Goal: Task Accomplishment & Management: Use online tool/utility

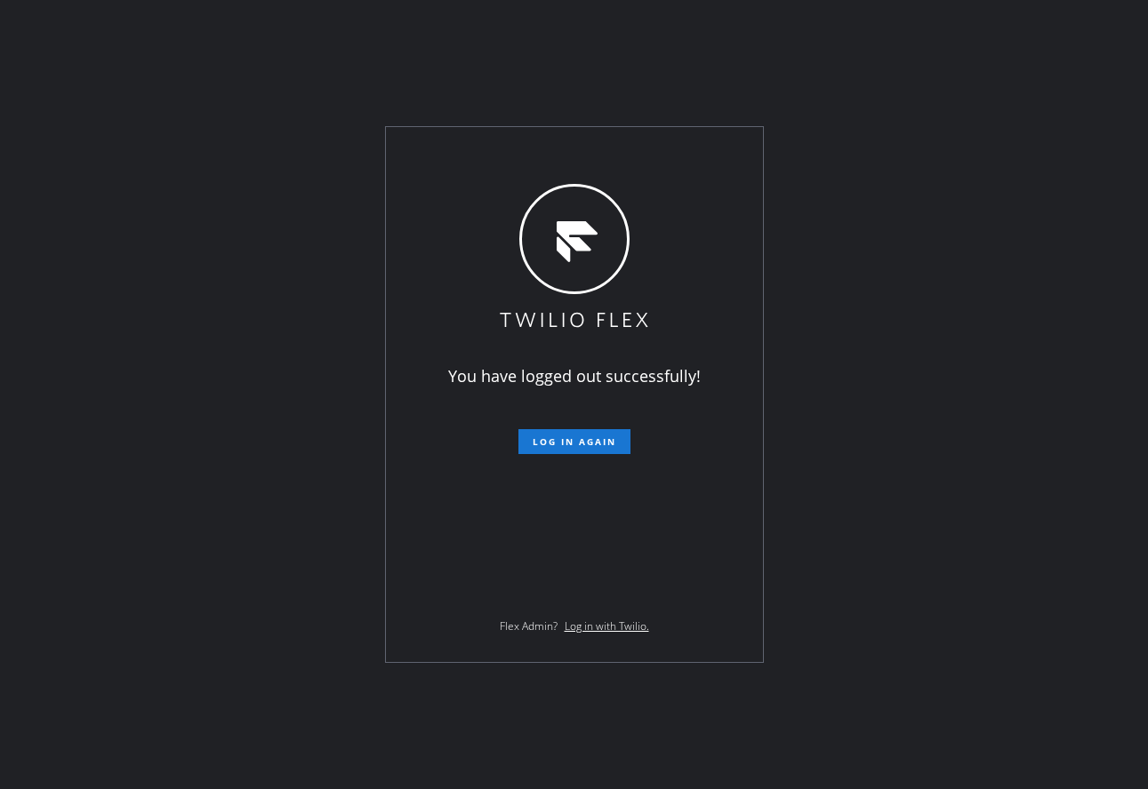
drag, startPoint x: 492, startPoint y: 88, endPoint x: 528, endPoint y: 201, distance: 118.6
click at [492, 88] on div "You have logged out successfully! Log in again Flex Admin? Log in with Twilio." at bounding box center [574, 394] width 1148 height 789
click at [585, 438] on span "Log in again" at bounding box center [575, 442] width 84 height 12
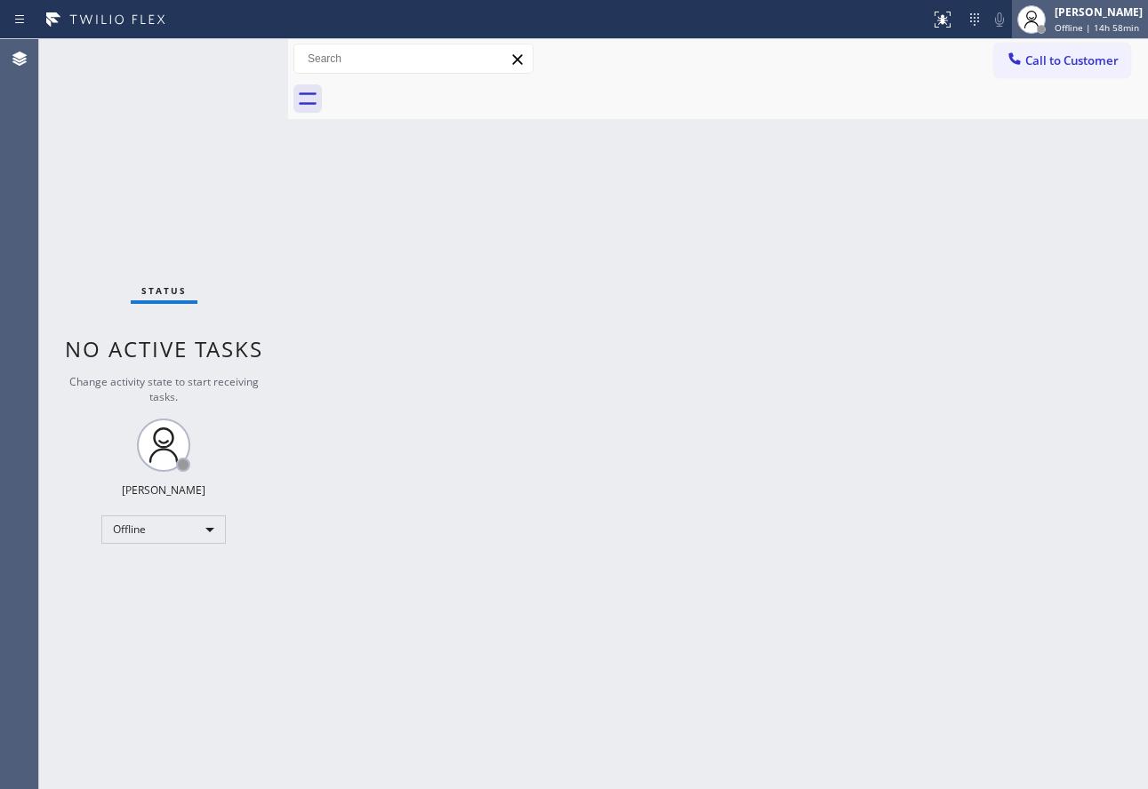
click at [1072, 29] on span "Offline | 14h 58min" at bounding box center [1096, 27] width 84 height 12
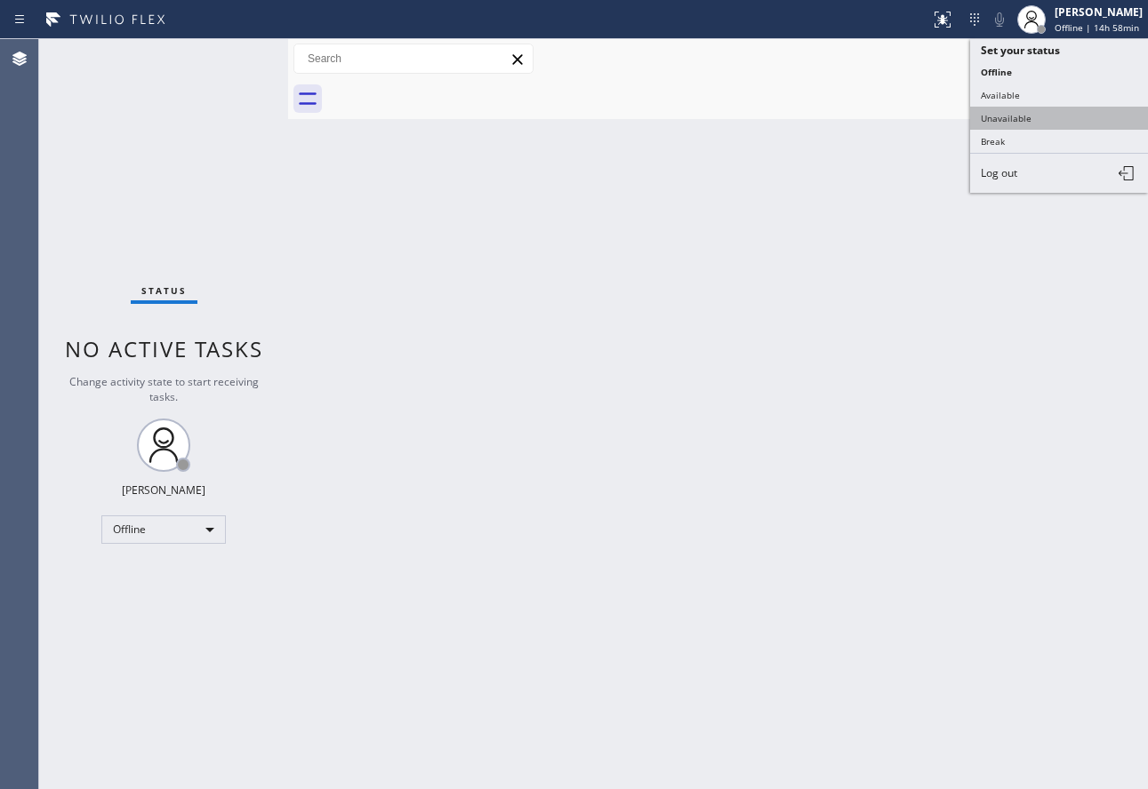
click at [991, 117] on button "Unavailable" at bounding box center [1059, 118] width 178 height 23
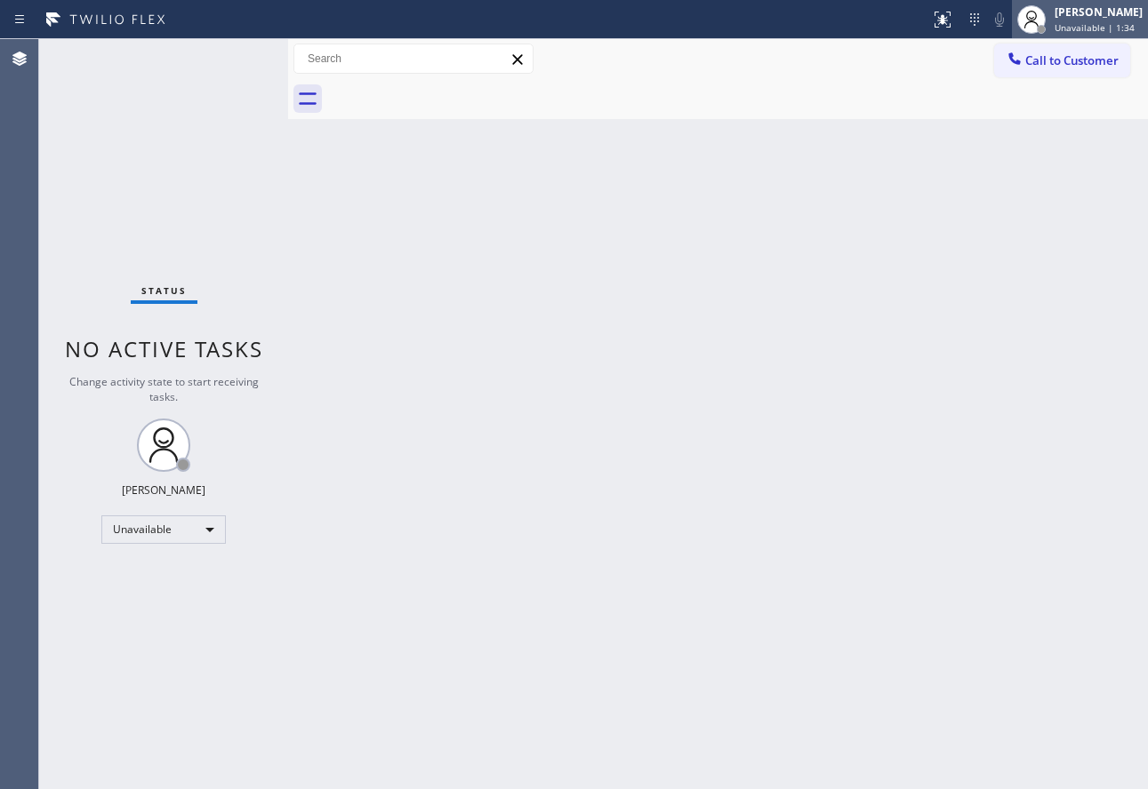
click at [1084, 20] on div "John Tindoc Unavailable | 1:34" at bounding box center [1099, 19] width 97 height 31
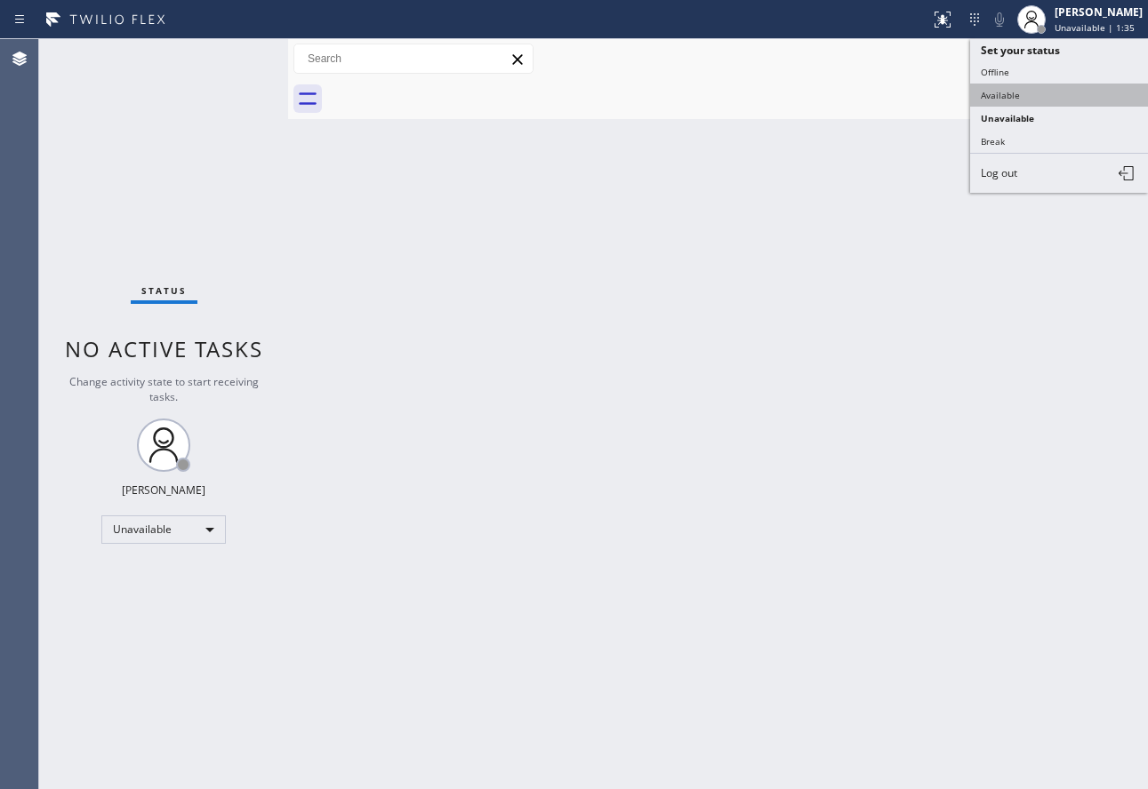
click at [1070, 100] on button "Available" at bounding box center [1059, 95] width 178 height 23
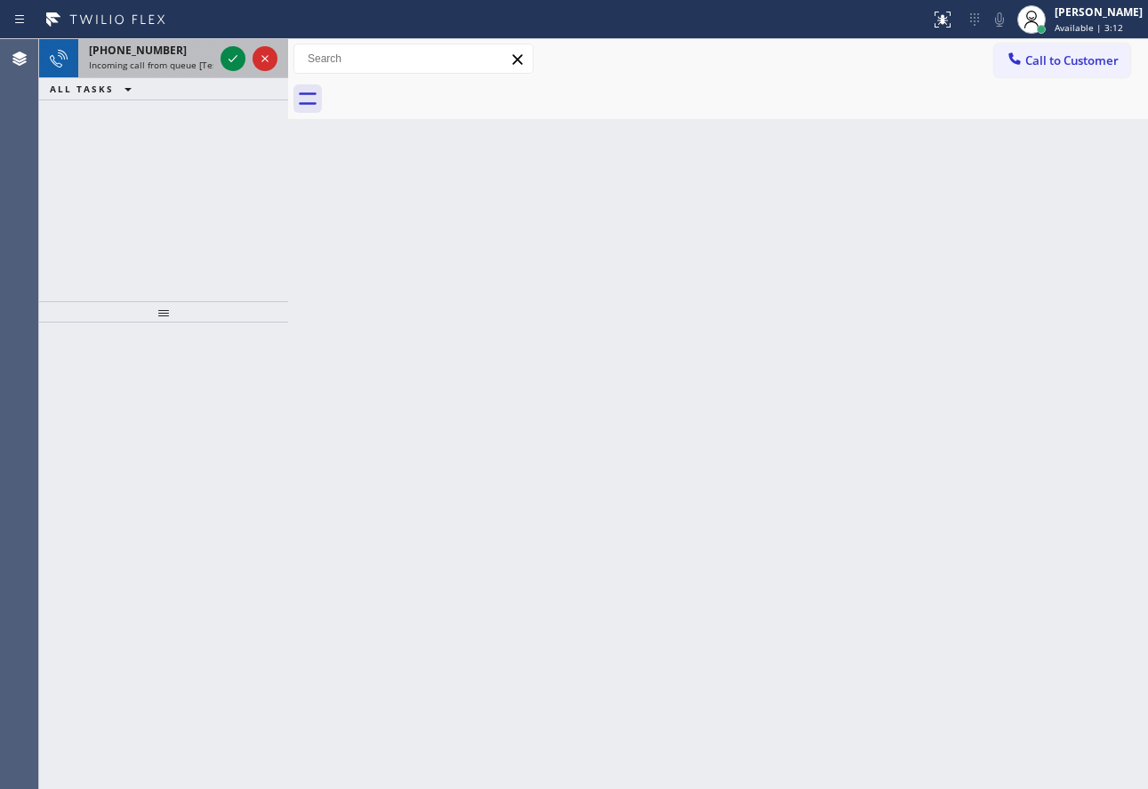
click at [143, 58] on div "+13013256095 Incoming call from queue [Test] All" at bounding box center [147, 58] width 139 height 39
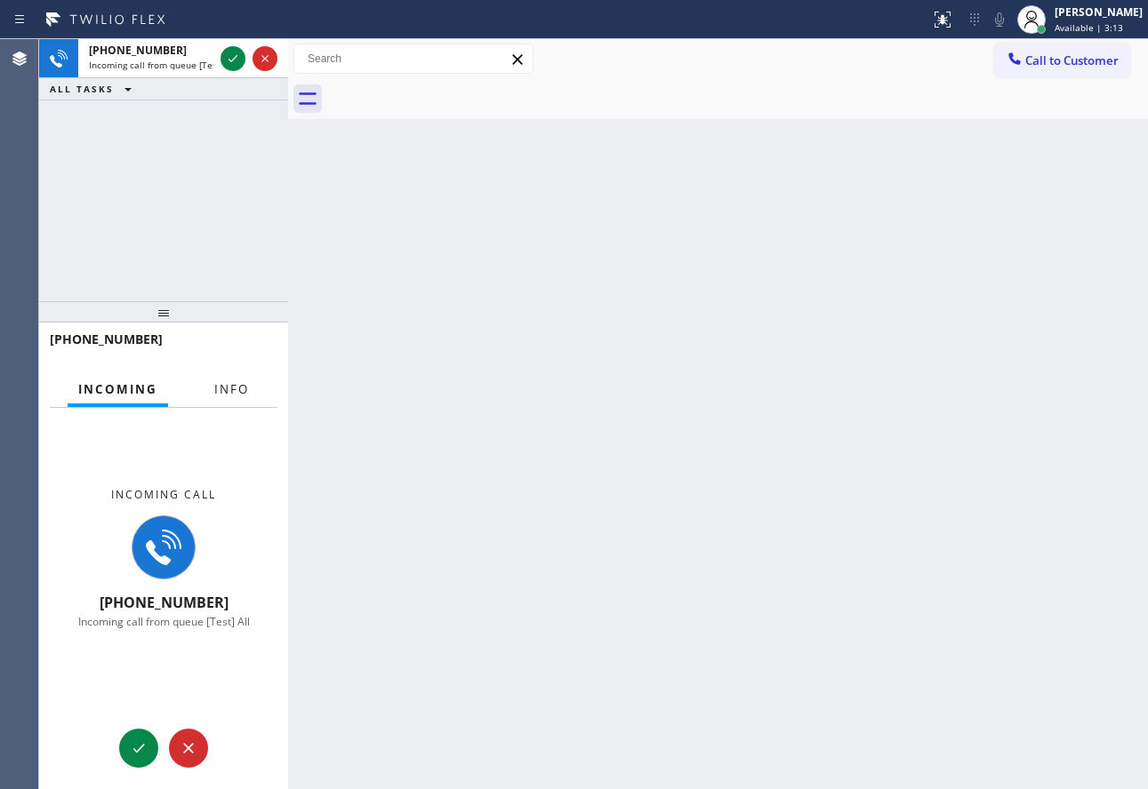
click at [220, 388] on span "Info" at bounding box center [231, 389] width 35 height 16
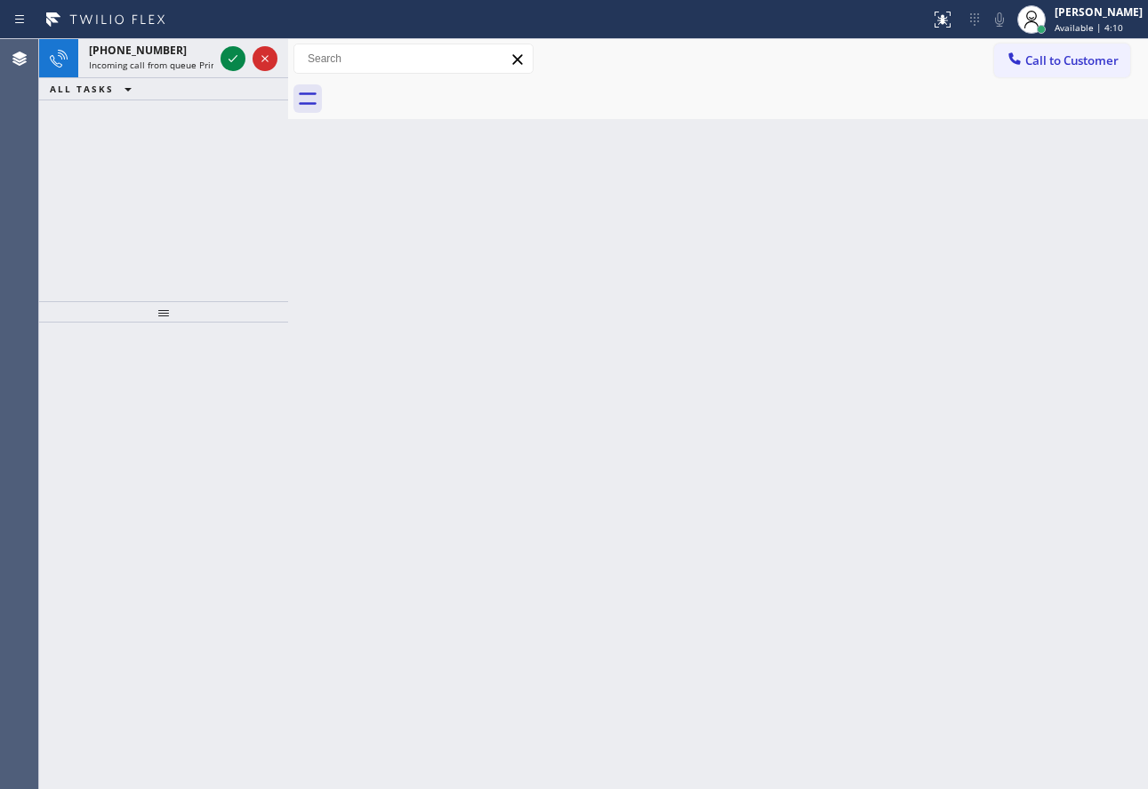
click at [407, 227] on div "Back to Dashboard Change Sender ID Customers Technicians Select a contact Outbo…" at bounding box center [718, 414] width 860 height 750
click at [159, 68] on span "Incoming call from queue [Test] All" at bounding box center [163, 65] width 148 height 12
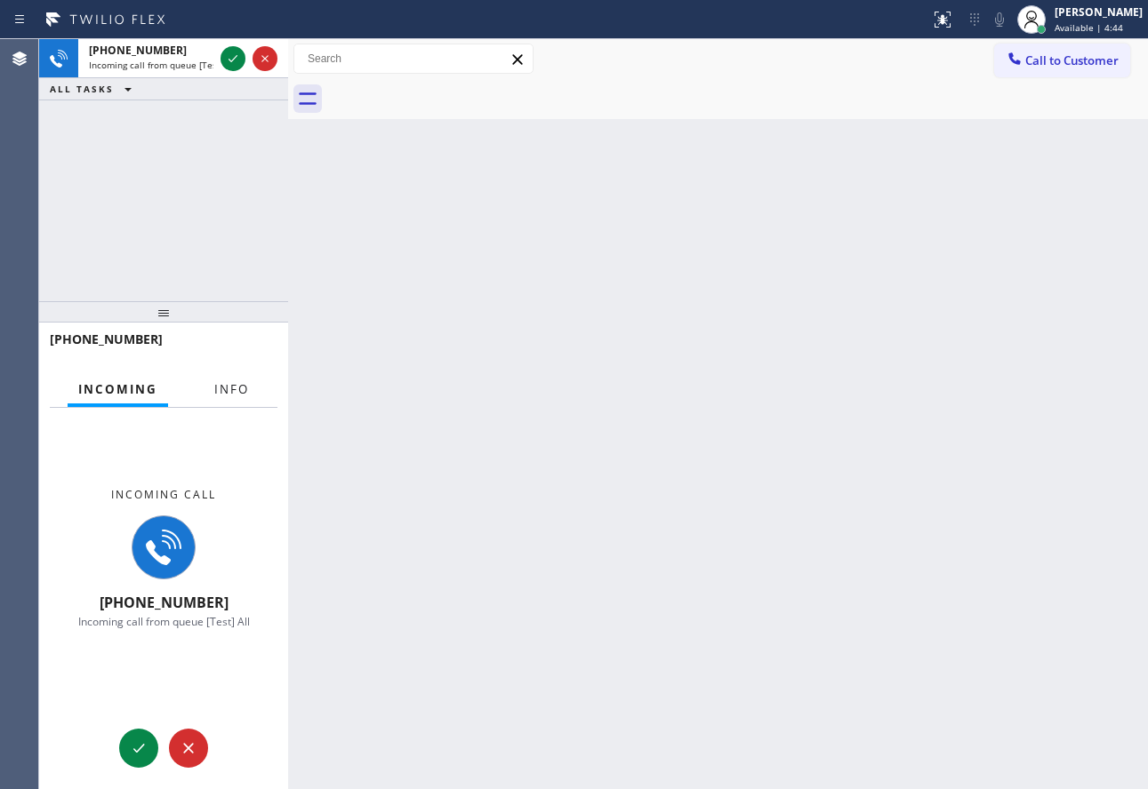
click at [224, 392] on span "Info" at bounding box center [231, 389] width 35 height 16
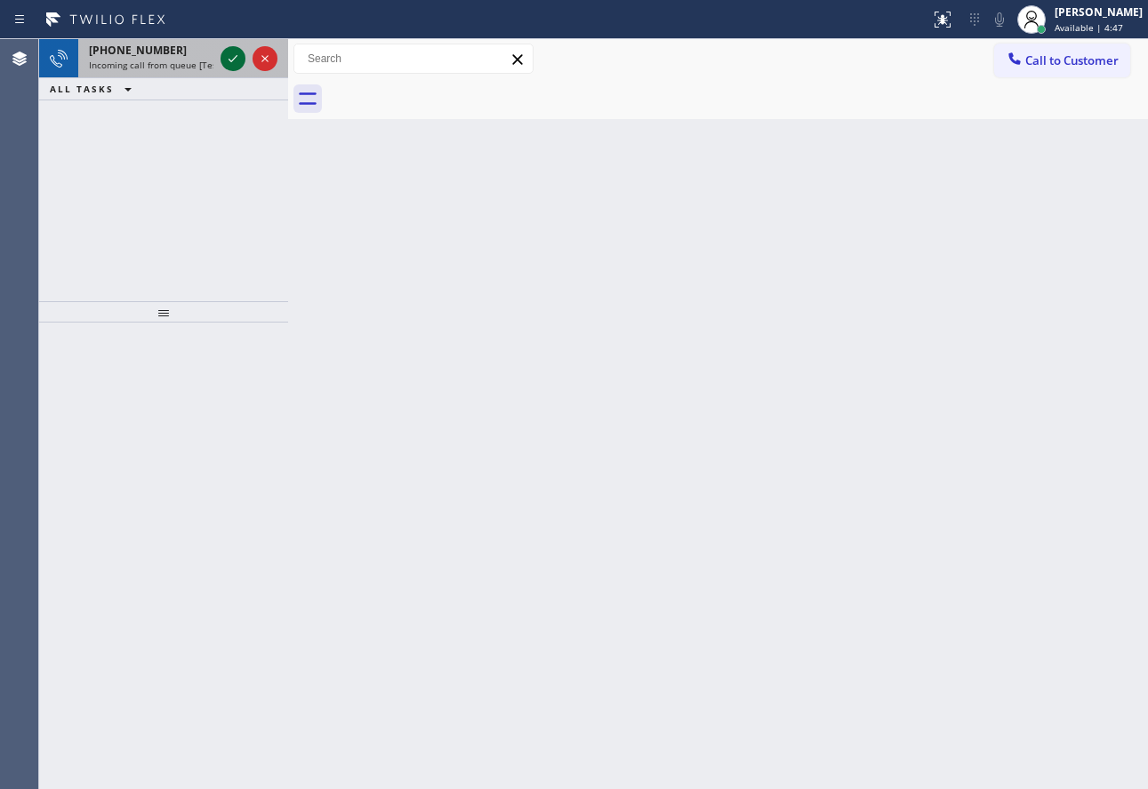
click at [232, 62] on icon at bounding box center [232, 58] width 21 height 21
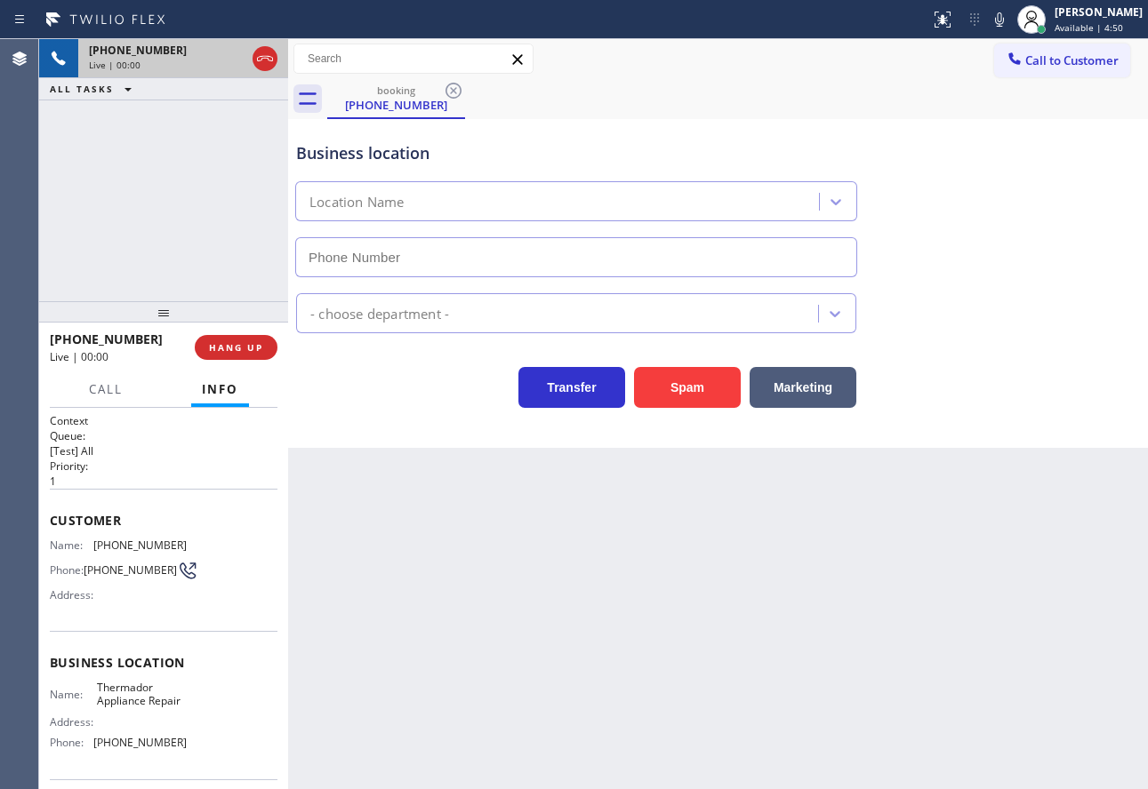
type input "(415) 744-1926"
click at [127, 542] on span "(650) 315-4740" at bounding box center [139, 545] width 93 height 13
copy span "(650) 315-4740"
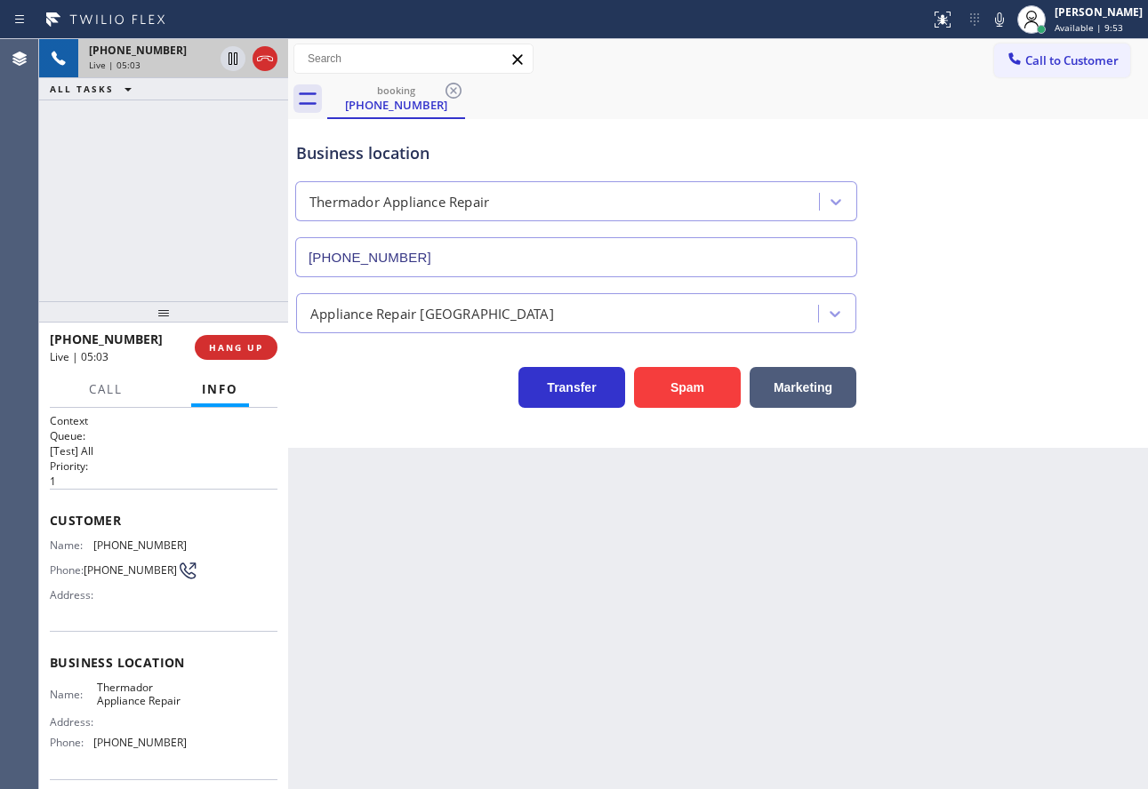
click at [128, 747] on span "(415) 744-1926" at bounding box center [139, 742] width 93 height 13
copy span "(415) 744-1926"
click at [120, 389] on span "Call" at bounding box center [106, 389] width 34 height 16
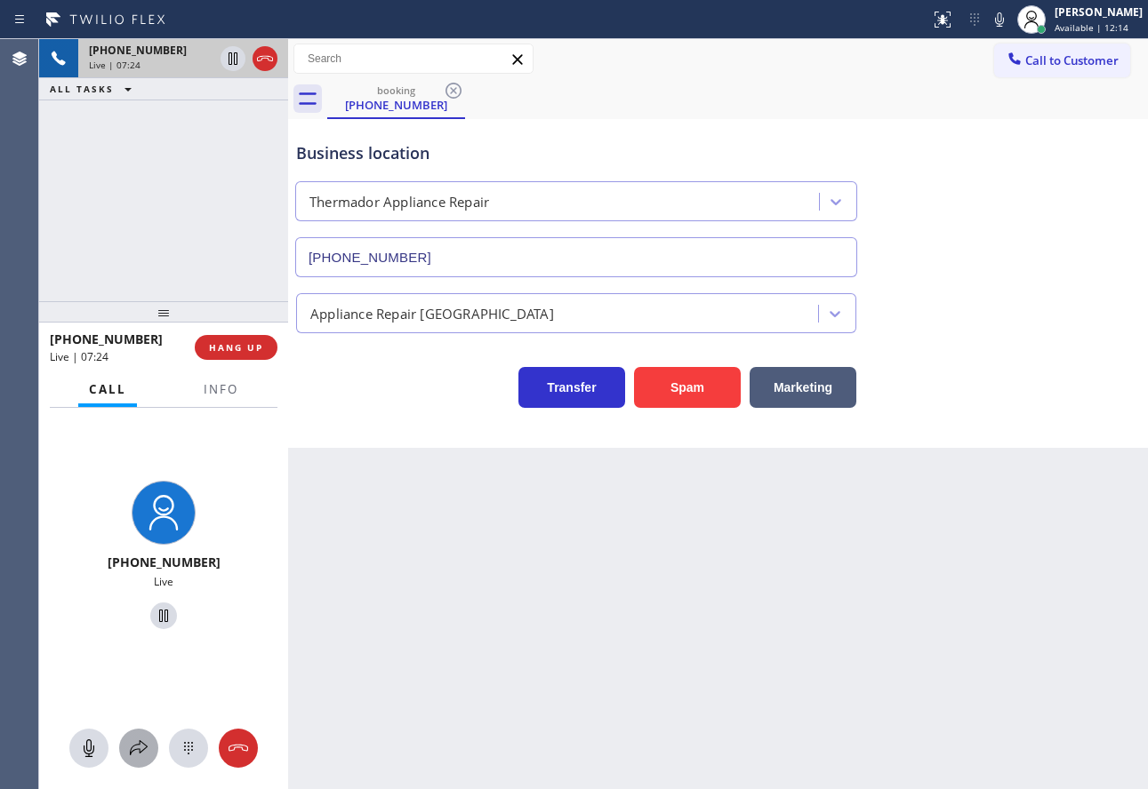
click at [139, 752] on icon at bounding box center [138, 748] width 21 height 21
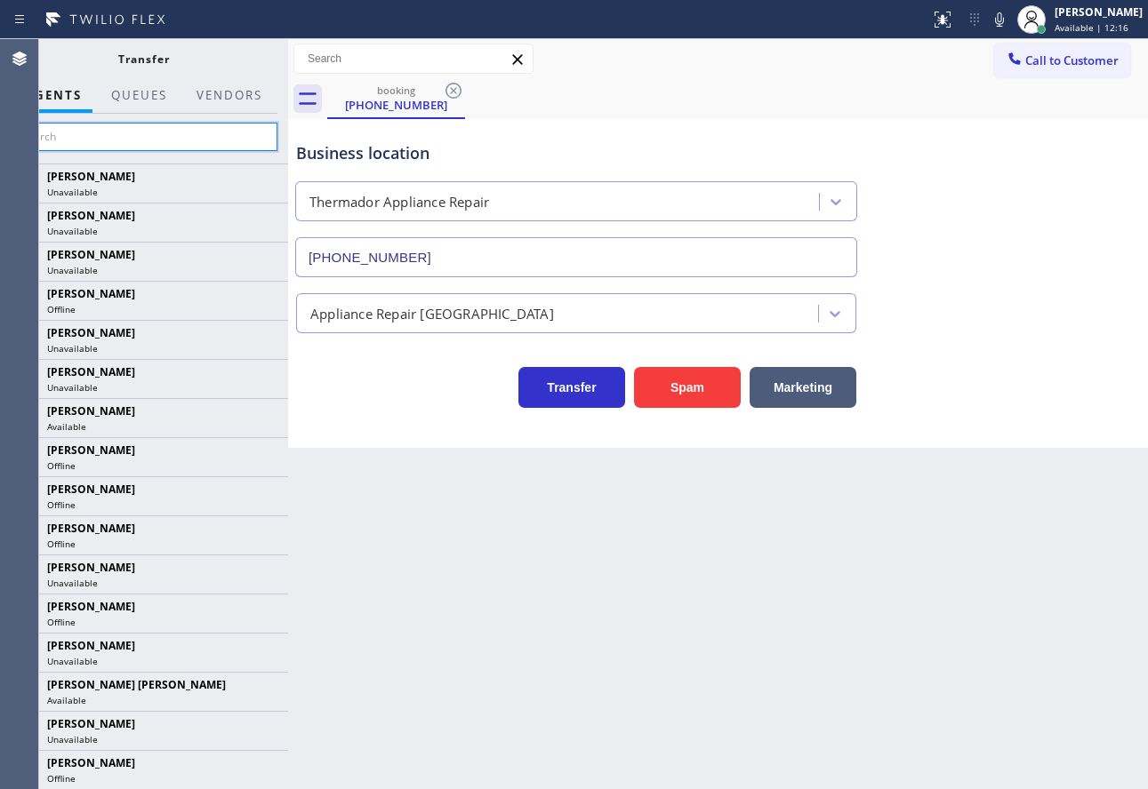
click at [173, 141] on input "text" at bounding box center [144, 137] width 268 height 28
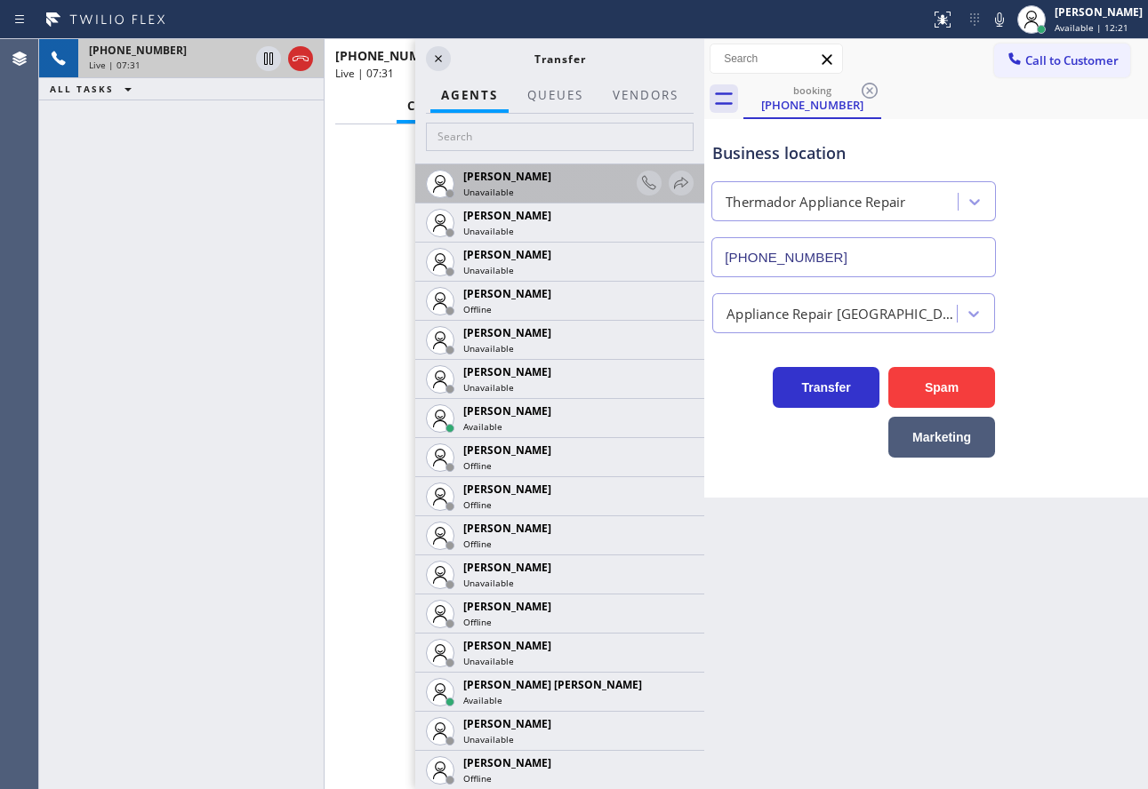
drag, startPoint x: 289, startPoint y: 149, endPoint x: 654, endPoint y: 180, distance: 366.7
click at [716, 181] on div "+16503154740 Live | 07:31 ALL TASKS ALL TASKS ACTIVE TASKS TASKS IN WRAP UP +16…" at bounding box center [593, 414] width 1109 height 750
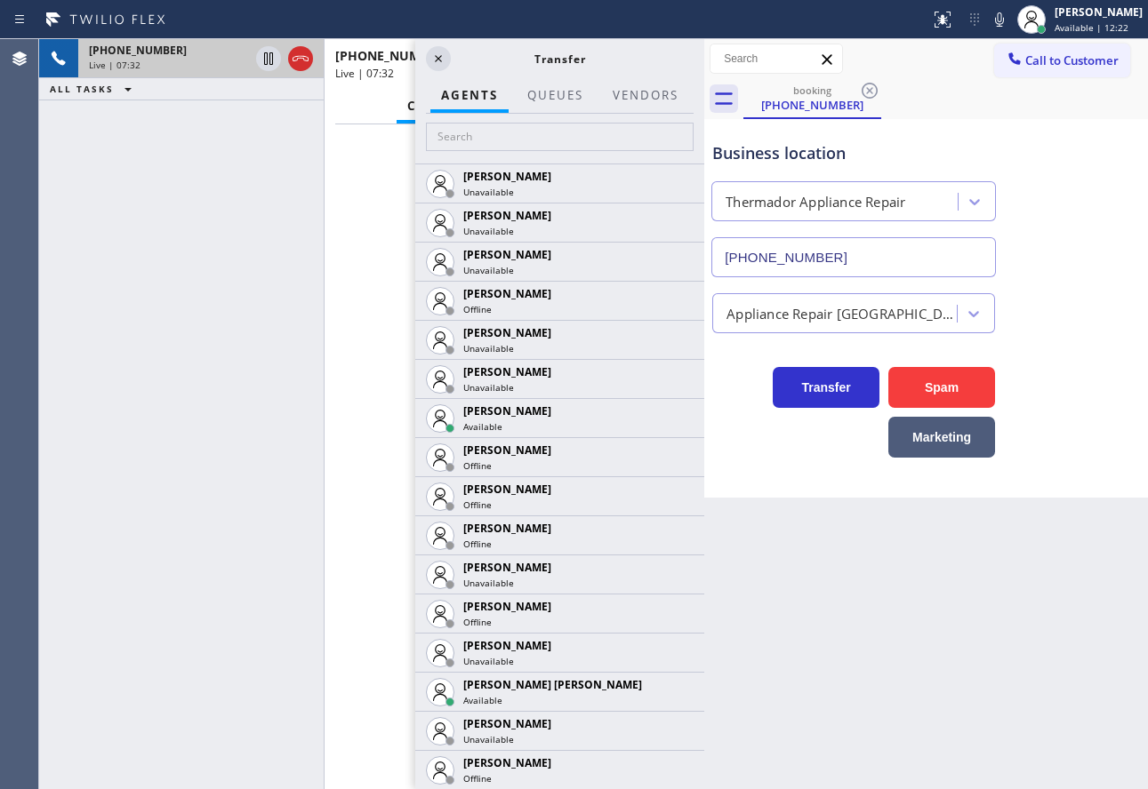
click at [150, 63] on div "Live | 07:32" at bounding box center [169, 65] width 160 height 12
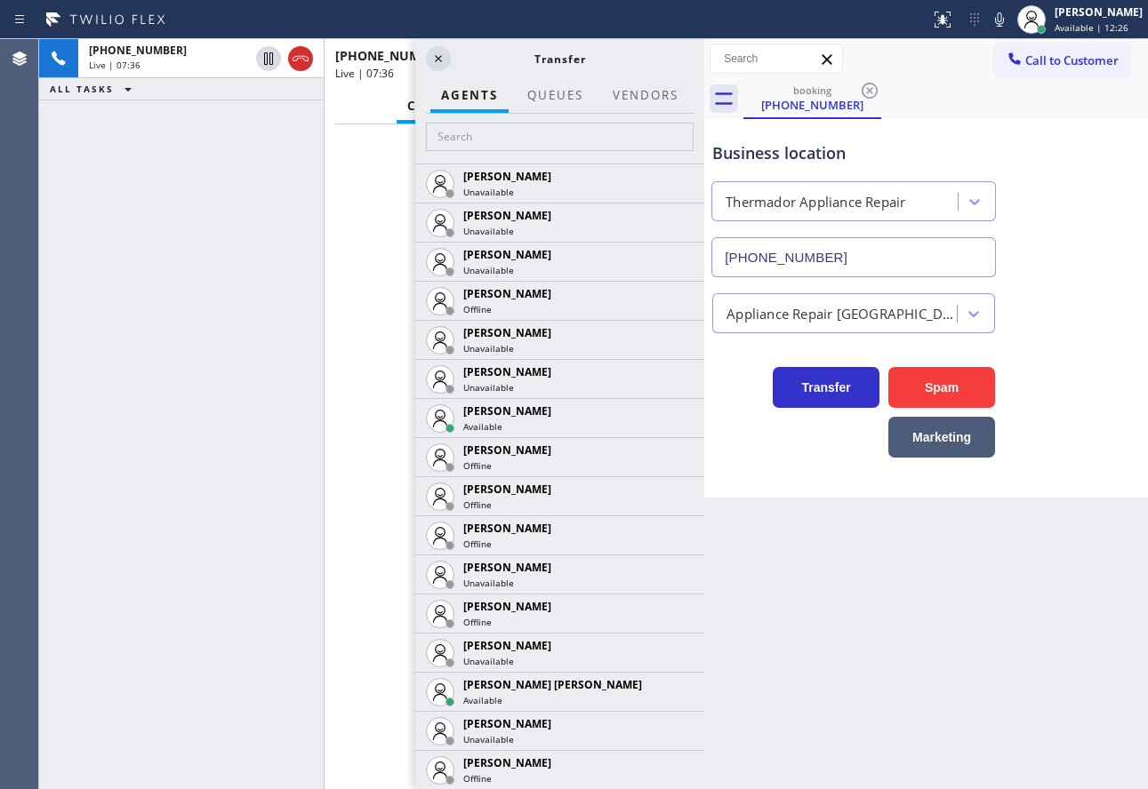
drag, startPoint x: 705, startPoint y: 284, endPoint x: 732, endPoint y: 292, distance: 27.8
click at [732, 292] on div "+16503154740 Live | 07:36 ALL TASKS ALL TASKS ACTIVE TASKS TASKS IN WRAP UP +16…" at bounding box center [593, 414] width 1109 height 750
drag, startPoint x: 705, startPoint y: 139, endPoint x: 765, endPoint y: 172, distance: 68.8
click at [819, 172] on div "+16503154740 Live | 07:39 ALL TASKS ALL TASKS ACTIVE TASKS TASKS IN WRAP UP +16…" at bounding box center [593, 414] width 1109 height 750
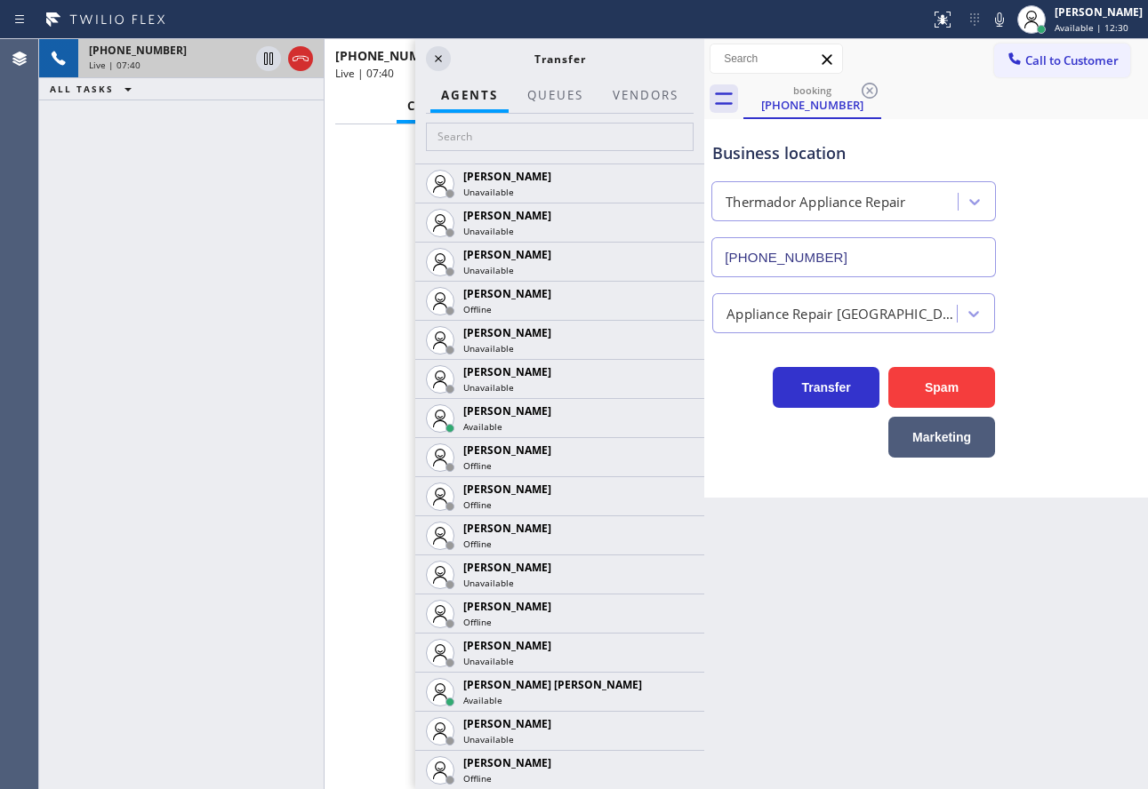
click at [136, 53] on span "+16503154740" at bounding box center [138, 50] width 98 height 15
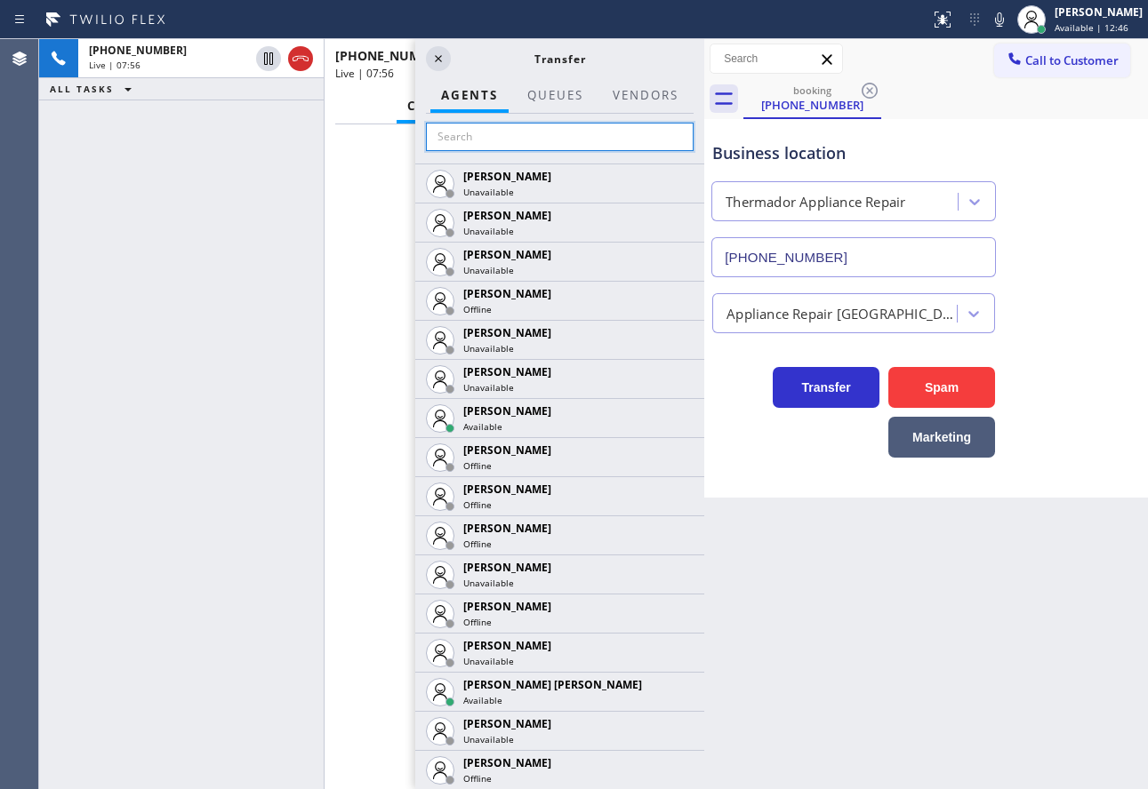
click at [524, 136] on input "text" at bounding box center [560, 137] width 268 height 28
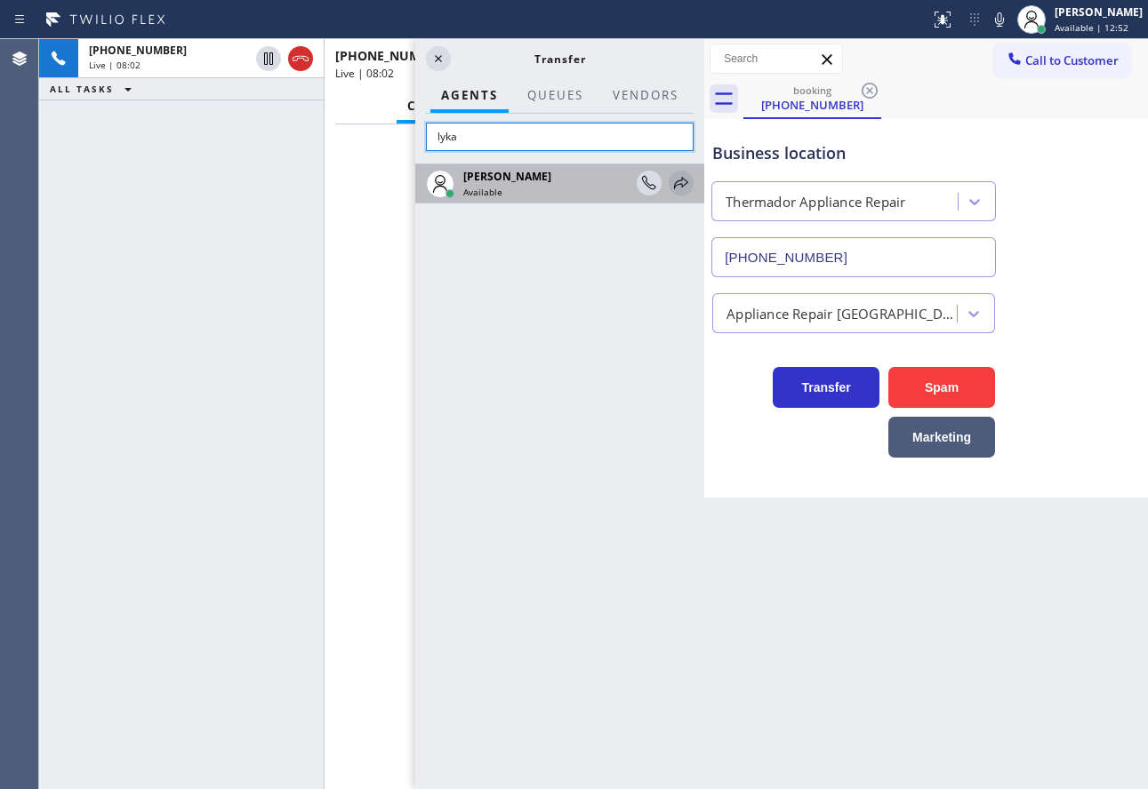
type input "lyka"
click at [681, 183] on icon at bounding box center [680, 182] width 21 height 21
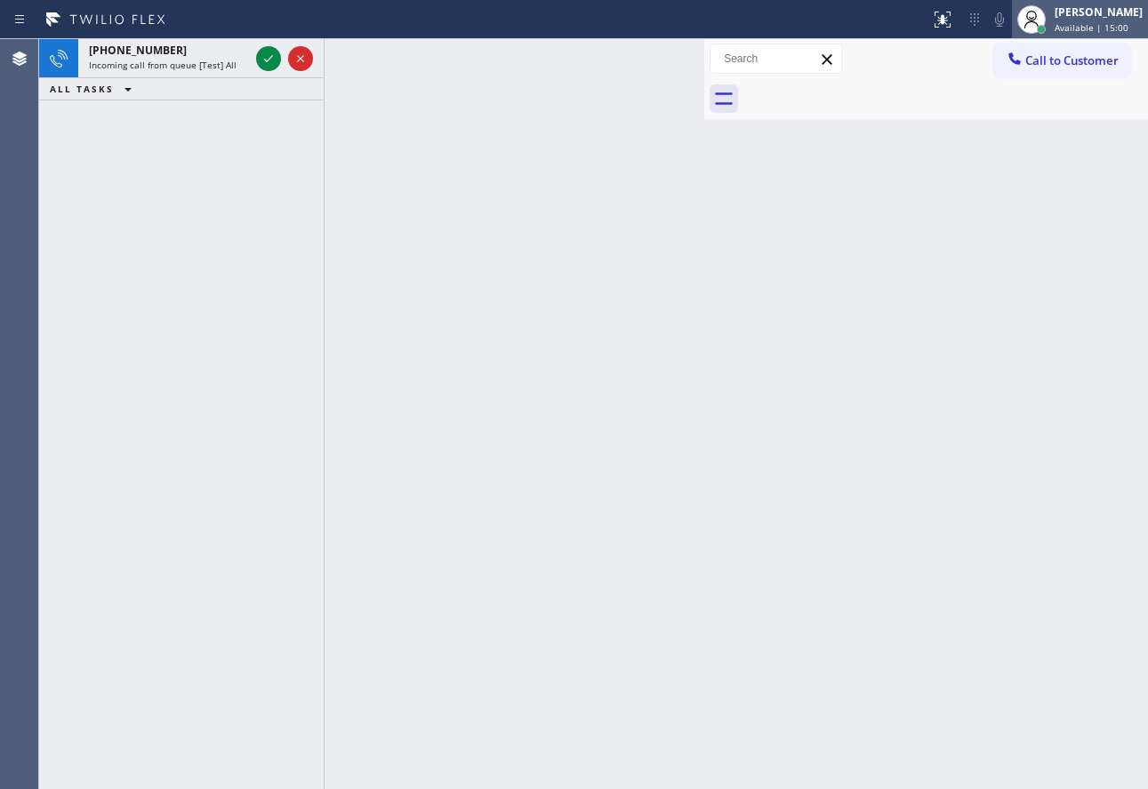
click at [1116, 4] on div "[PERSON_NAME]" at bounding box center [1098, 11] width 88 height 15
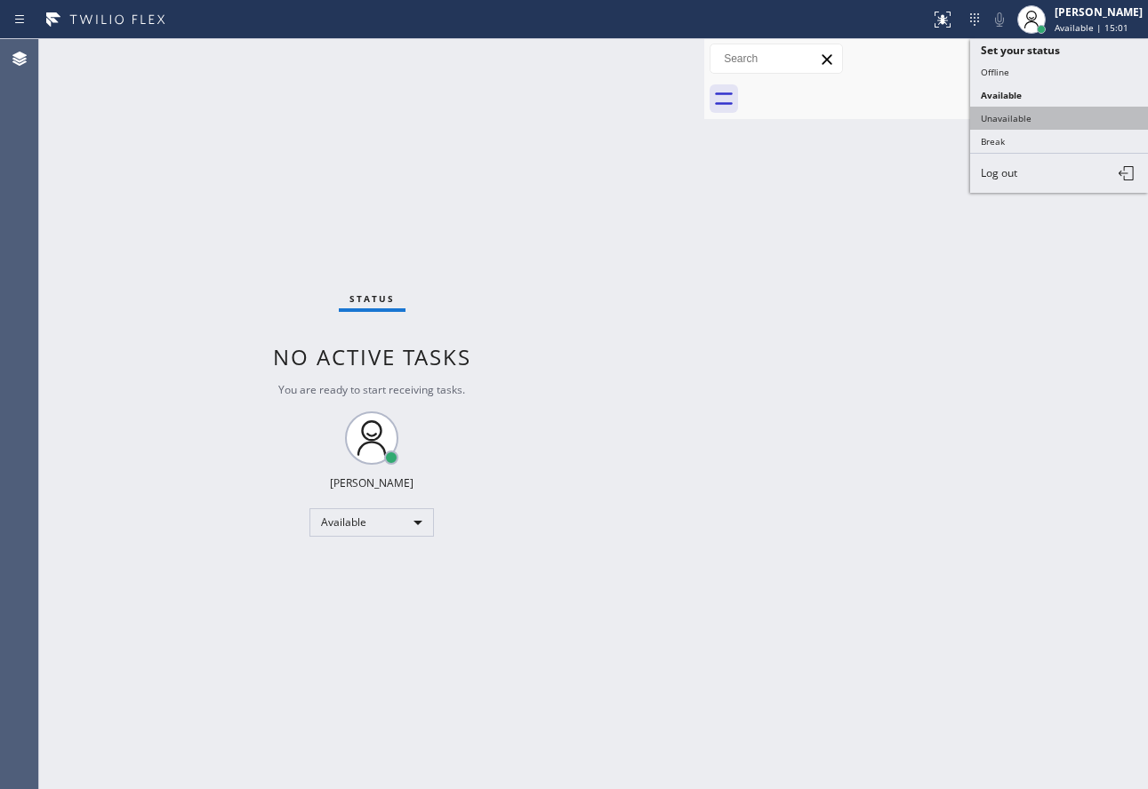
click at [1029, 121] on button "Unavailable" at bounding box center [1059, 118] width 178 height 23
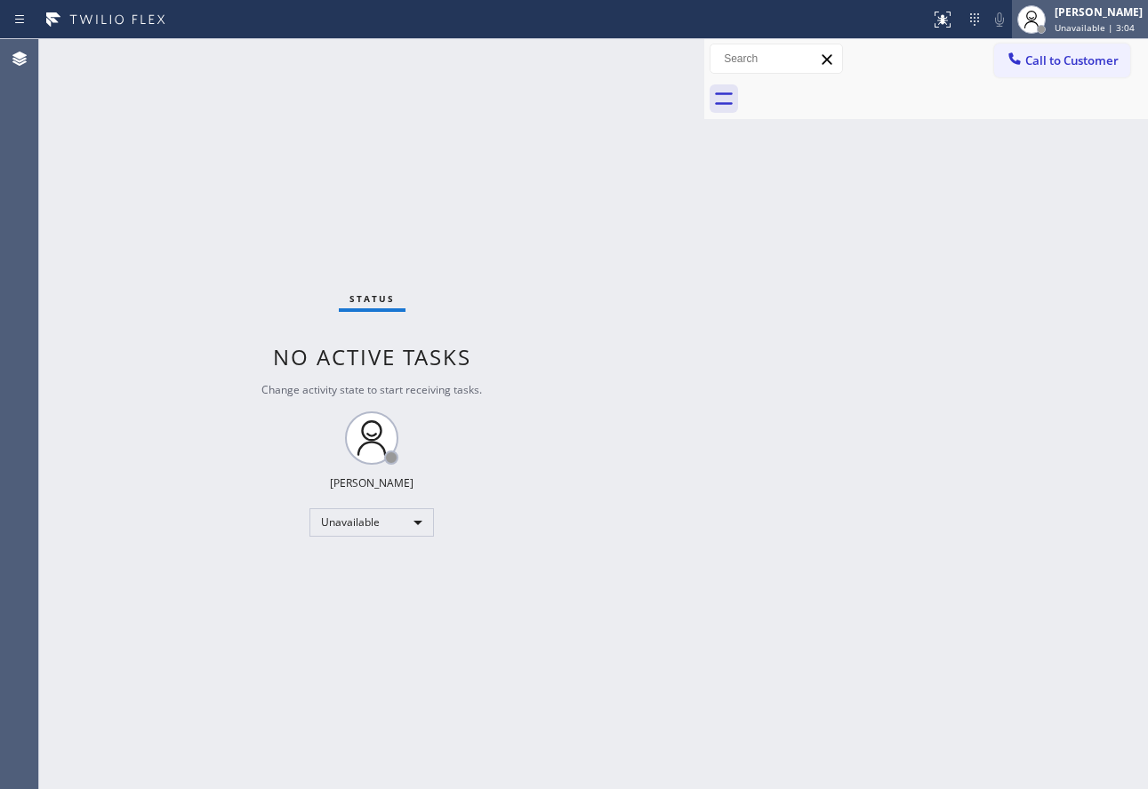
click at [1072, 24] on span "Unavailable | 3:04" at bounding box center [1094, 27] width 80 height 12
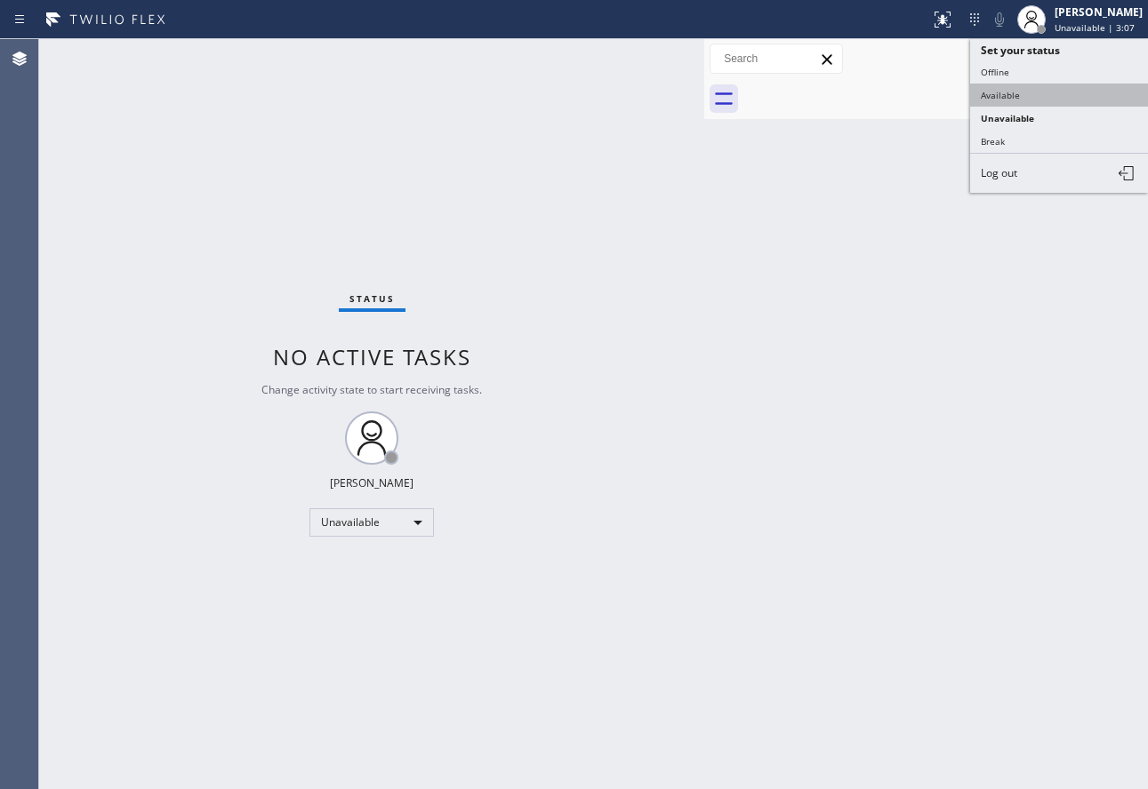
click at [1024, 90] on button "Available" at bounding box center [1059, 95] width 178 height 23
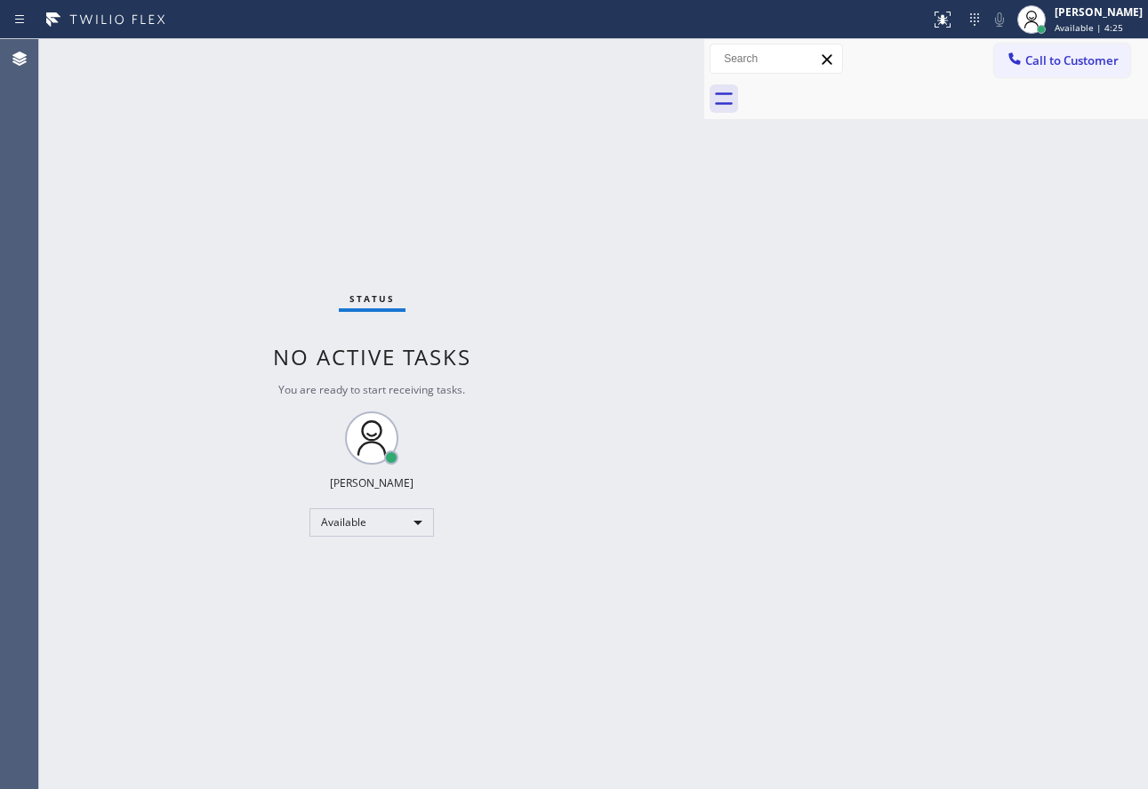
click at [165, 74] on div "Status No active tasks You are ready to start receiving tasks. [PERSON_NAME] Av…" at bounding box center [371, 414] width 665 height 750
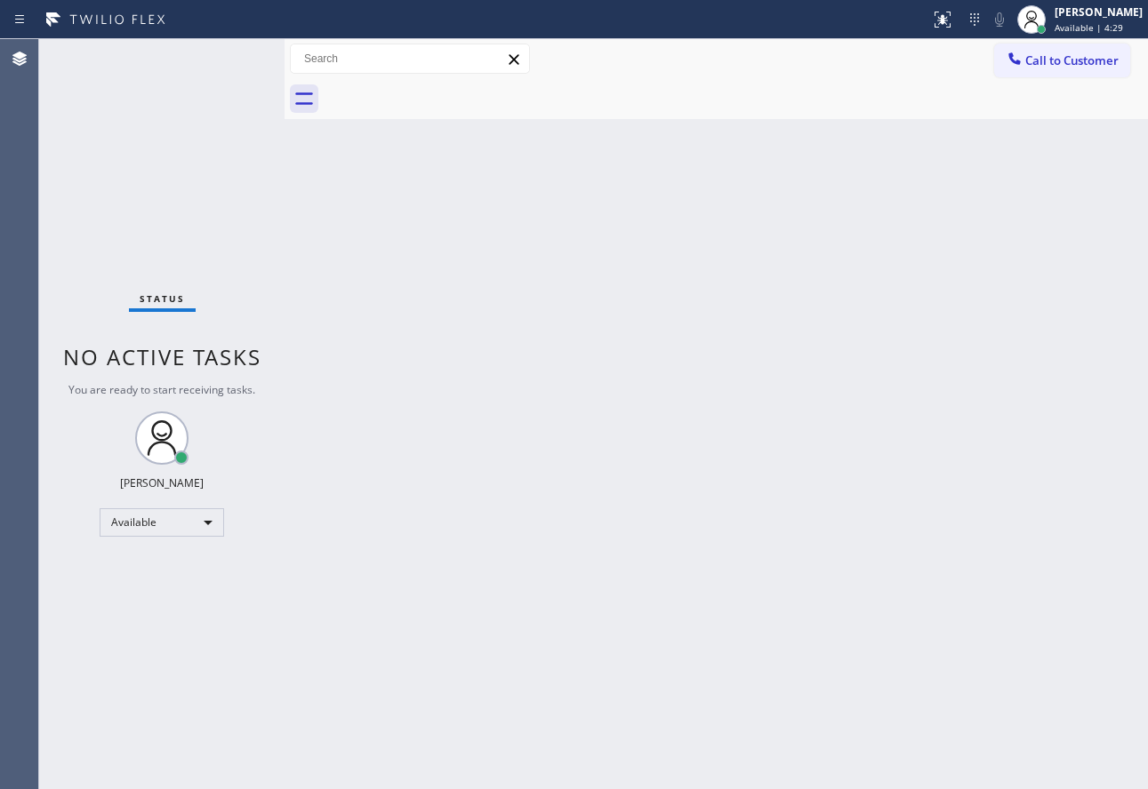
drag, startPoint x: 704, startPoint y: 92, endPoint x: 155, endPoint y: 145, distance: 552.0
click at [155, 145] on div "Status No active tasks You are ready to start receiving tasks. John Tindoc Avai…" at bounding box center [593, 414] width 1109 height 750
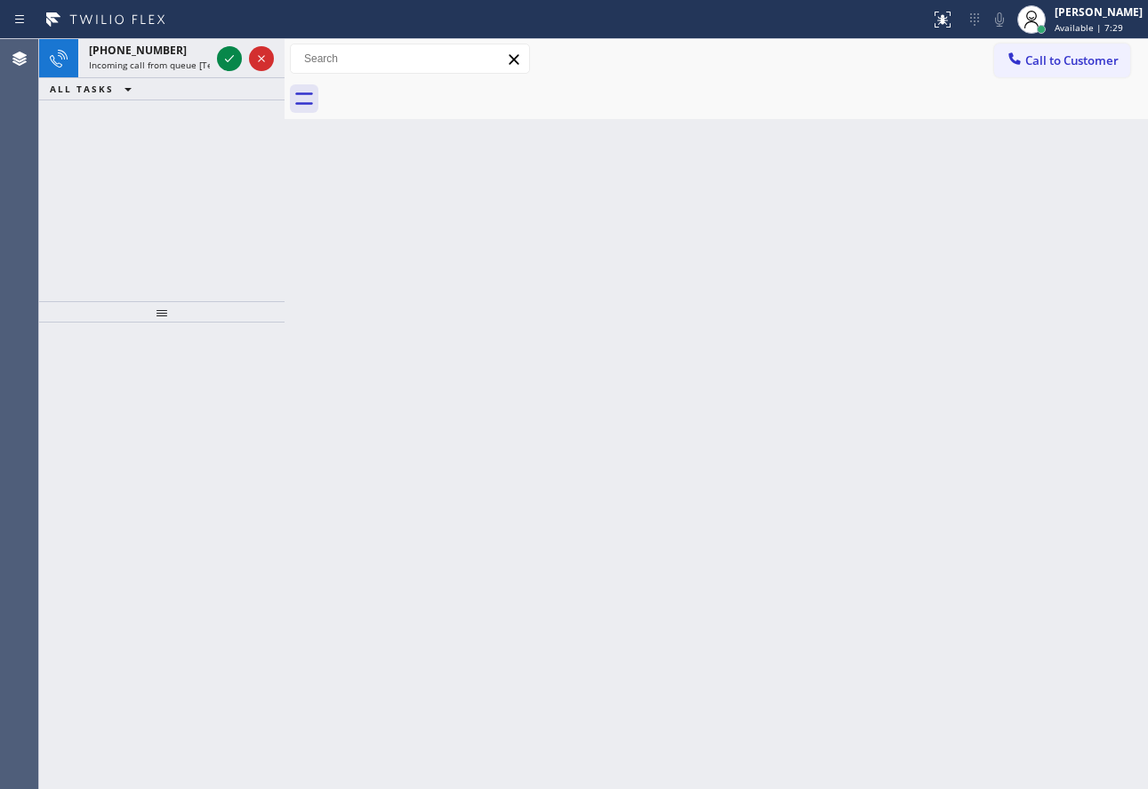
click at [528, 358] on div "Back to Dashboard Change Sender ID Customers Technicians Select a contact Outbo…" at bounding box center [715, 414] width 863 height 750
click at [236, 57] on icon at bounding box center [232, 58] width 21 height 21
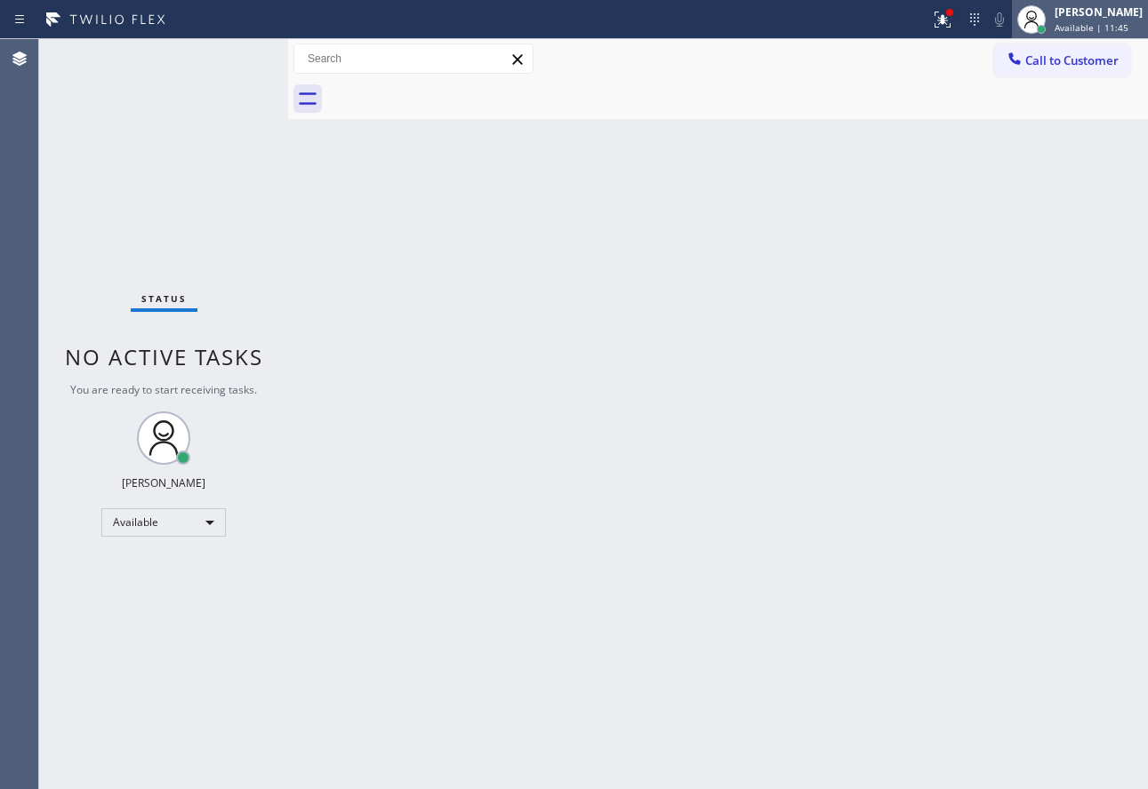
click at [1081, 14] on div "[PERSON_NAME]" at bounding box center [1098, 11] width 88 height 15
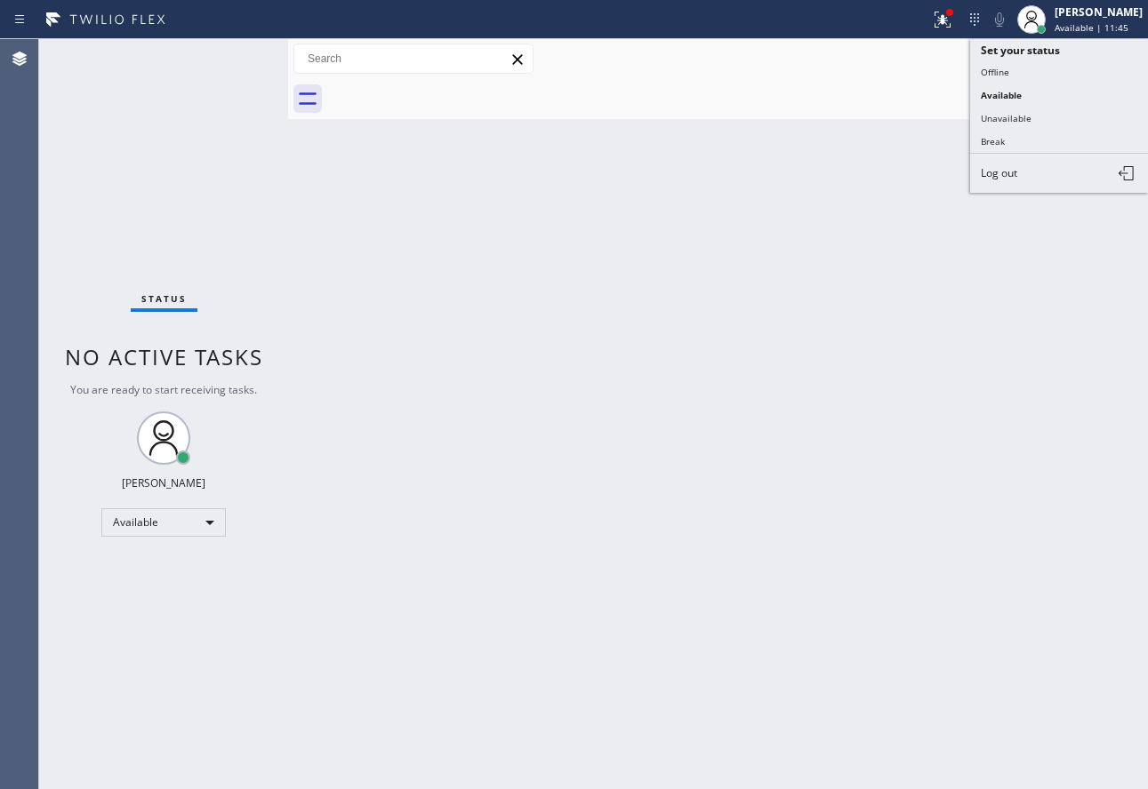
click at [726, 146] on div "Back to Dashboard Change Sender ID Customers Technicians Select a contact Outbo…" at bounding box center [718, 414] width 860 height 750
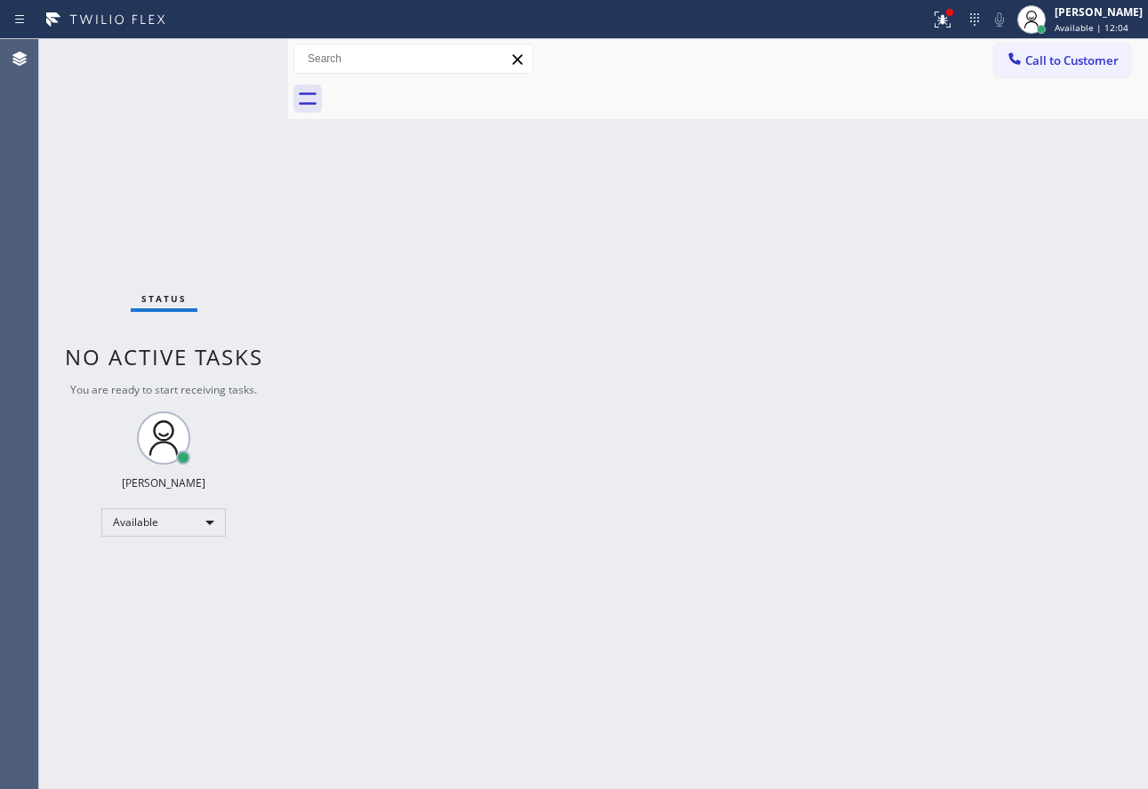
click at [839, 538] on div "Back to Dashboard Change Sender ID Customers Technicians Select a contact Outbo…" at bounding box center [718, 414] width 860 height 750
click at [918, 244] on div "Back to Dashboard Change Sender ID Customers Technicians Select a contact Outbo…" at bounding box center [718, 414] width 860 height 750
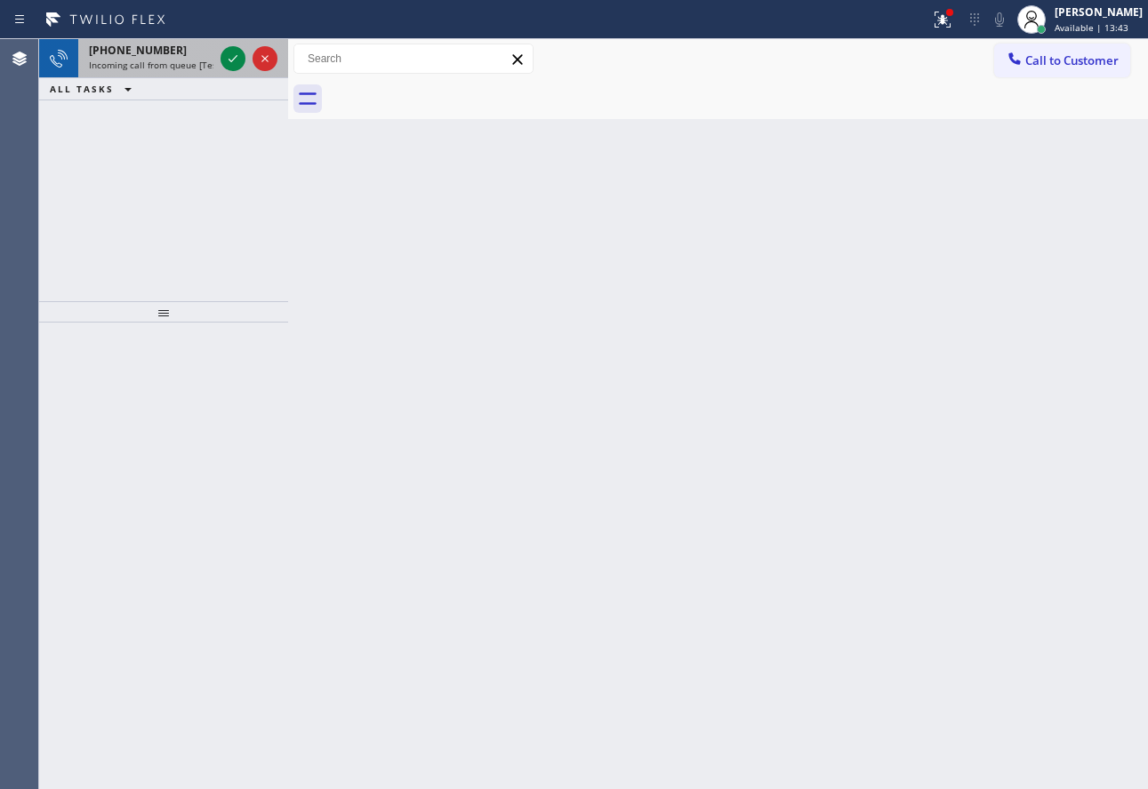
click at [163, 66] on span "Incoming call from queue [Test] All" at bounding box center [163, 65] width 148 height 12
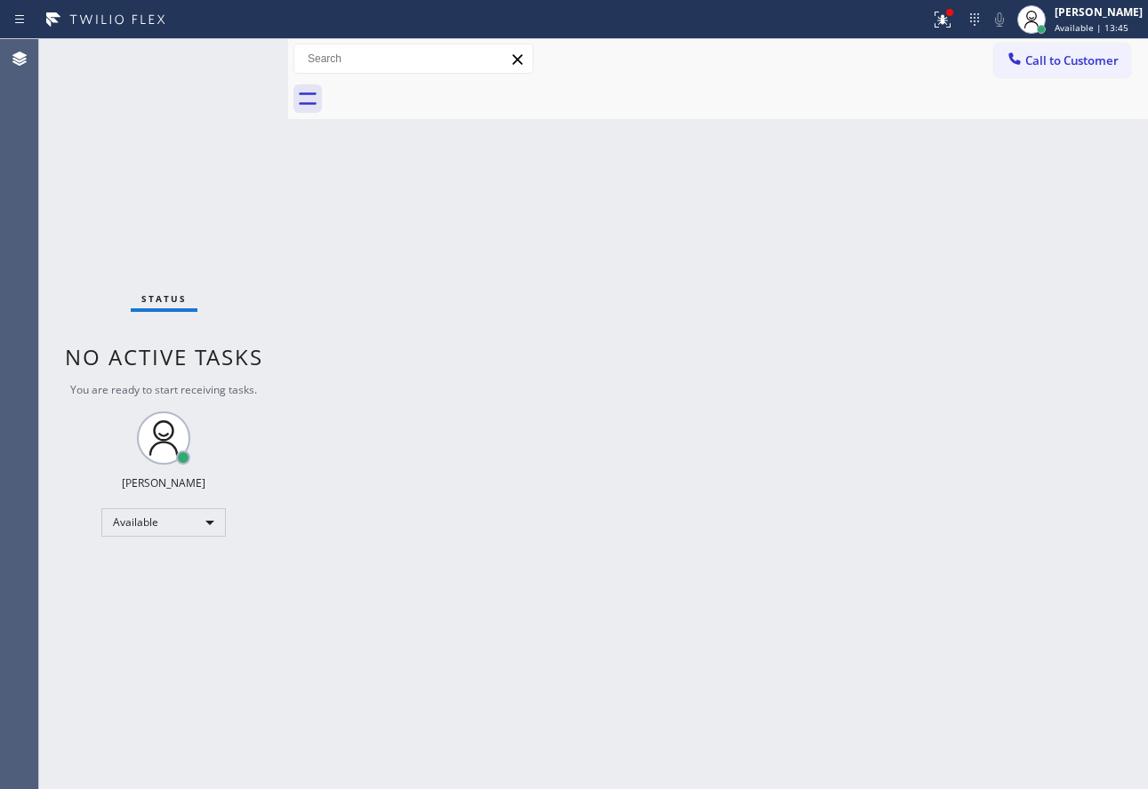
click at [226, 391] on span "You are ready to start receiving tasks." at bounding box center [163, 389] width 187 height 15
click at [603, 357] on div "Back to Dashboard Change Sender ID Customers Technicians Select a contact Outbo…" at bounding box center [718, 414] width 860 height 750
click at [953, 29] on icon at bounding box center [942, 19] width 21 height 21
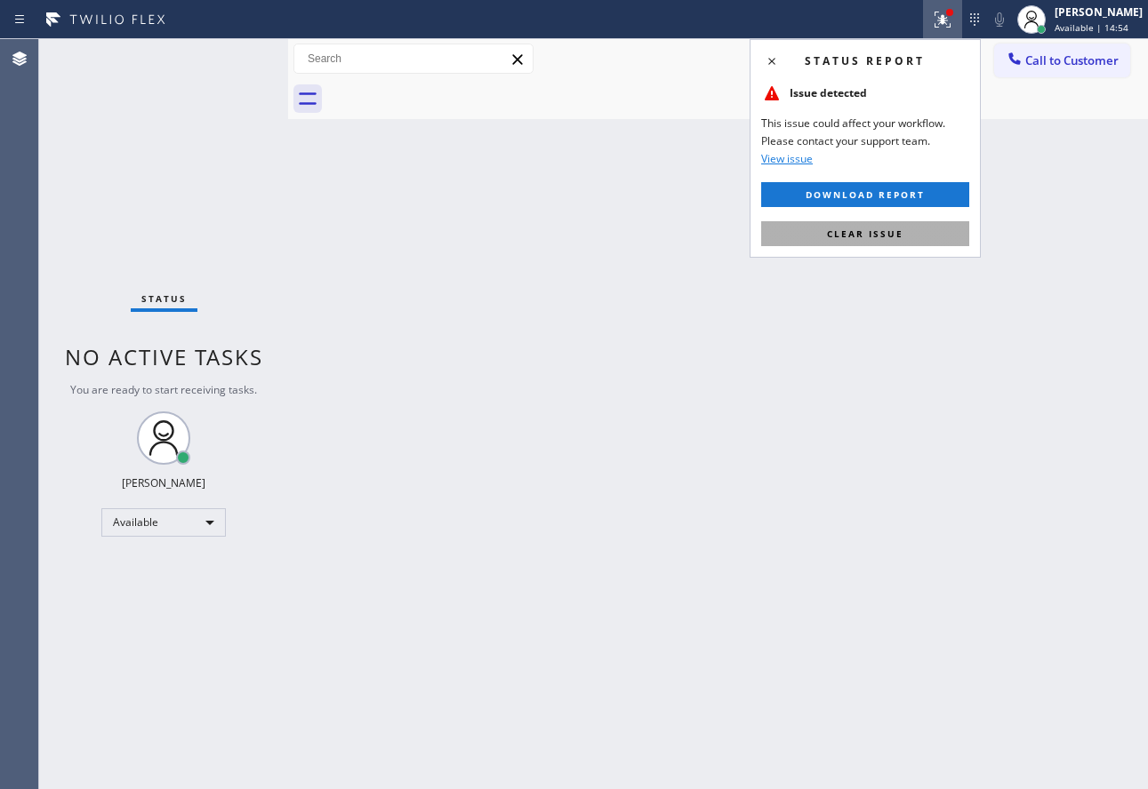
click at [861, 238] on span "Clear issue" at bounding box center [865, 234] width 76 height 12
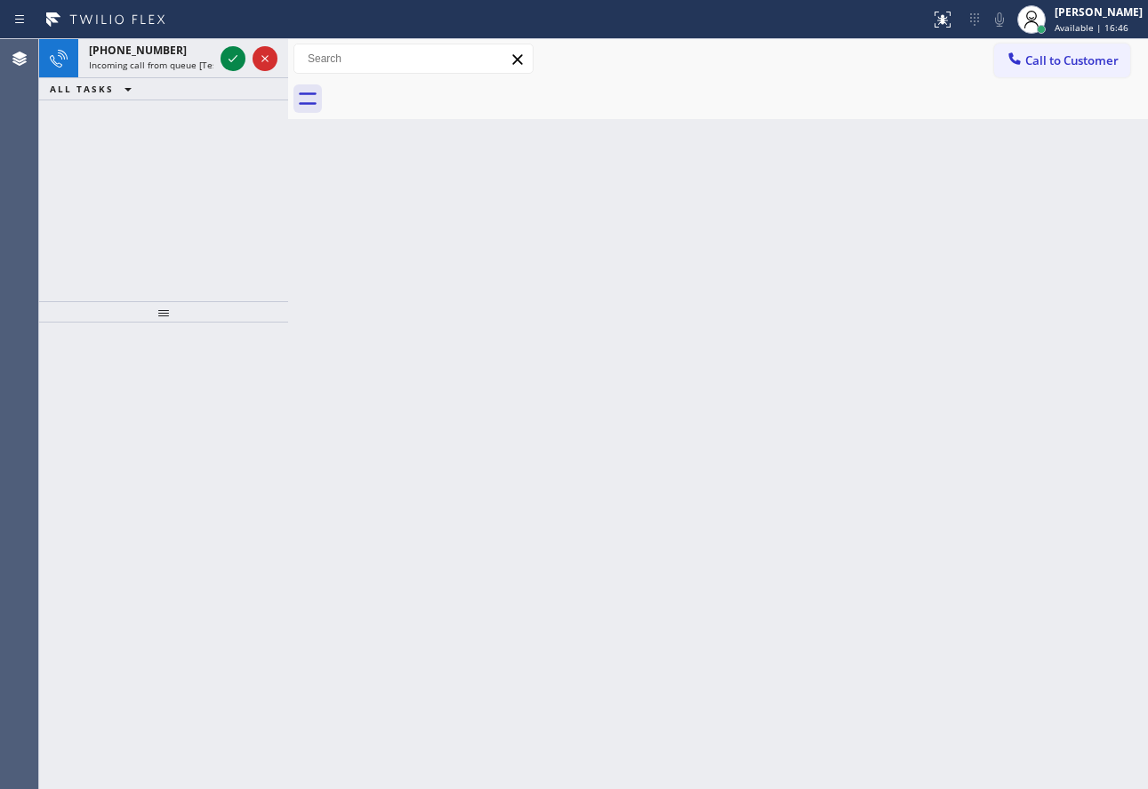
click at [362, 317] on div "Back to Dashboard Change Sender ID Customers Technicians Select a contact Outbo…" at bounding box center [718, 414] width 860 height 750
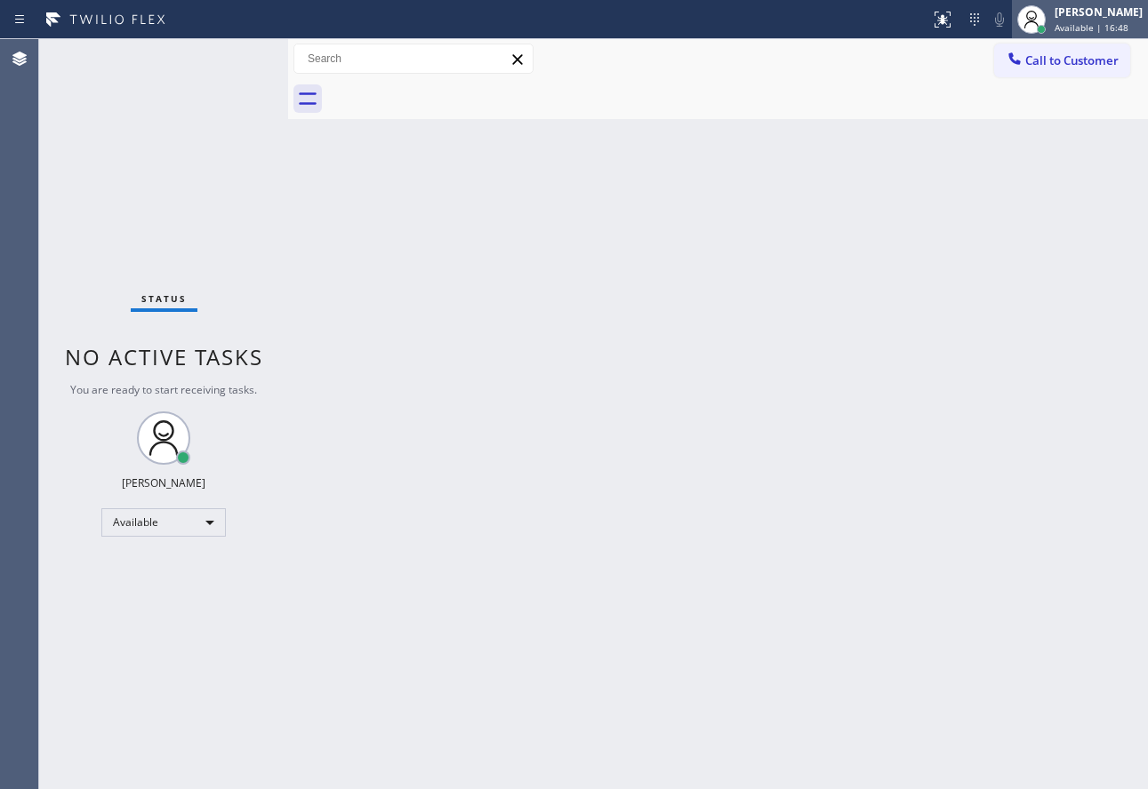
click at [1082, 17] on div "[PERSON_NAME]" at bounding box center [1098, 11] width 88 height 15
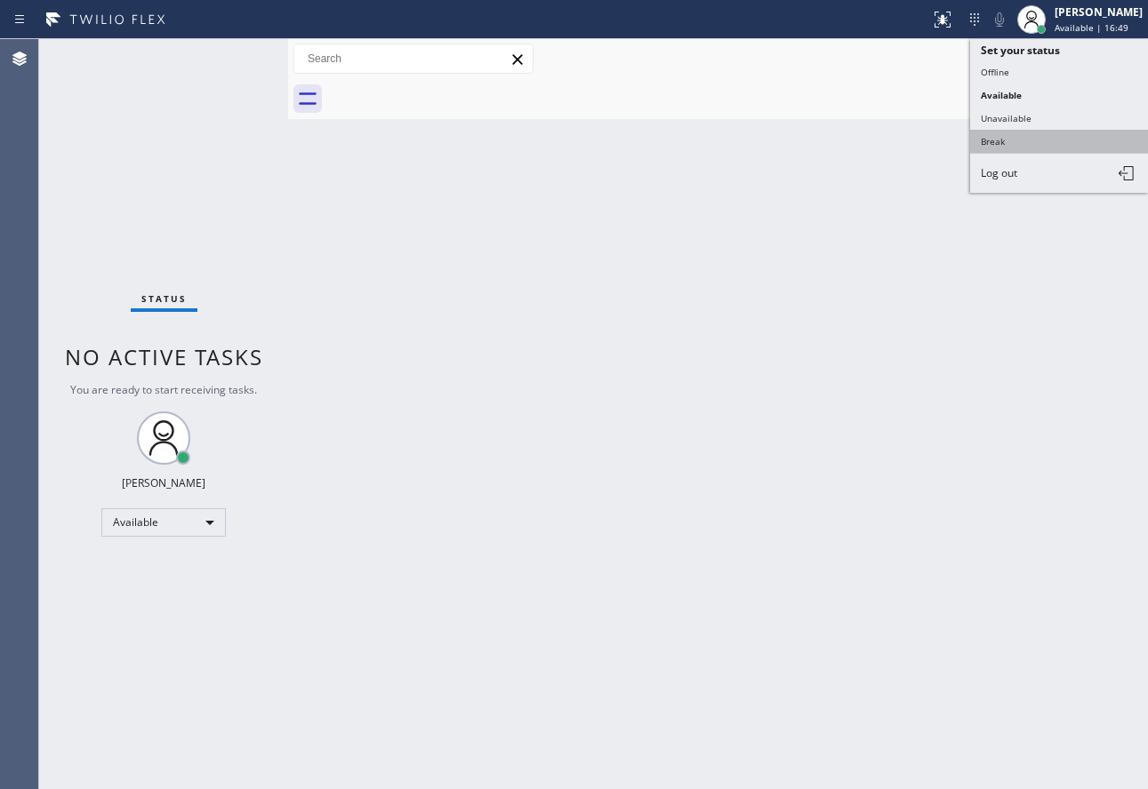
click at [1031, 134] on button "Break" at bounding box center [1059, 141] width 178 height 23
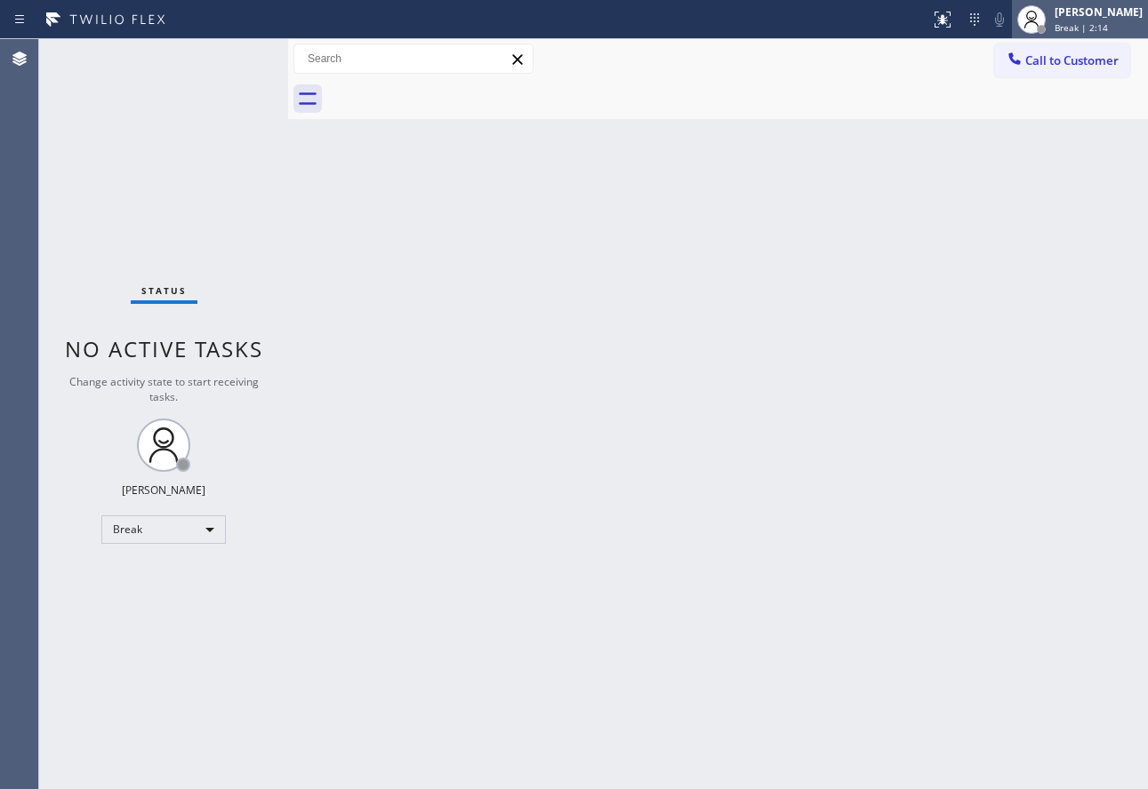
click at [1080, 28] on span "Break | 2:14" at bounding box center [1080, 27] width 53 height 12
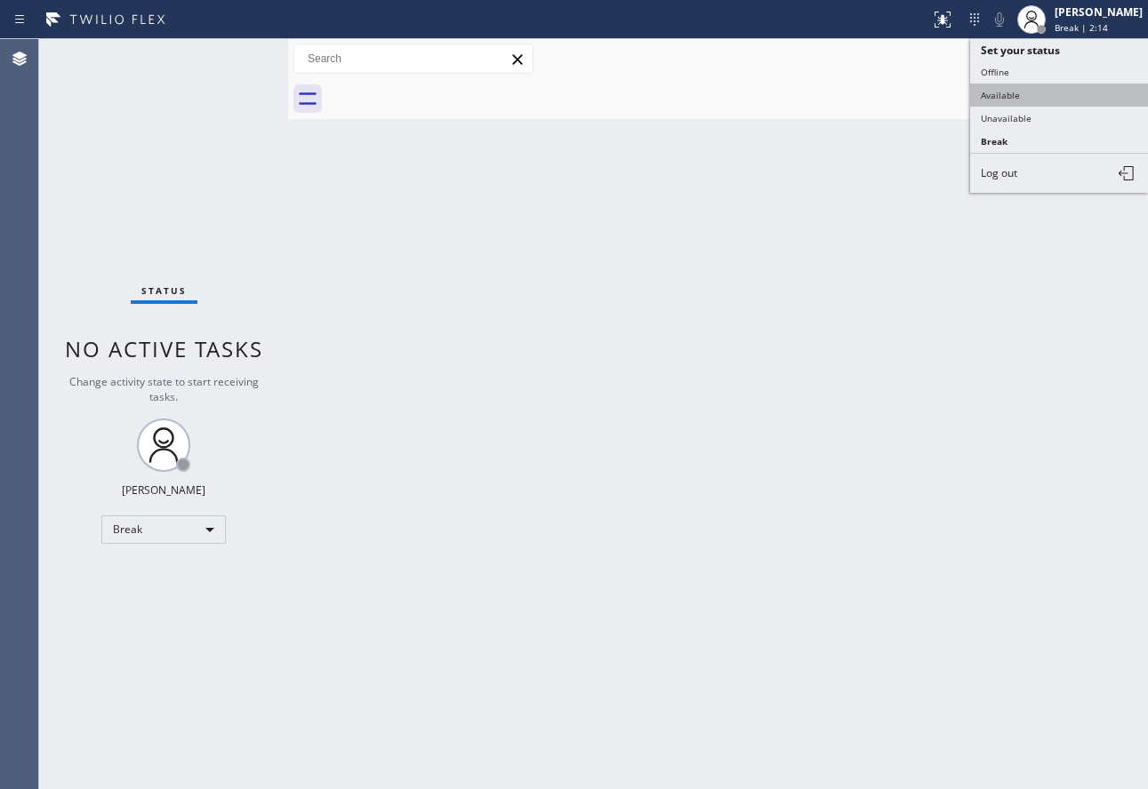
click at [1030, 94] on button "Available" at bounding box center [1059, 95] width 178 height 23
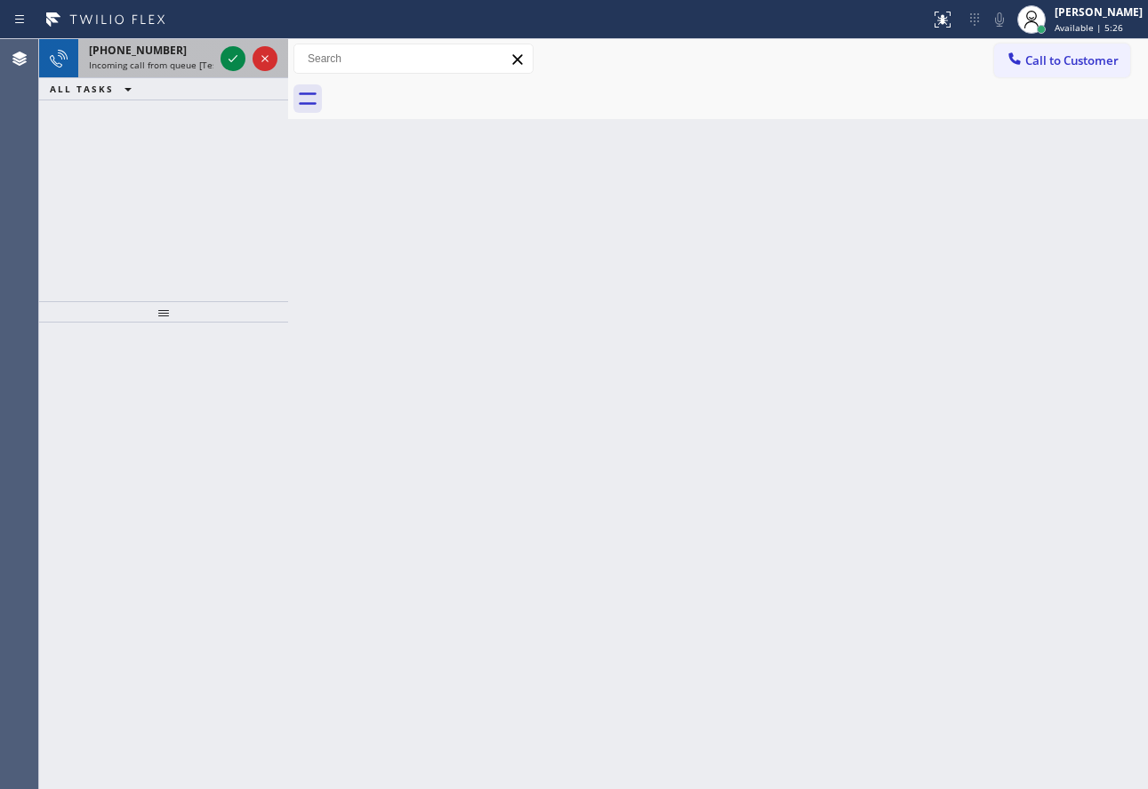
click at [170, 49] on div "+17863545905" at bounding box center [151, 50] width 124 height 15
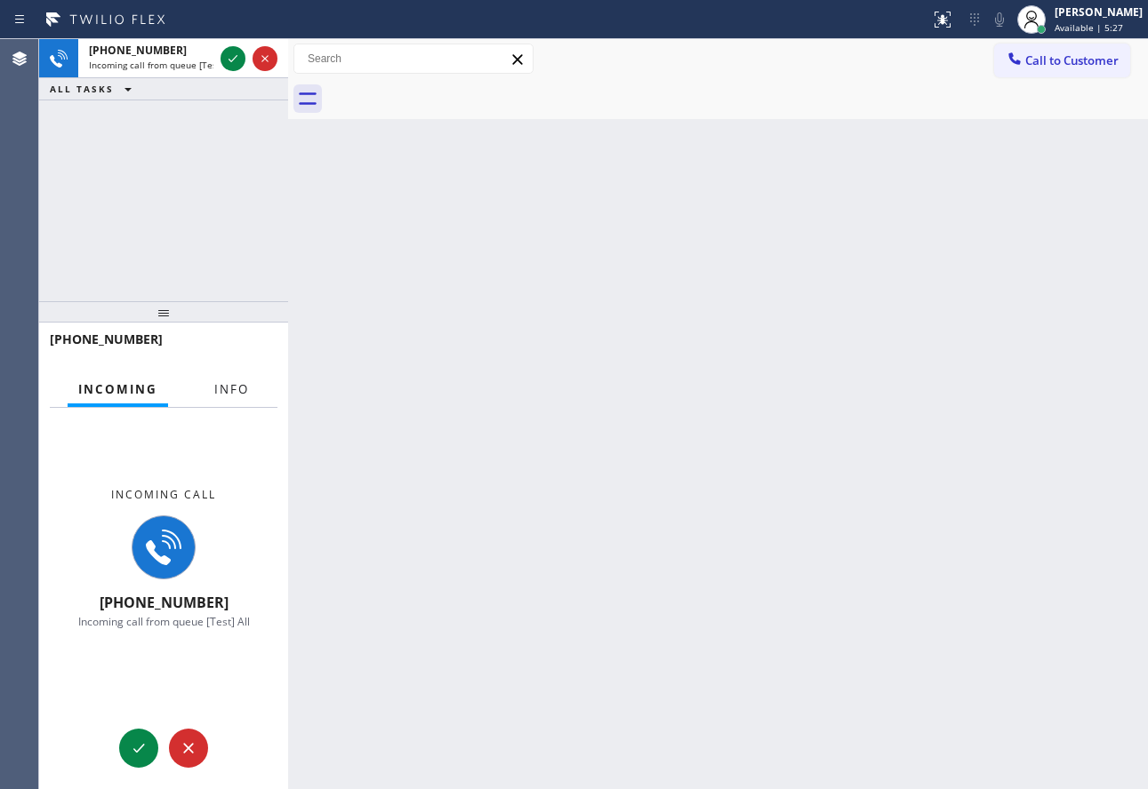
click at [215, 389] on span "Info" at bounding box center [231, 389] width 35 height 16
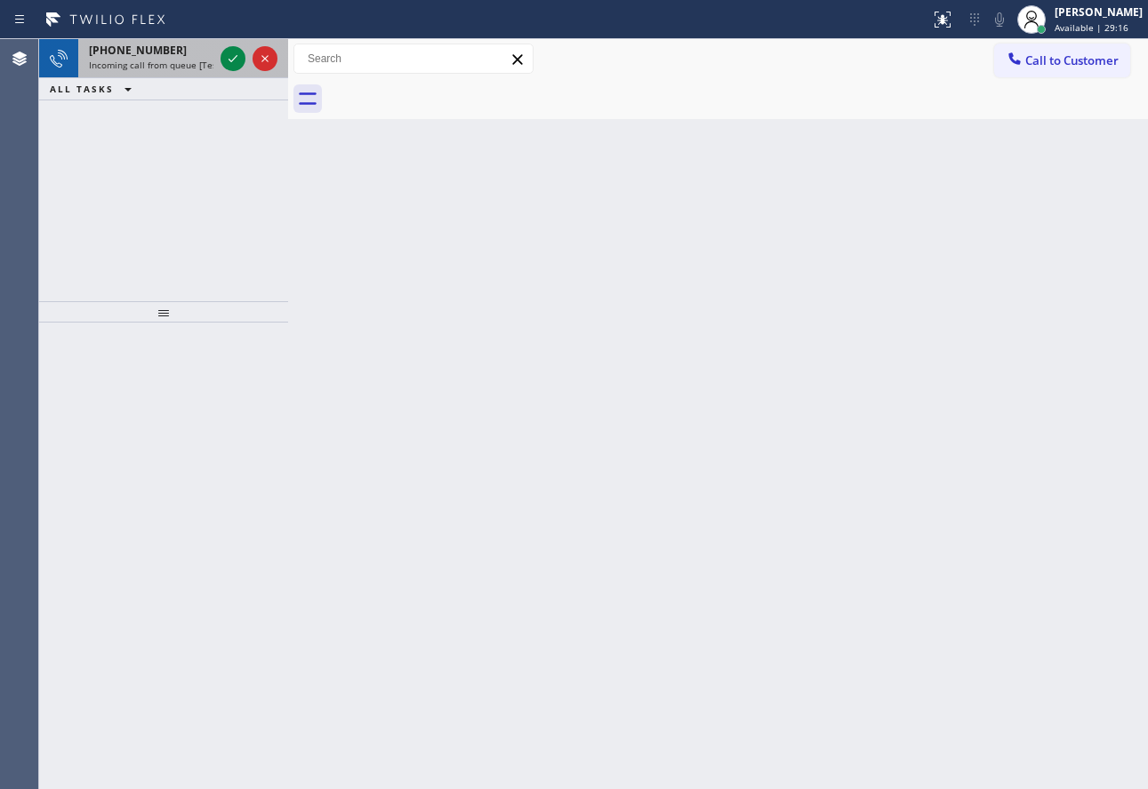
click at [134, 65] on span "Incoming call from queue [Test] All" at bounding box center [163, 65] width 148 height 12
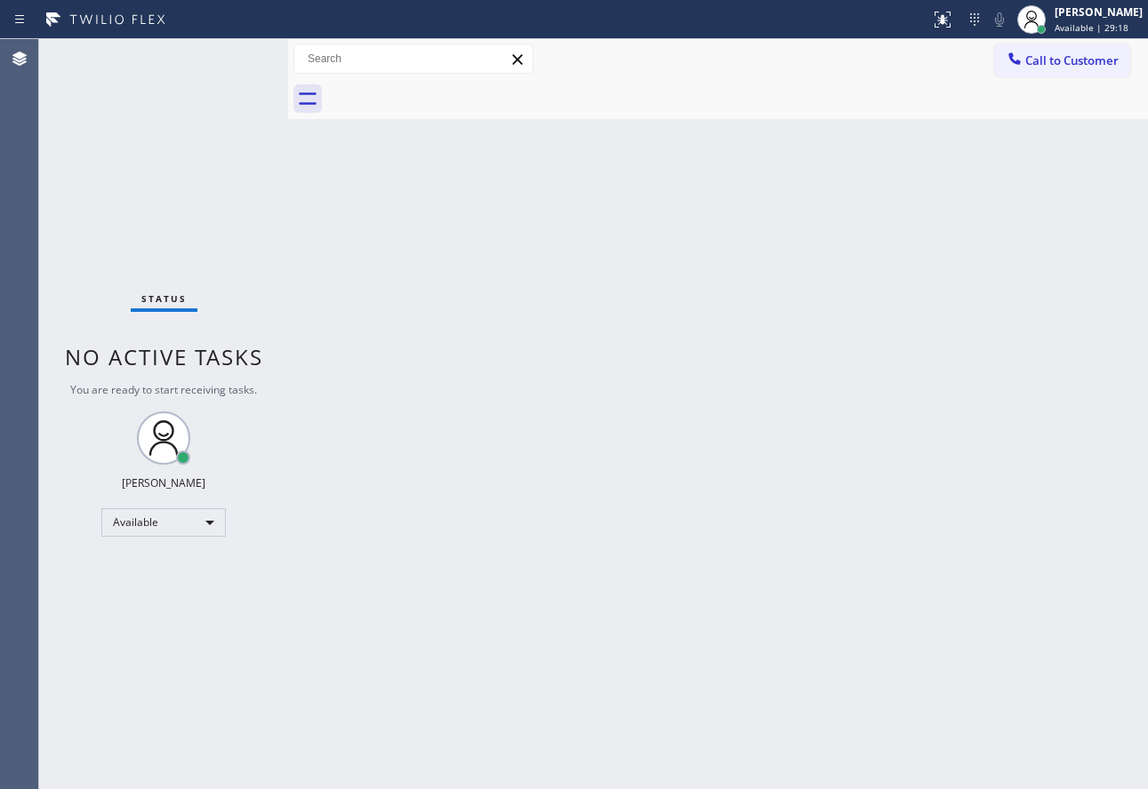
click at [225, 405] on div "Status No active tasks You are ready to start receiving tasks. [PERSON_NAME] Av…" at bounding box center [163, 414] width 249 height 750
click at [1051, 13] on div at bounding box center [1031, 19] width 39 height 39
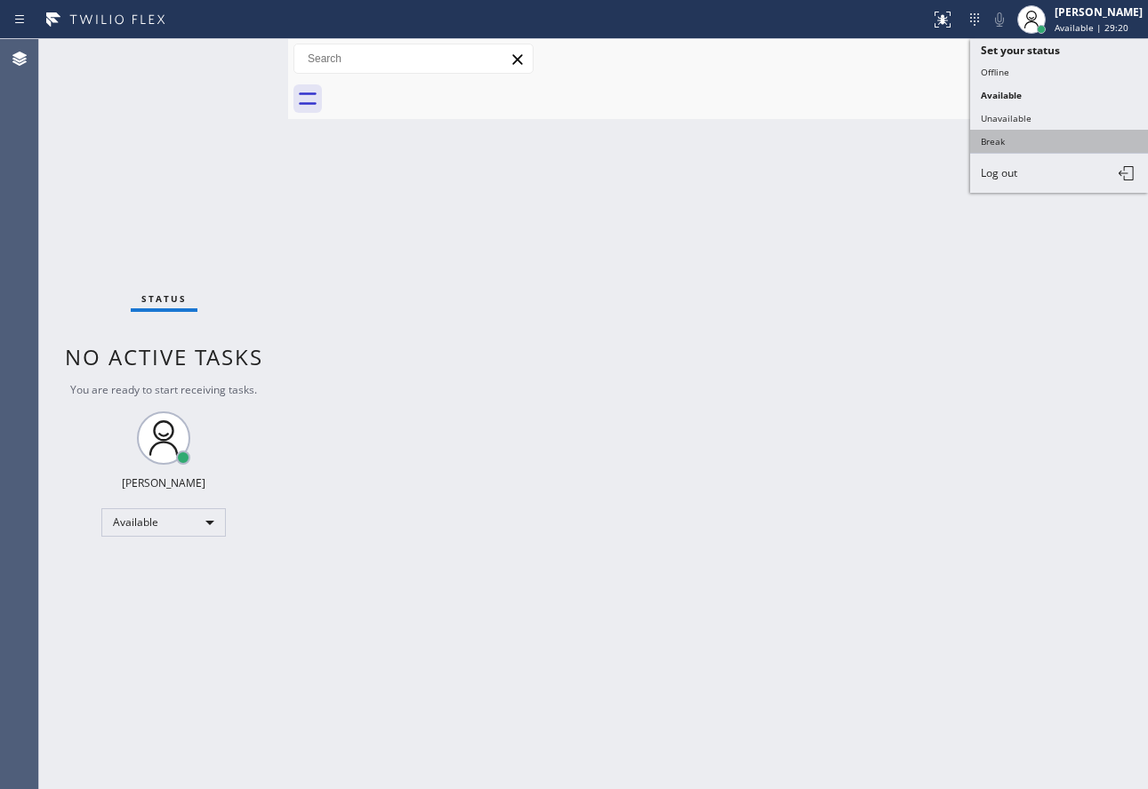
click at [1010, 145] on button "Break" at bounding box center [1059, 141] width 178 height 23
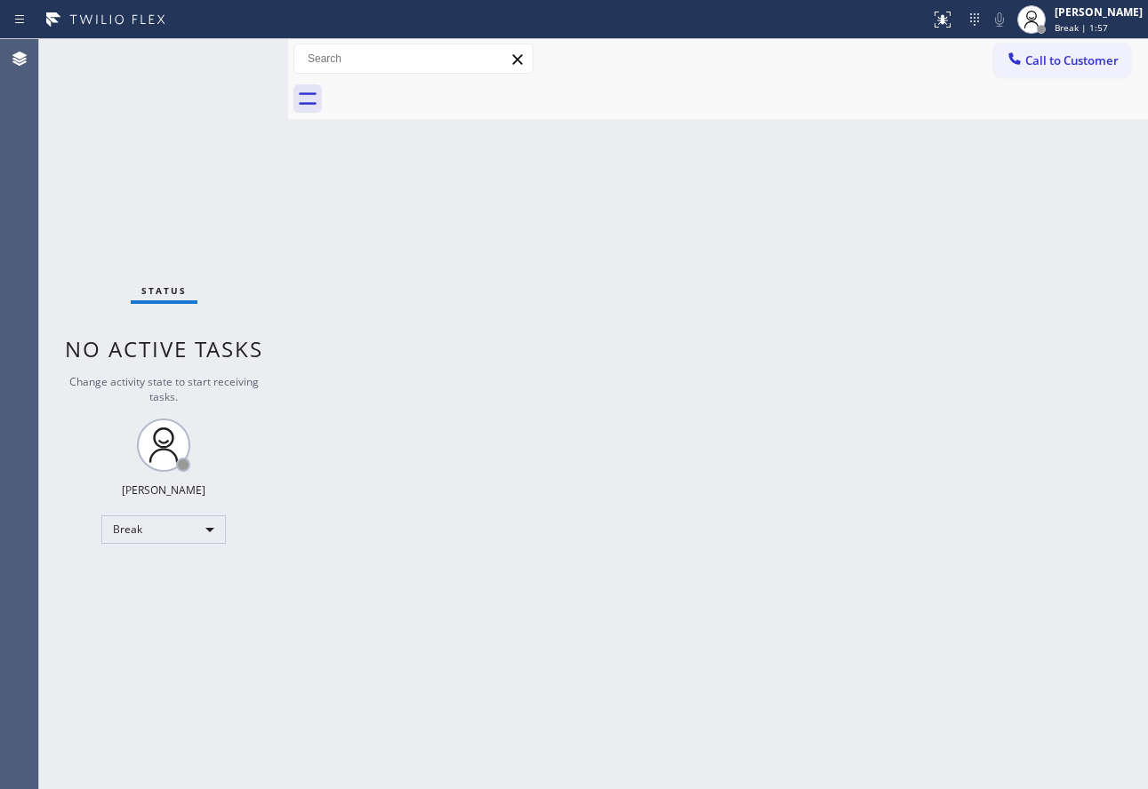
drag, startPoint x: 1109, startPoint y: 12, endPoint x: 1062, endPoint y: 59, distance: 66.0
click at [1106, 14] on div "[PERSON_NAME]" at bounding box center [1098, 11] width 88 height 15
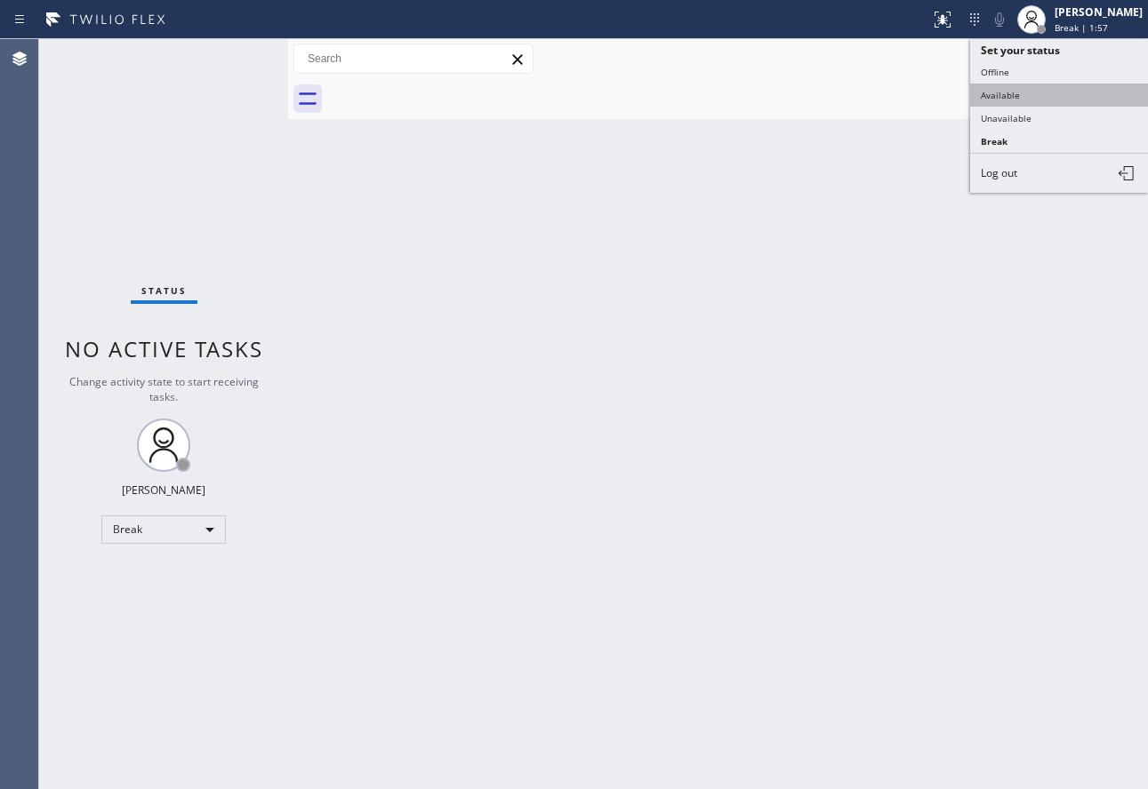
click at [1014, 93] on button "Available" at bounding box center [1059, 95] width 178 height 23
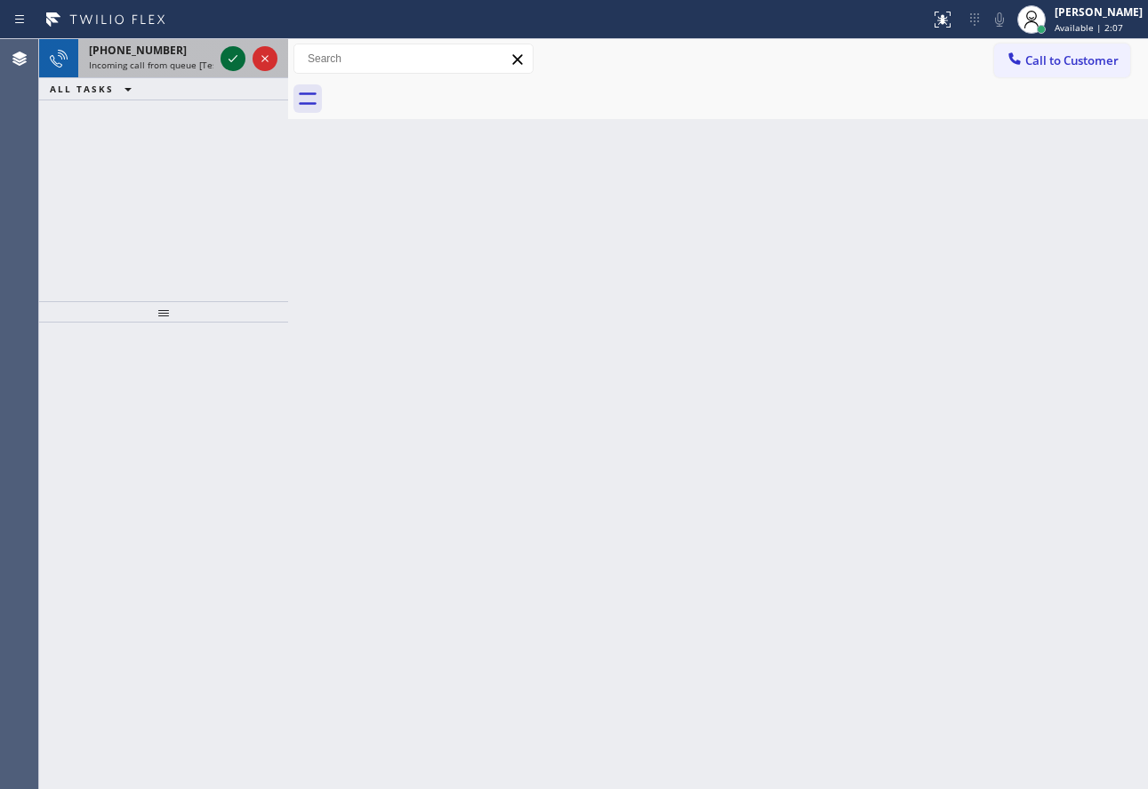
drag, startPoint x: 244, startPoint y: 47, endPoint x: 236, endPoint y: 55, distance: 12.0
click at [244, 47] on div at bounding box center [249, 58] width 64 height 39
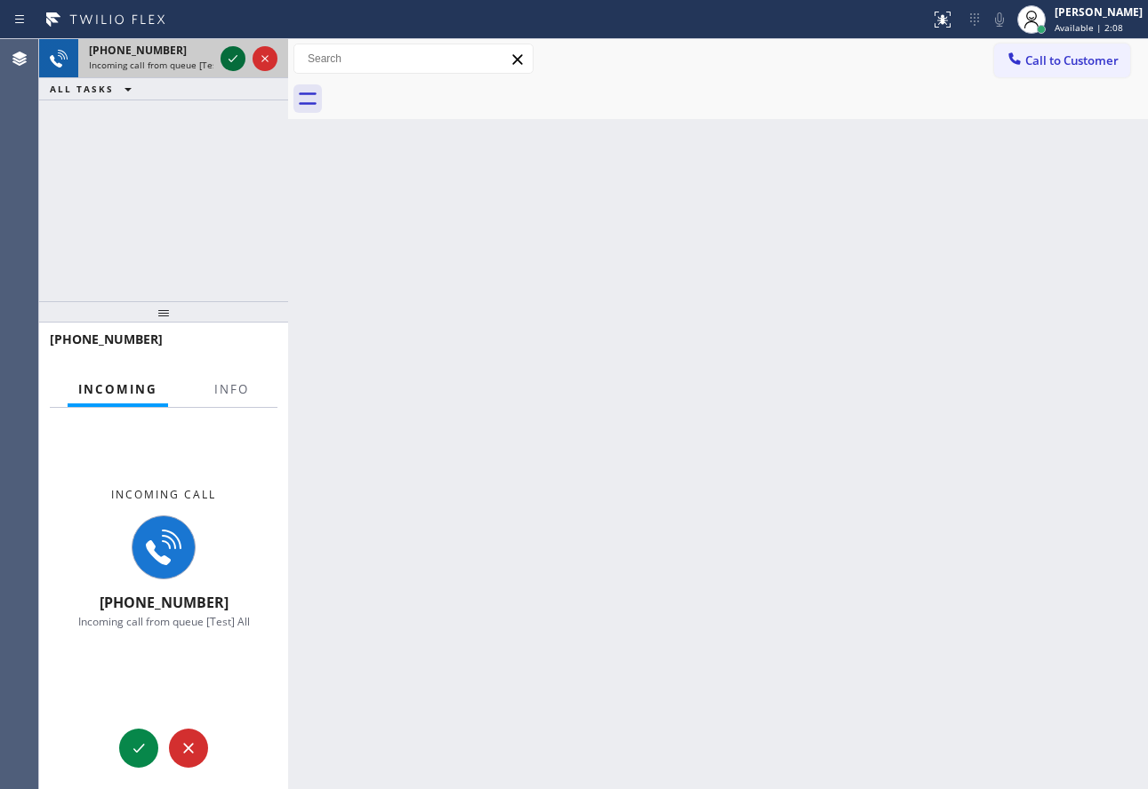
click at [234, 56] on icon at bounding box center [232, 58] width 21 height 21
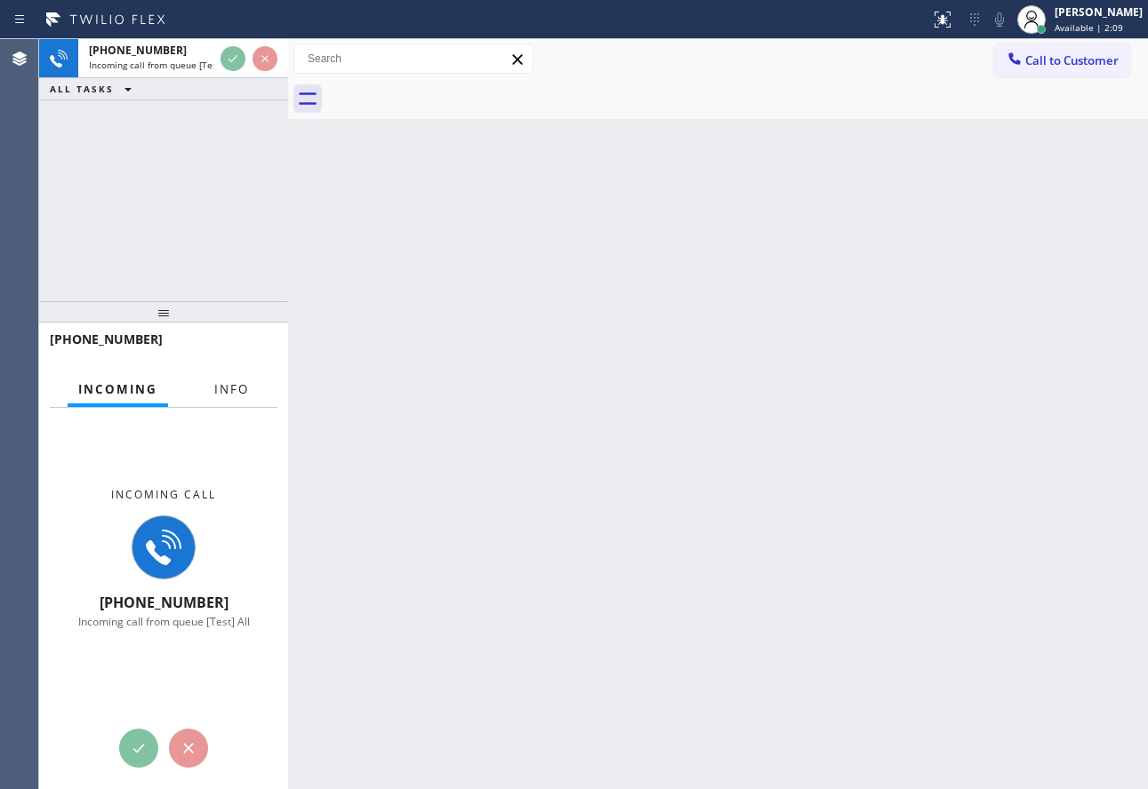
click at [234, 389] on span "Info" at bounding box center [231, 389] width 35 height 16
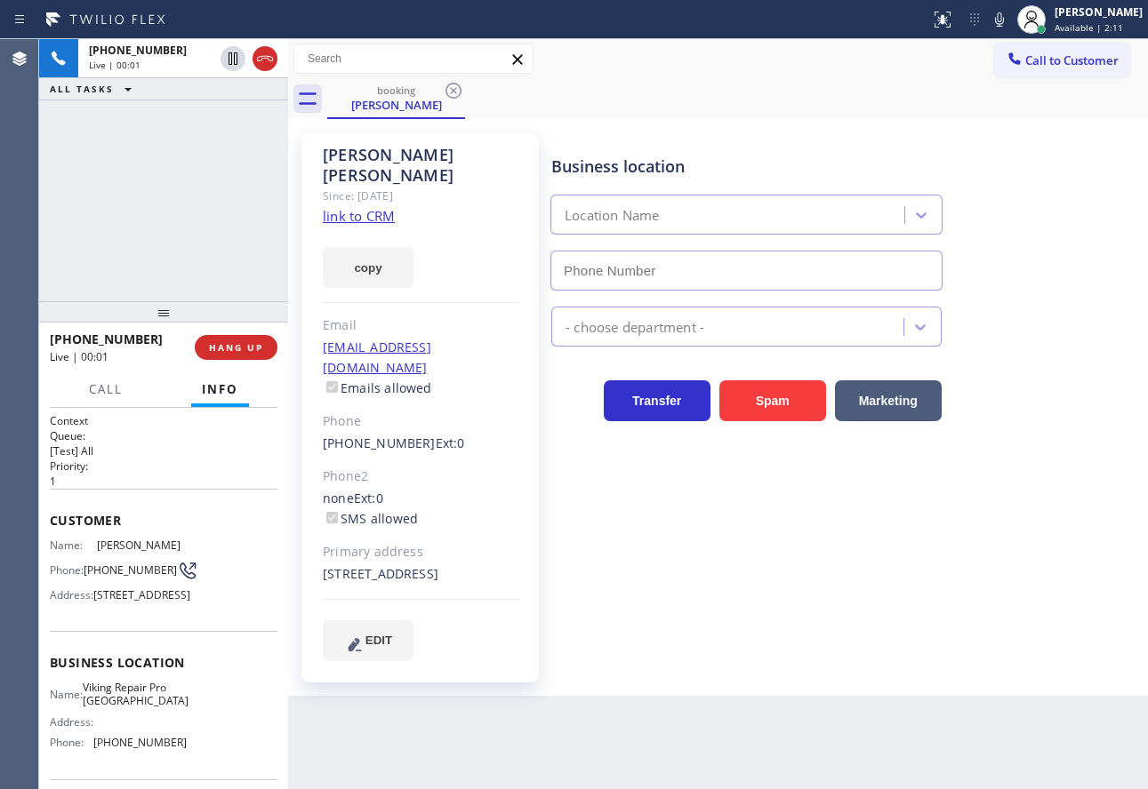
type input "[PHONE_NUMBER]"
click at [377, 207] on link "link to CRM" at bounding box center [359, 216] width 72 height 18
click at [1004, 20] on icon at bounding box center [999, 19] width 9 height 14
click at [1010, 18] on icon at bounding box center [999, 19] width 21 height 21
click at [1010, 19] on icon at bounding box center [999, 19] width 21 height 21
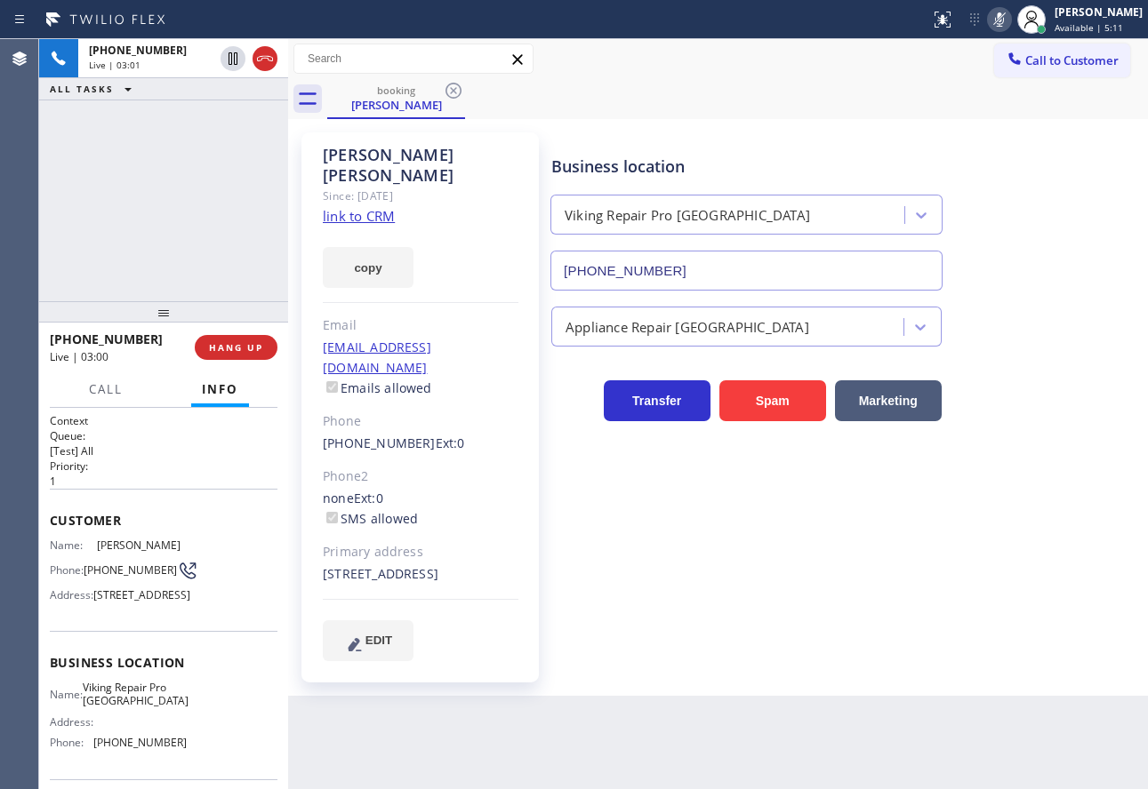
click at [1010, 12] on icon at bounding box center [999, 19] width 21 height 21
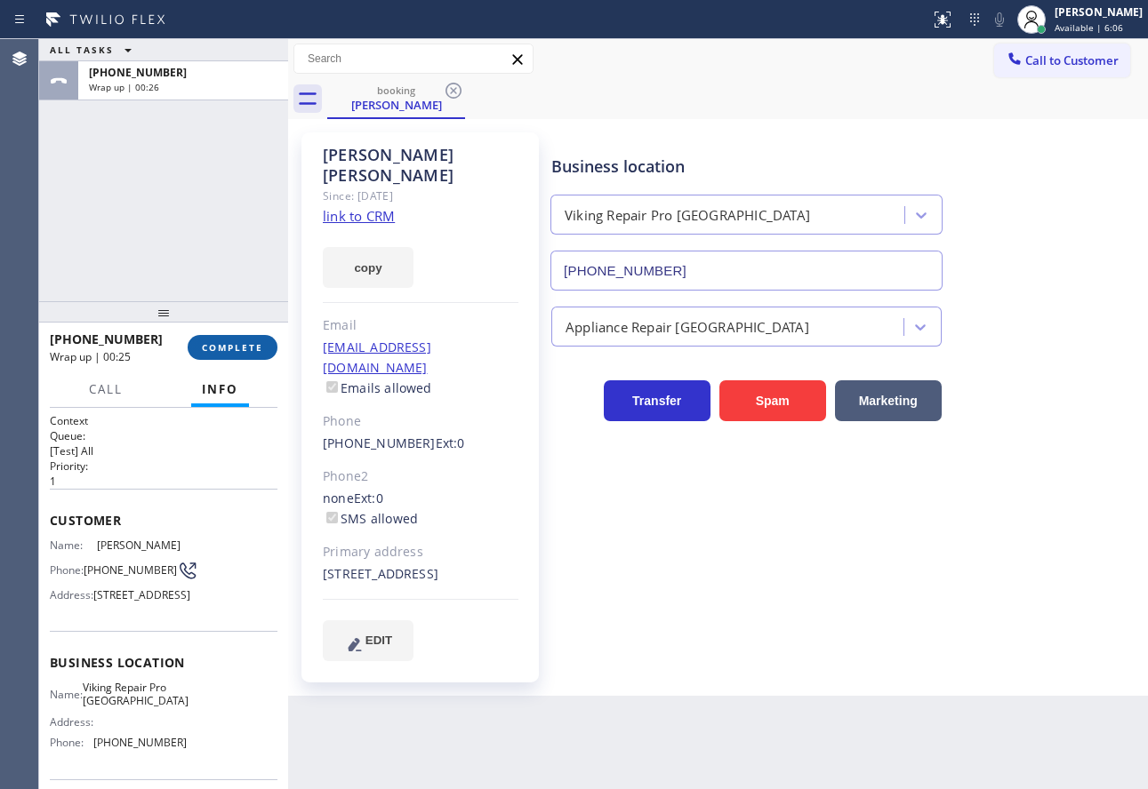
click at [258, 349] on span "COMPLETE" at bounding box center [232, 347] width 61 height 12
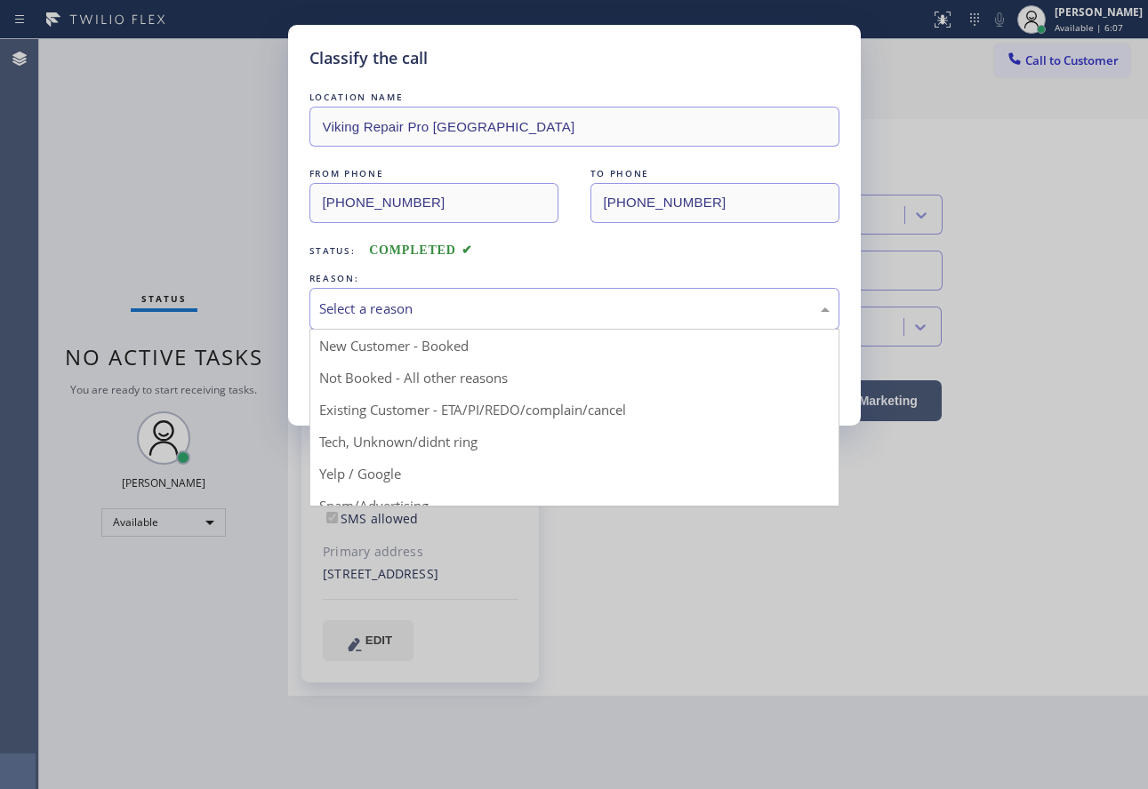
click at [523, 294] on div "Select a reason" at bounding box center [574, 309] width 530 height 42
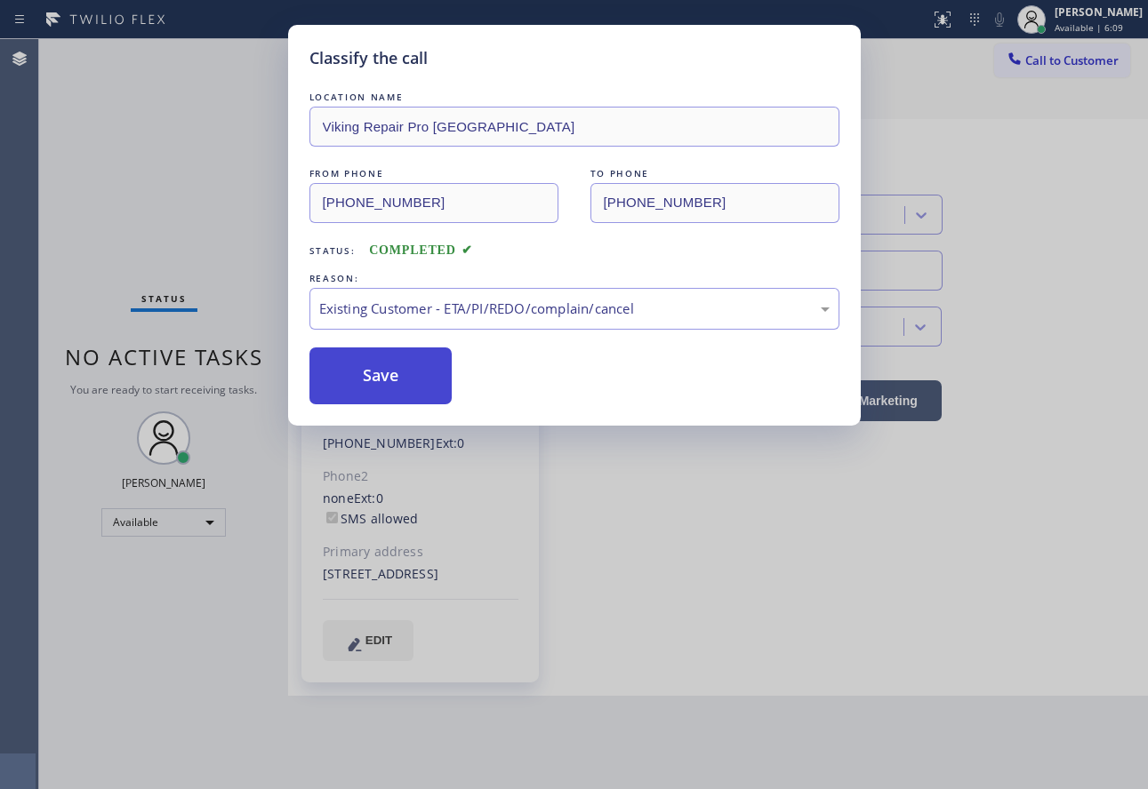
click at [405, 360] on button "Save" at bounding box center [380, 376] width 143 height 57
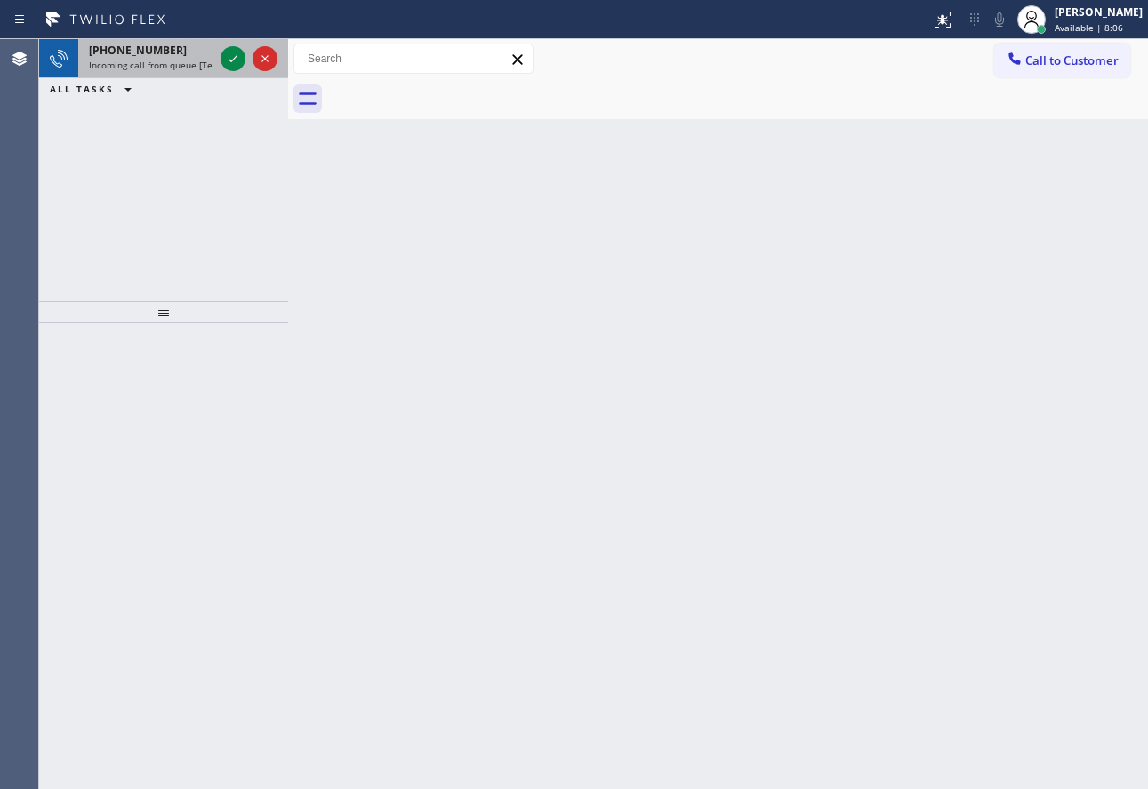
click at [204, 68] on span "Incoming call from queue [Test] All" at bounding box center [163, 65] width 148 height 12
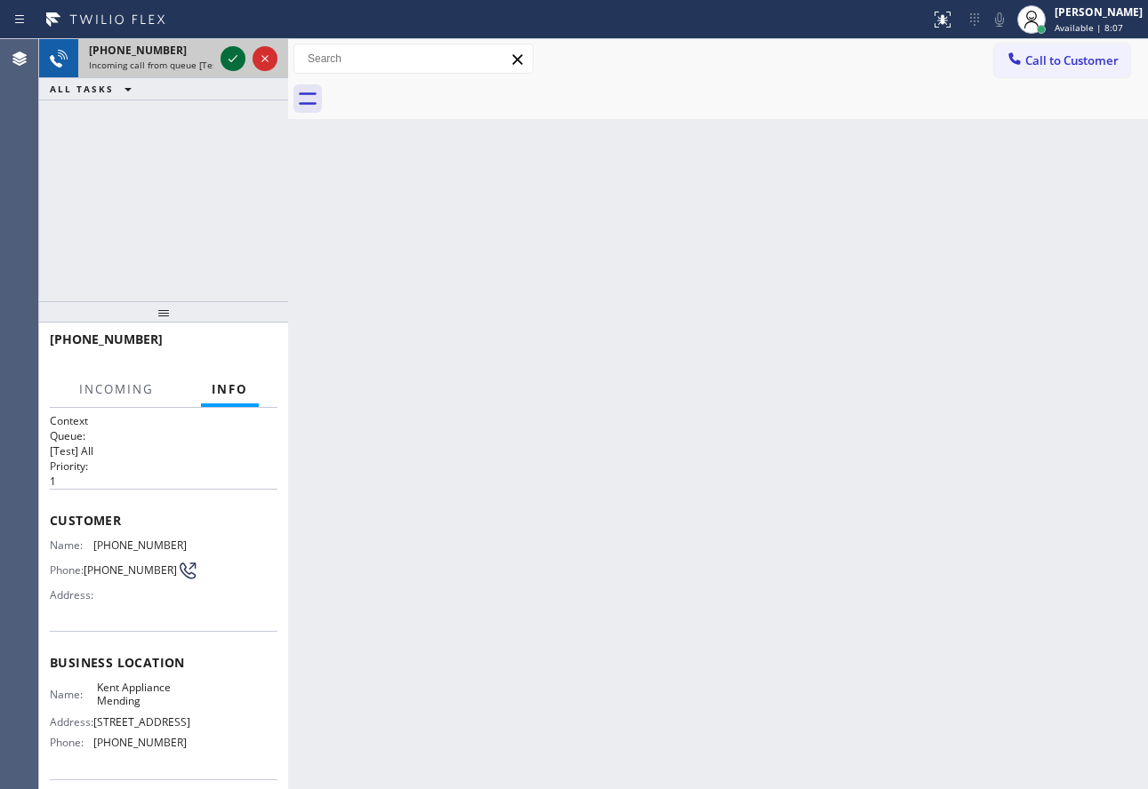
click at [230, 62] on icon at bounding box center [232, 58] width 21 height 21
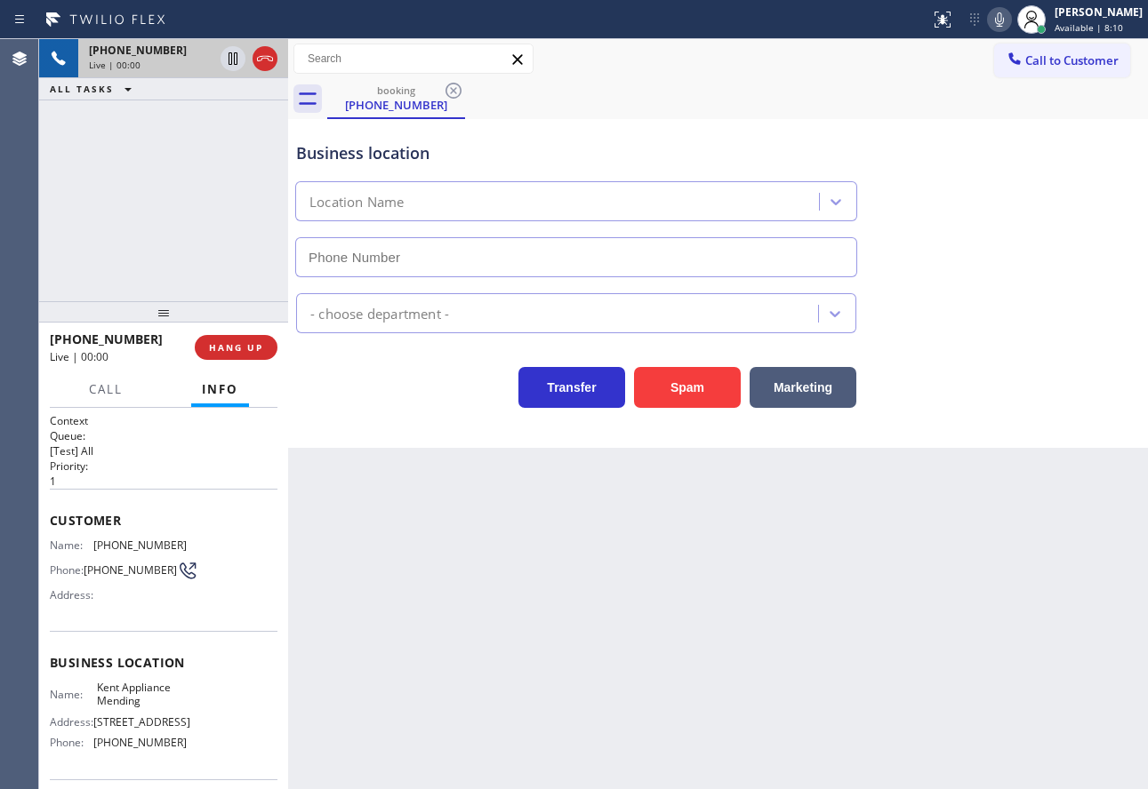
type input "[PHONE_NUMBER]"
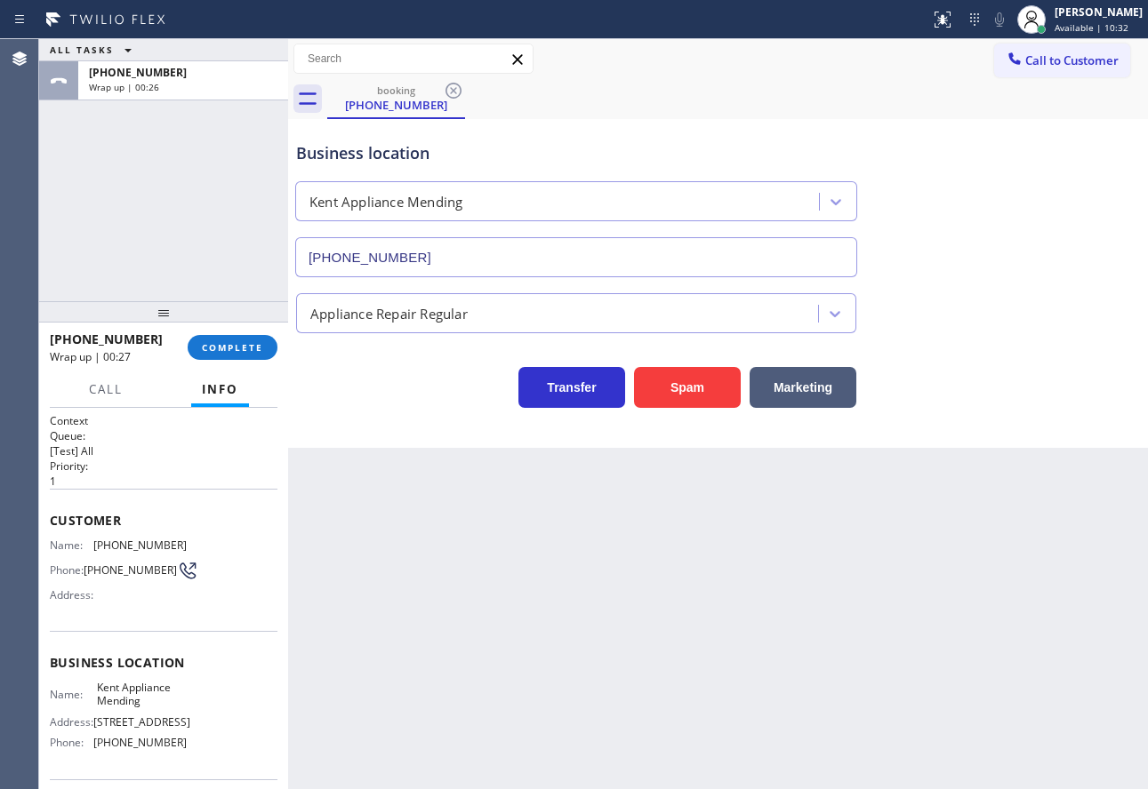
click at [123, 542] on span "[PHONE_NUMBER]" at bounding box center [139, 545] width 93 height 13
copy span "[PHONE_NUMBER]"
click at [161, 749] on span "[PHONE_NUMBER]" at bounding box center [139, 742] width 93 height 13
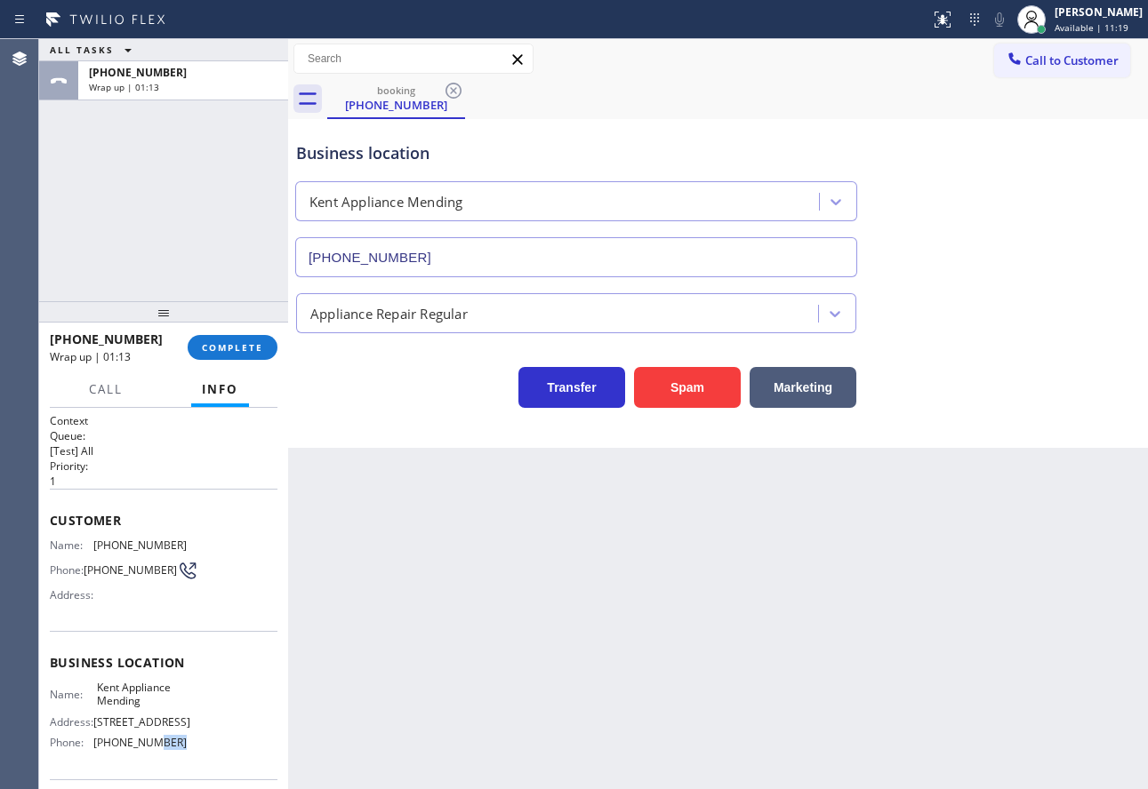
click at [161, 749] on span "[PHONE_NUMBER]" at bounding box center [139, 742] width 93 height 13
copy span "[PHONE_NUMBER]"
click at [219, 349] on span "COMPLETE" at bounding box center [232, 347] width 61 height 12
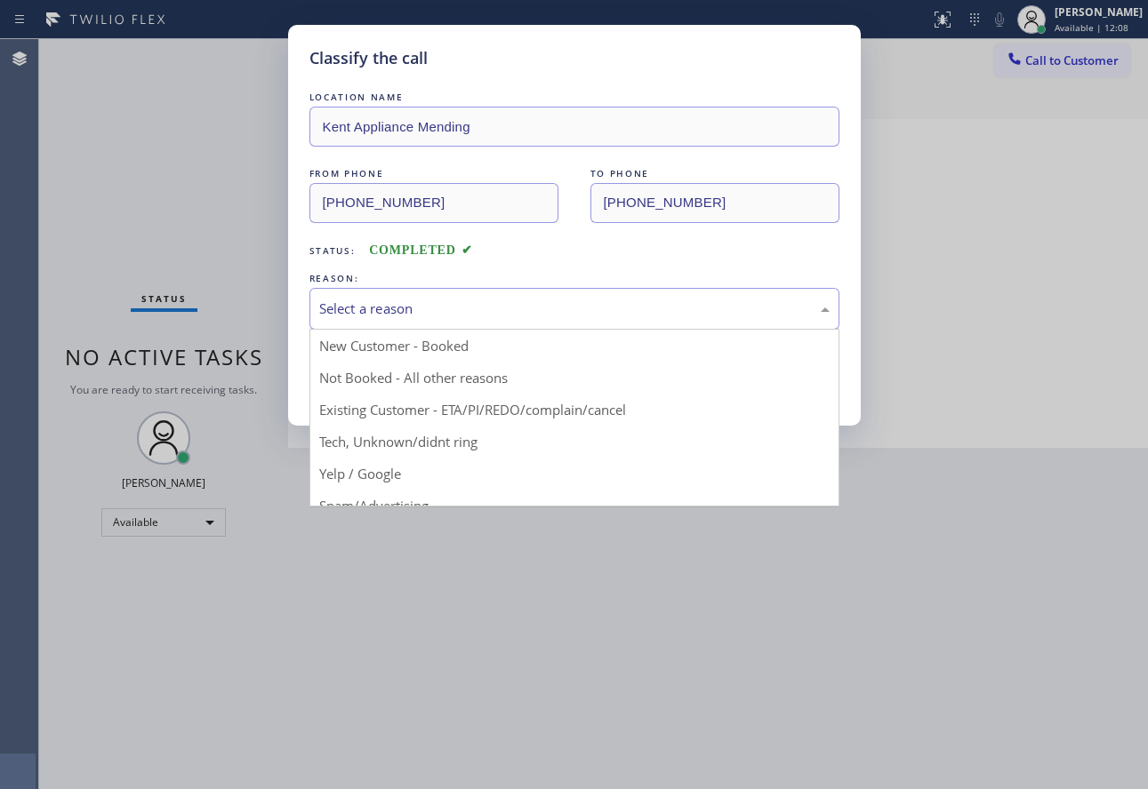
click at [453, 308] on div "Select a reason" at bounding box center [574, 309] width 510 height 20
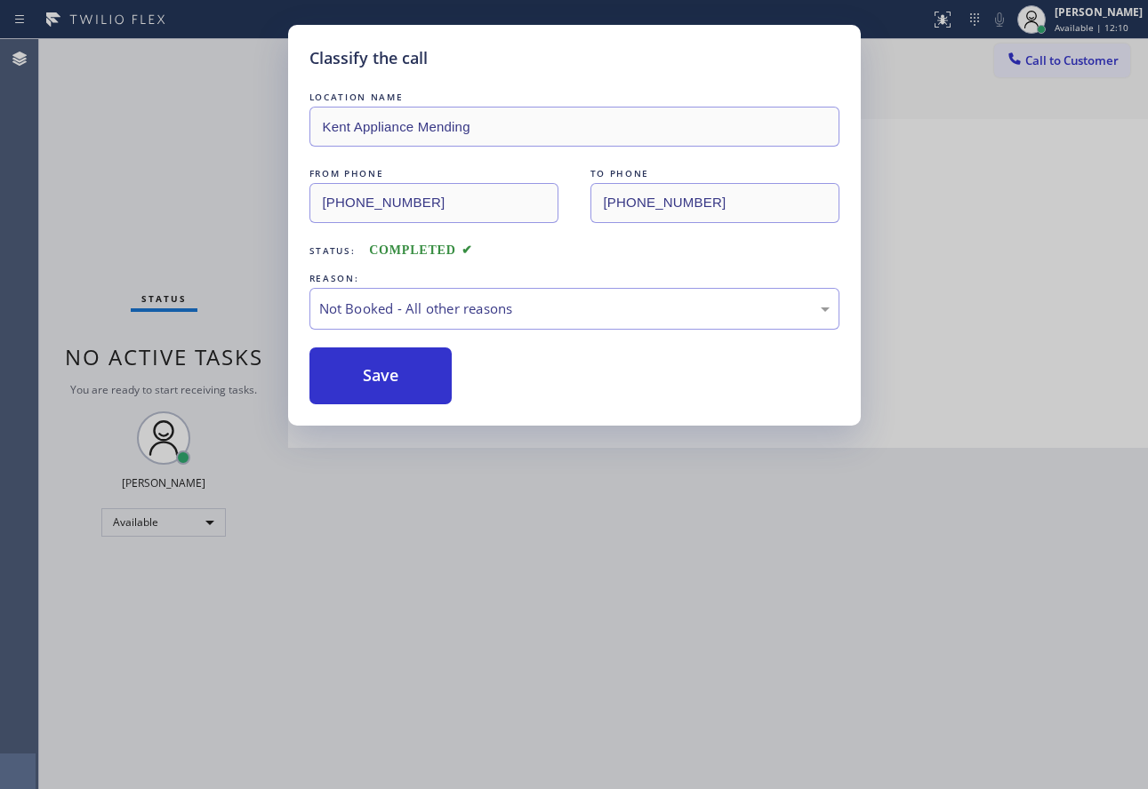
click at [407, 384] on button "Save" at bounding box center [380, 376] width 143 height 57
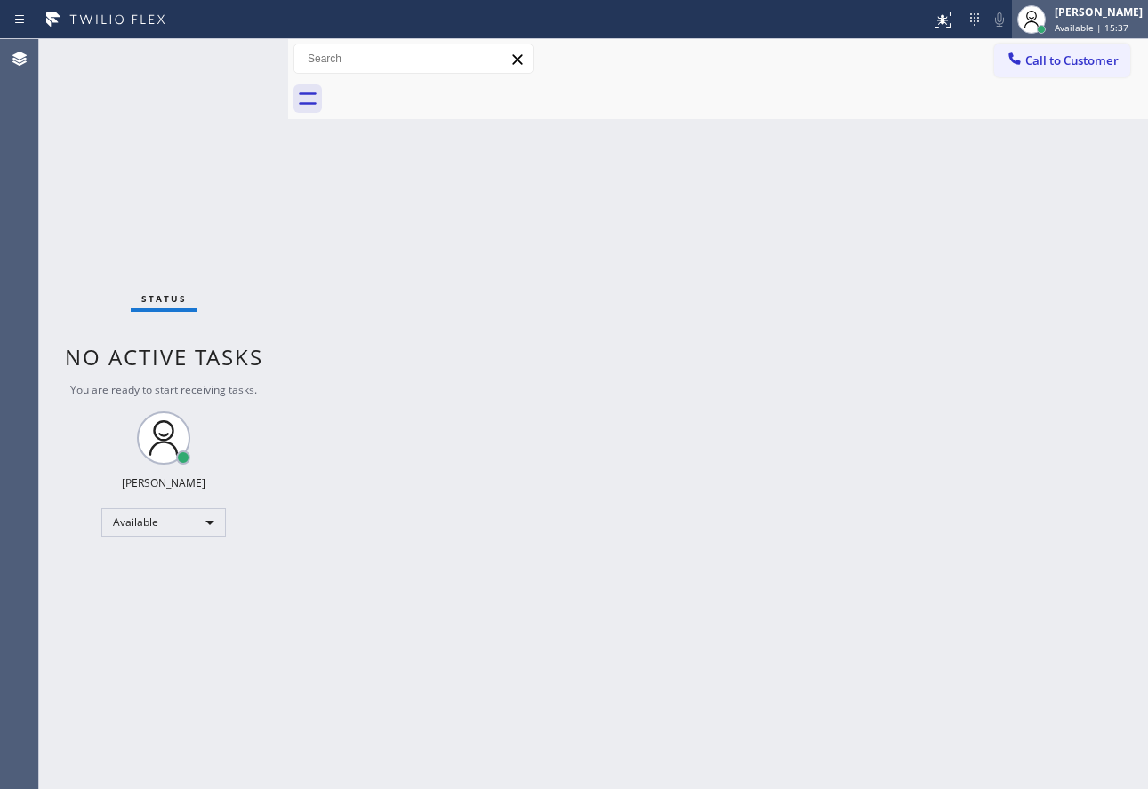
click at [1094, 18] on div "[PERSON_NAME]" at bounding box center [1098, 11] width 88 height 15
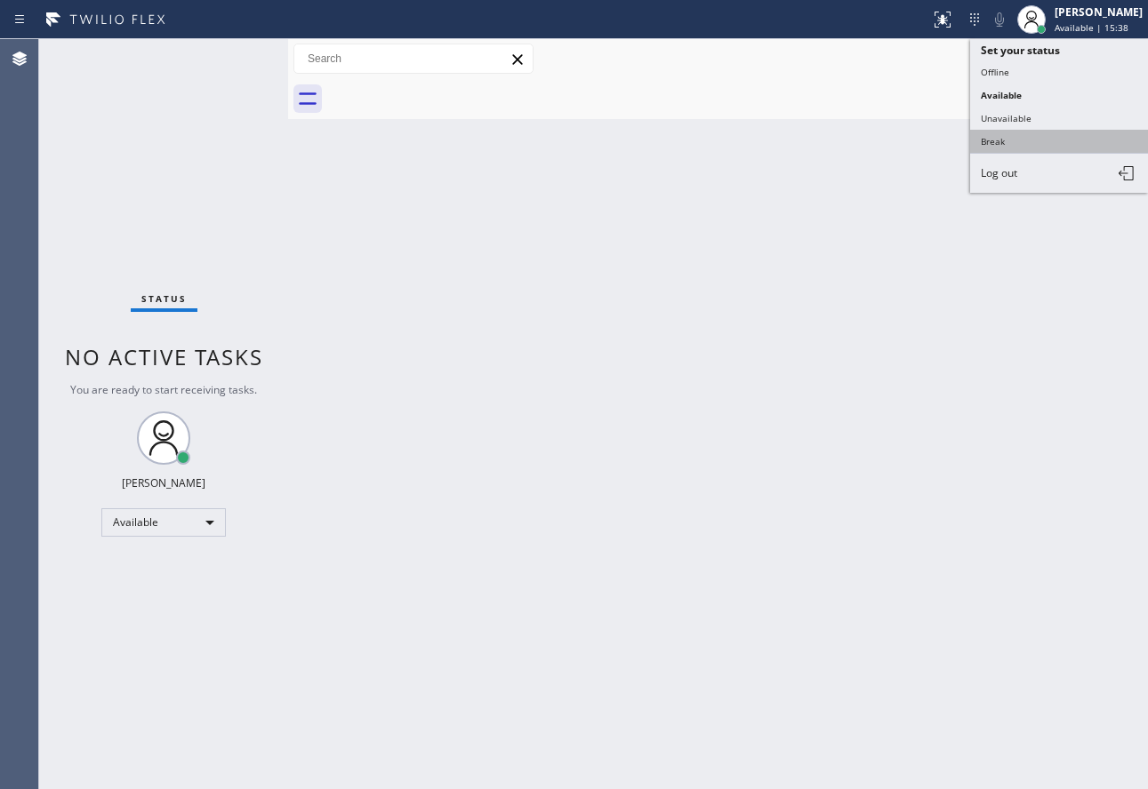
click at [1013, 137] on button "Break" at bounding box center [1059, 141] width 178 height 23
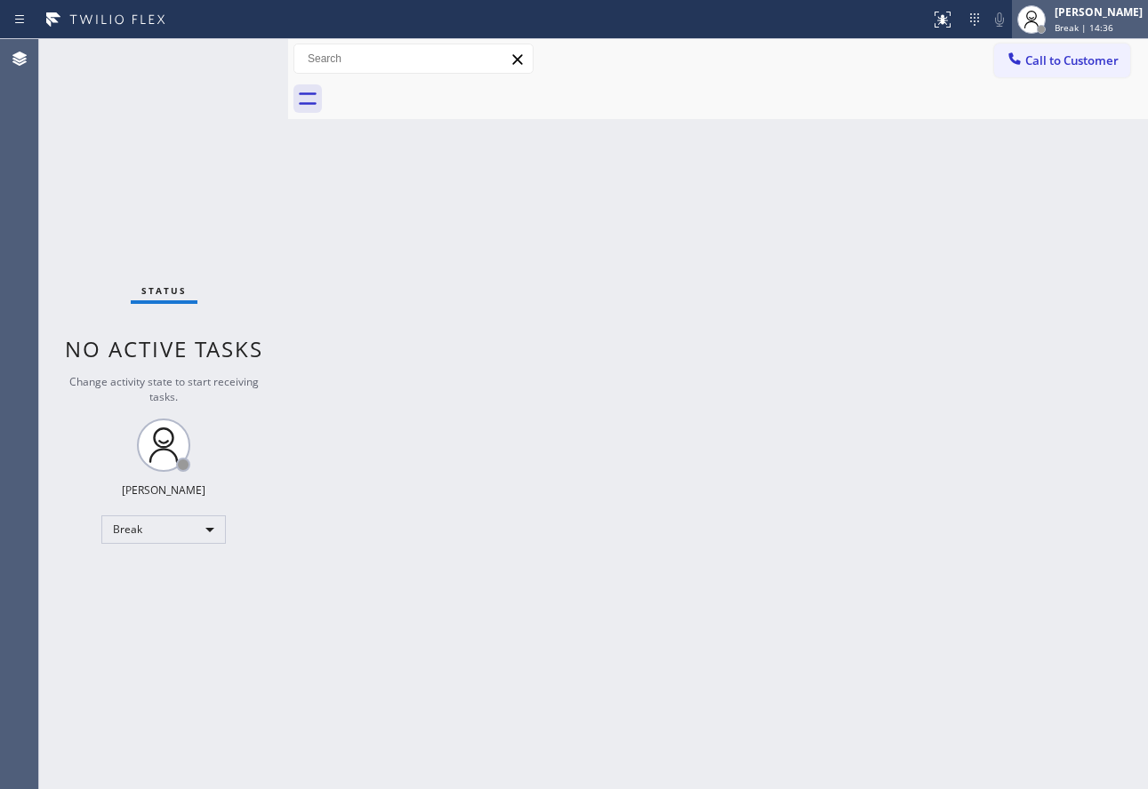
click at [1099, 20] on div "[PERSON_NAME] Break | 14:36" at bounding box center [1099, 19] width 97 height 31
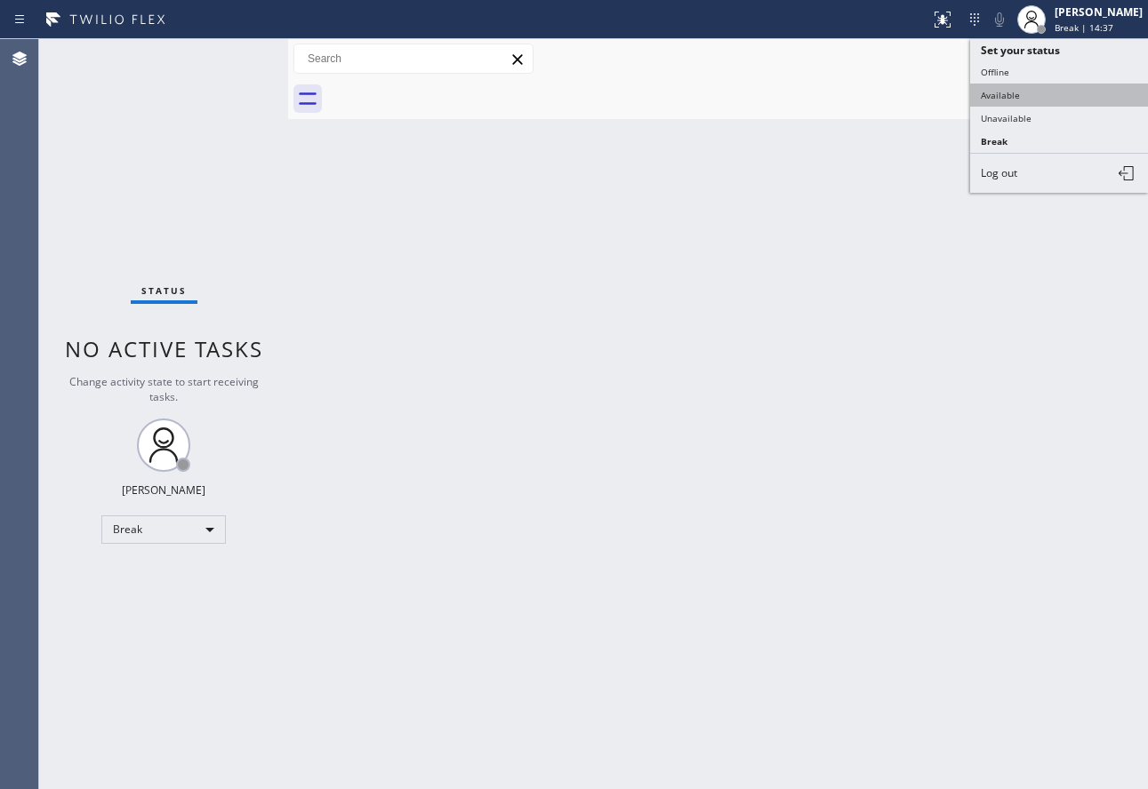
click at [1006, 95] on button "Available" at bounding box center [1059, 95] width 178 height 23
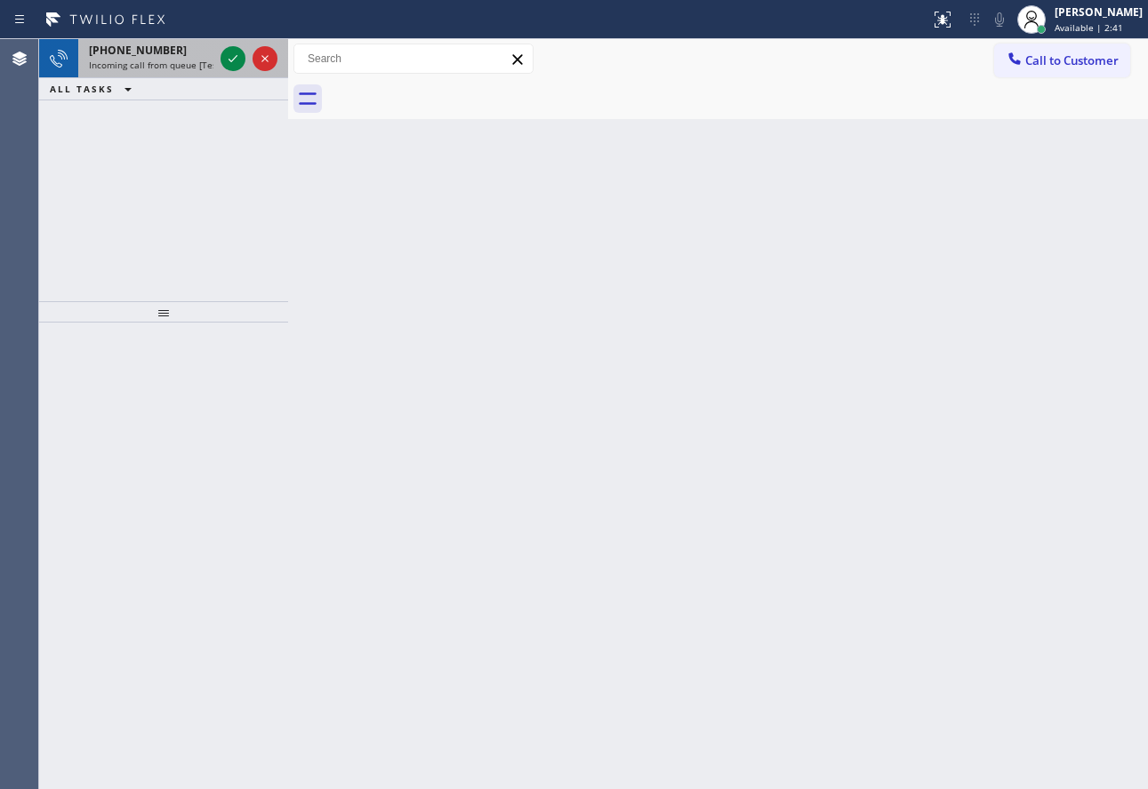
click at [172, 64] on span "Incoming call from queue [Test] All" at bounding box center [163, 65] width 148 height 12
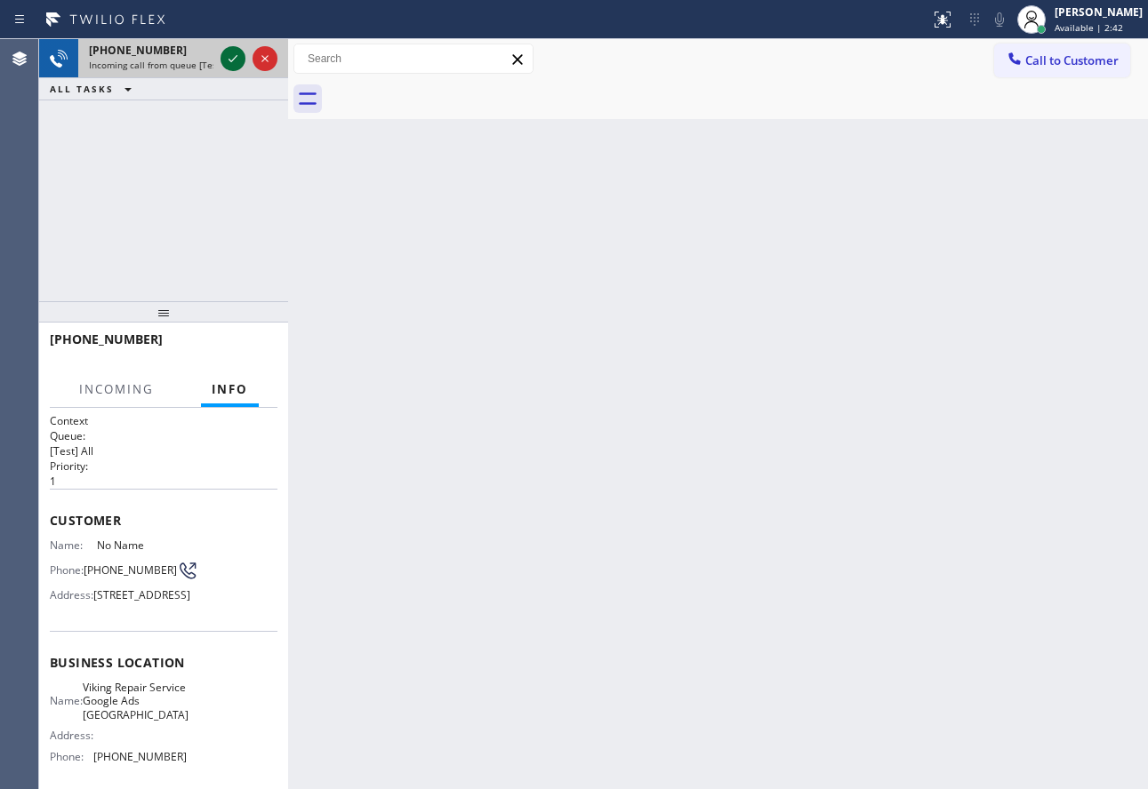
click at [228, 58] on icon at bounding box center [232, 58] width 21 height 21
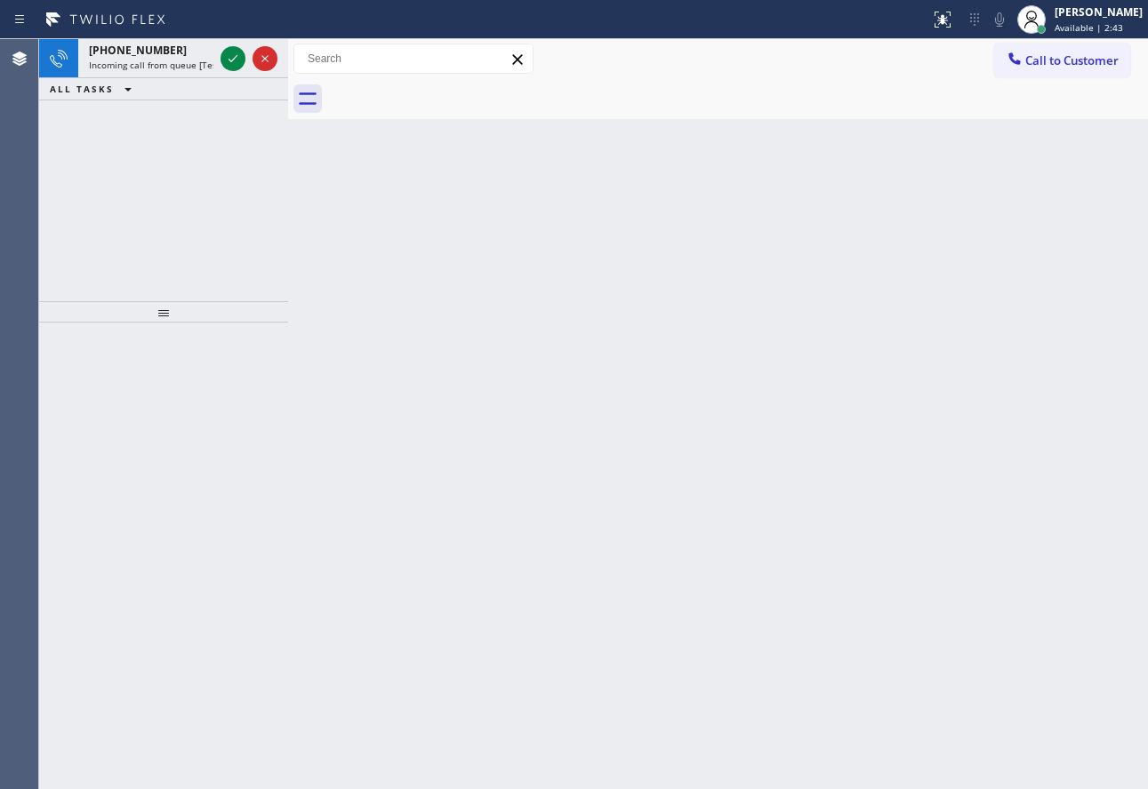
click at [228, 58] on icon at bounding box center [232, 58] width 21 height 21
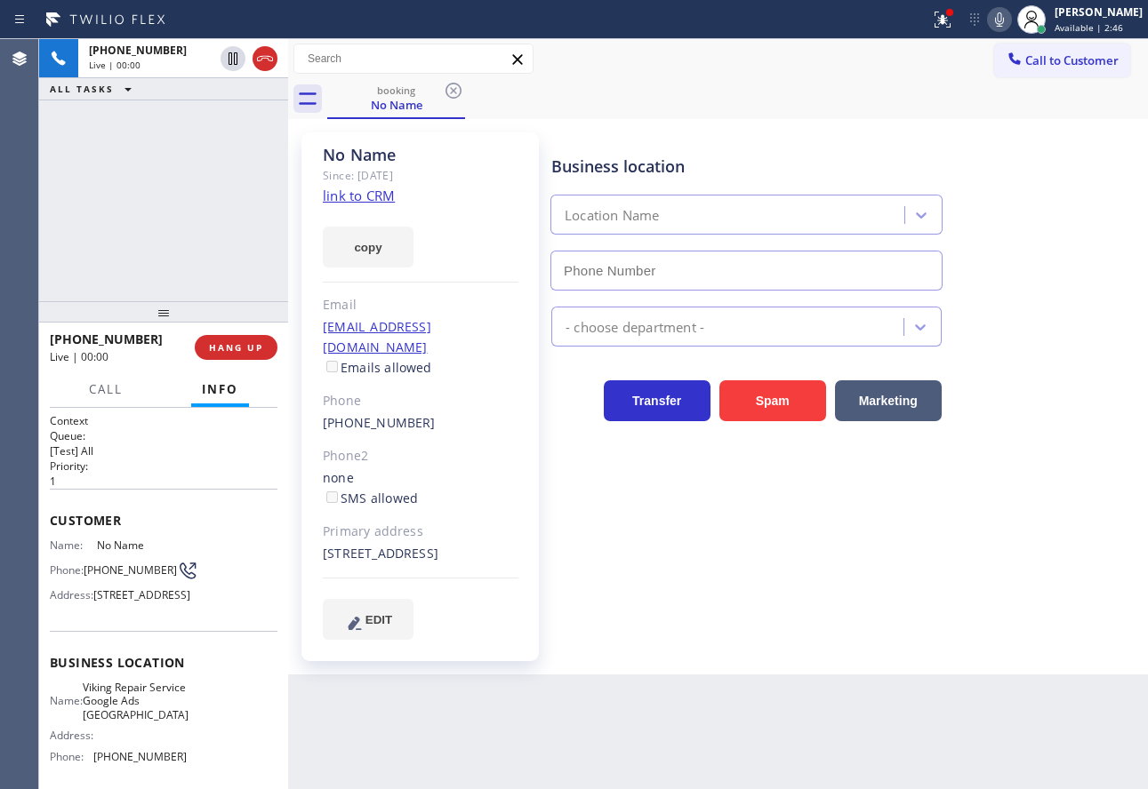
type input "[PHONE_NUMBER]"
click at [358, 190] on link "link to CRM" at bounding box center [359, 196] width 72 height 18
click at [1010, 17] on icon at bounding box center [999, 19] width 21 height 21
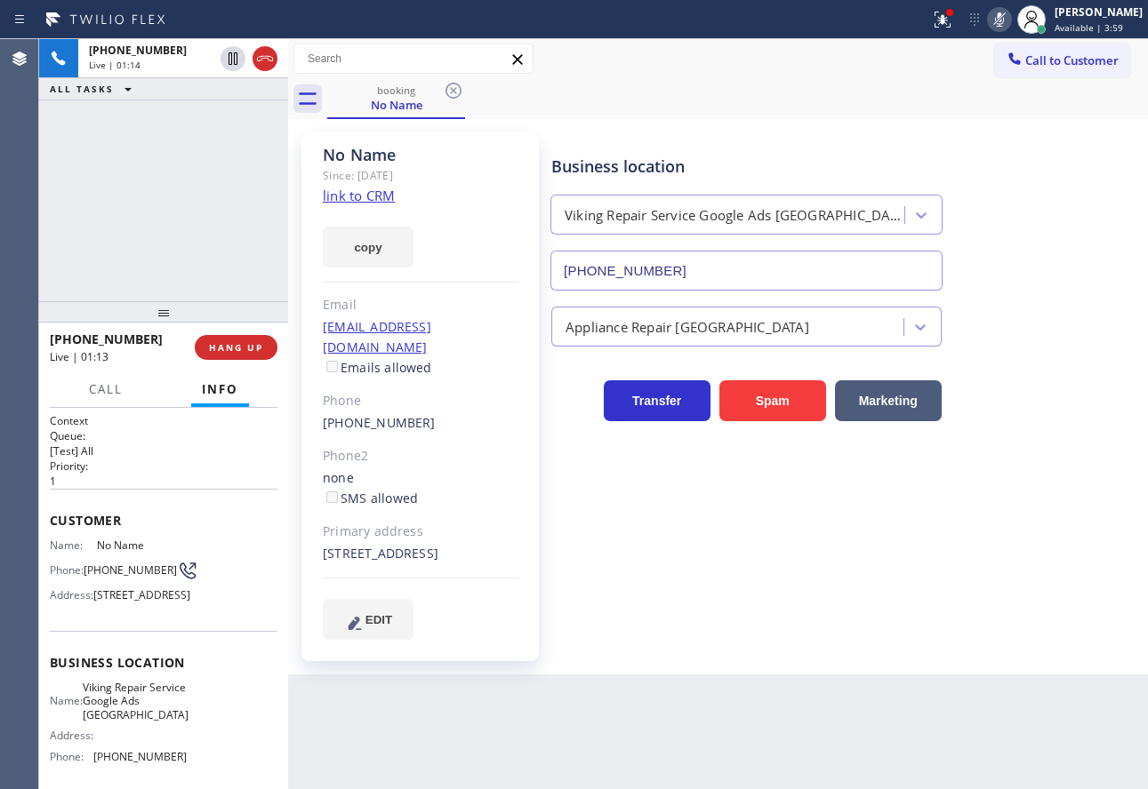
click at [1010, 17] on icon at bounding box center [999, 19] width 21 height 21
click at [1010, 16] on icon at bounding box center [999, 19] width 21 height 21
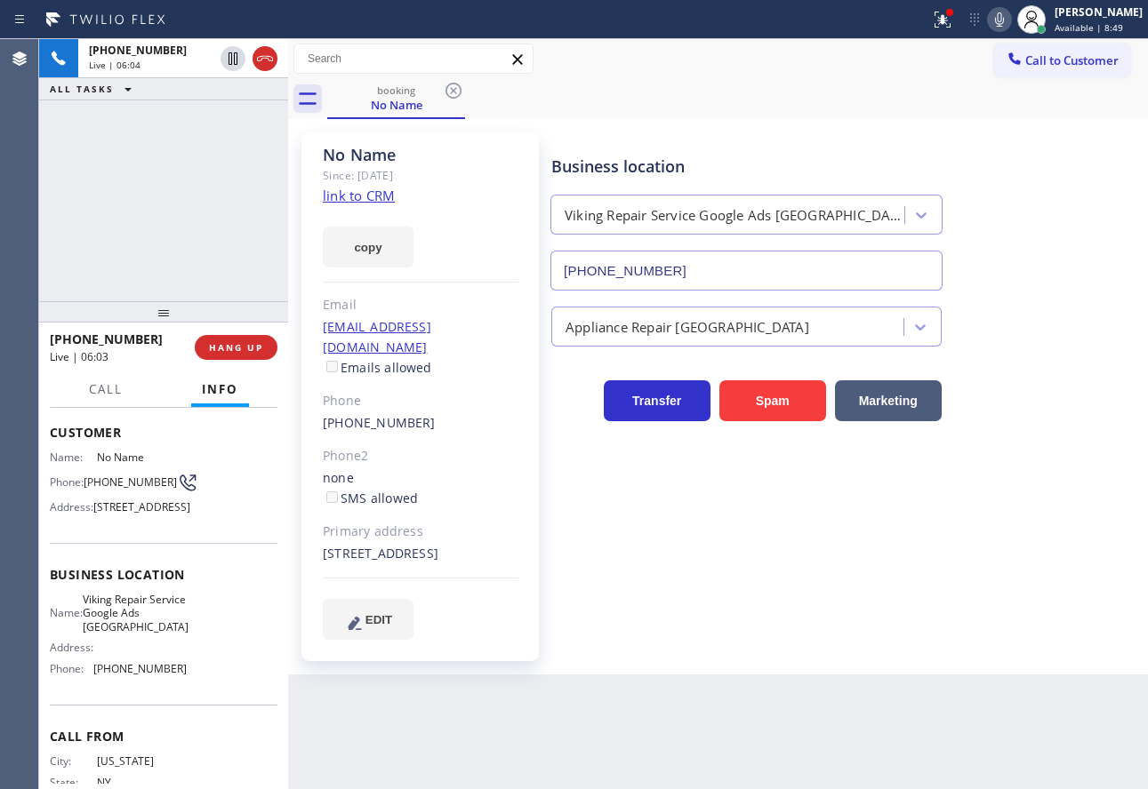
scroll to position [89, 0]
click at [135, 675] on span "[PHONE_NUMBER]" at bounding box center [139, 667] width 93 height 13
copy span "[PHONE_NUMBER]"
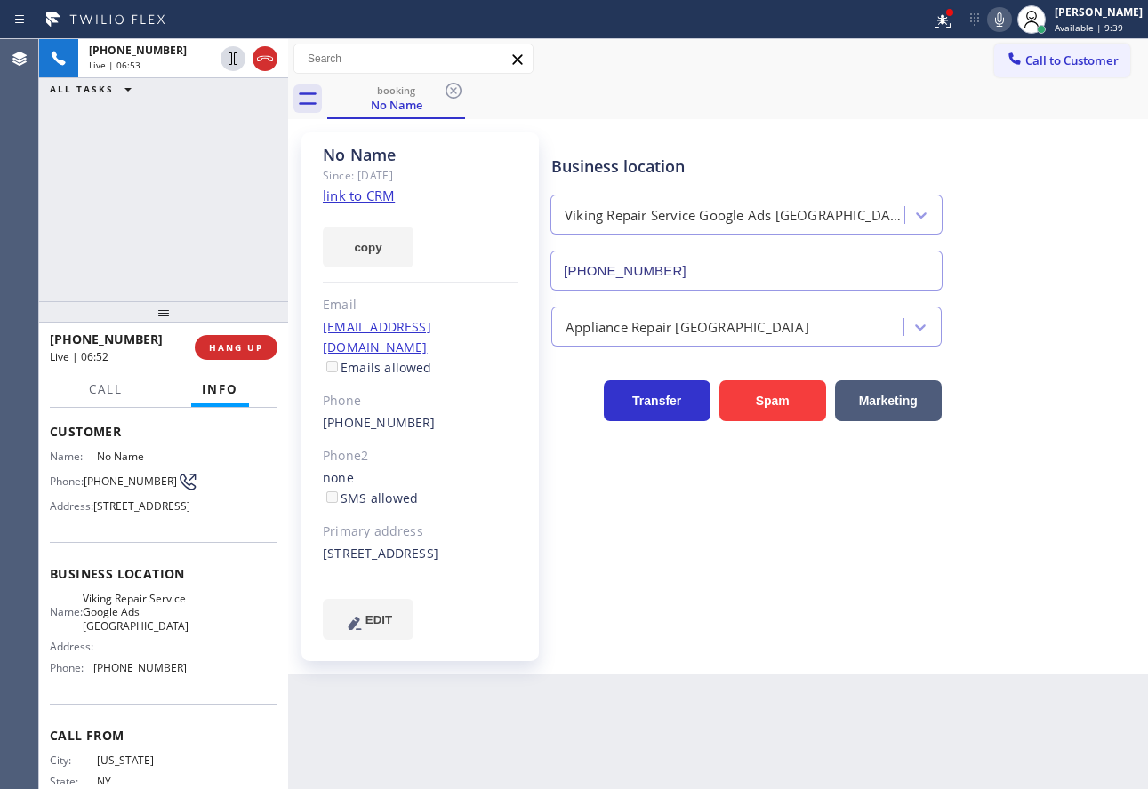
click at [687, 135] on div "Business location Viking Repair Service Google Ads [GEOGRAPHIC_DATA] [PHONE_NUM…" at bounding box center [846, 210] width 596 height 161
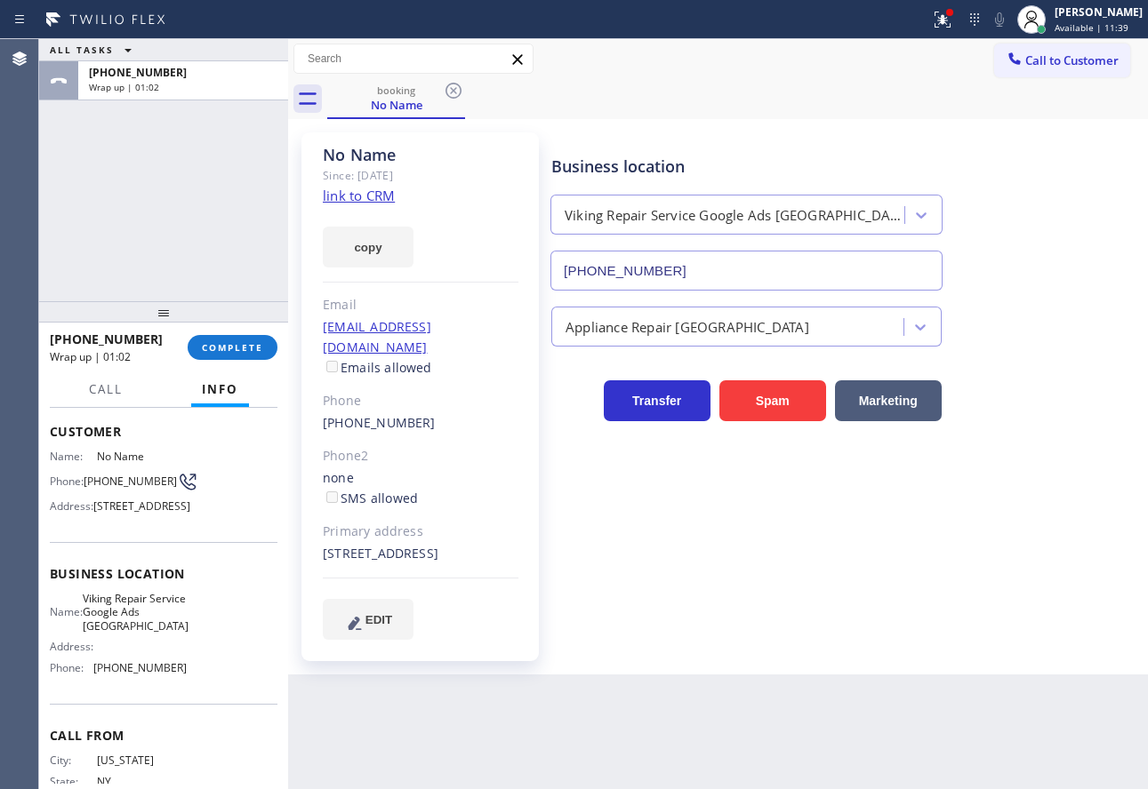
click at [143, 633] on span "Viking Repair Service Google Ads [GEOGRAPHIC_DATA]" at bounding box center [136, 612] width 106 height 41
copy span "Viking Repair Service Google Ads [GEOGRAPHIC_DATA]"
click at [134, 675] on span "[PHONE_NUMBER]" at bounding box center [139, 667] width 93 height 13
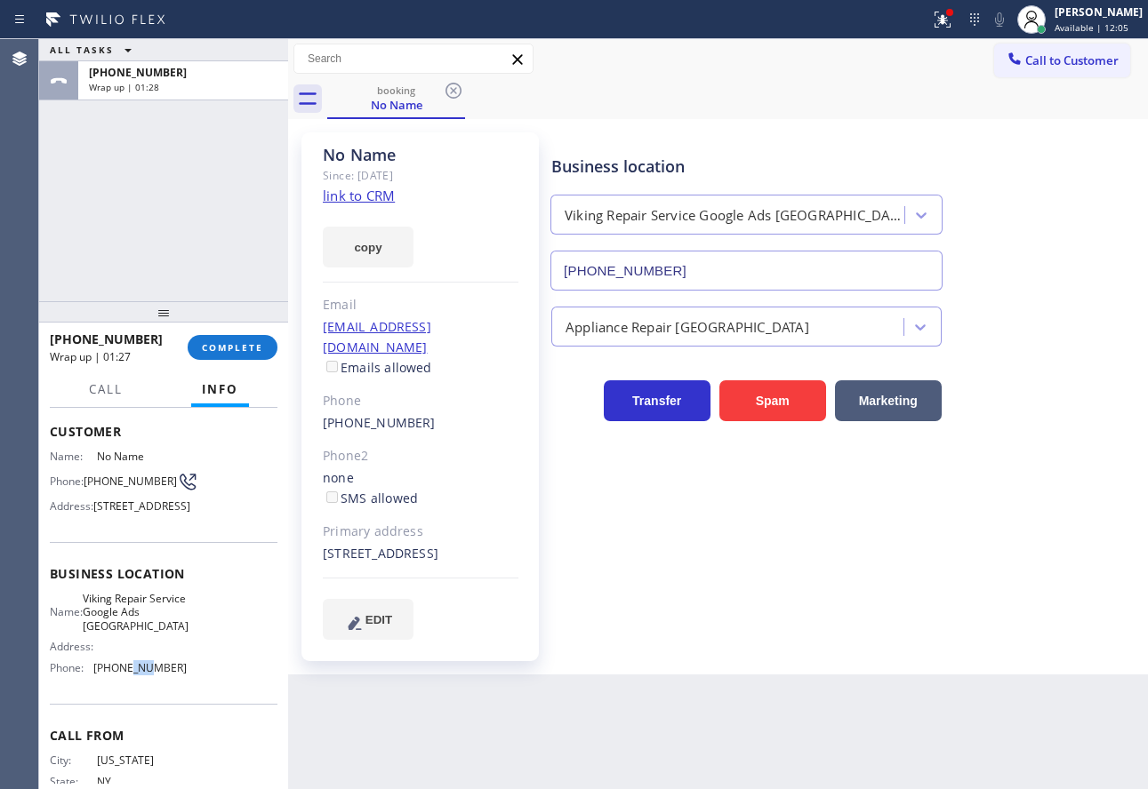
click at [135, 675] on span "[PHONE_NUMBER]" at bounding box center [139, 667] width 93 height 13
copy span "[PHONE_NUMBER]"
drag, startPoint x: 144, startPoint y: 702, endPoint x: 96, endPoint y: 486, distance: 221.3
click at [96, 486] on span "[PHONE_NUMBER]" at bounding box center [130, 481] width 93 height 13
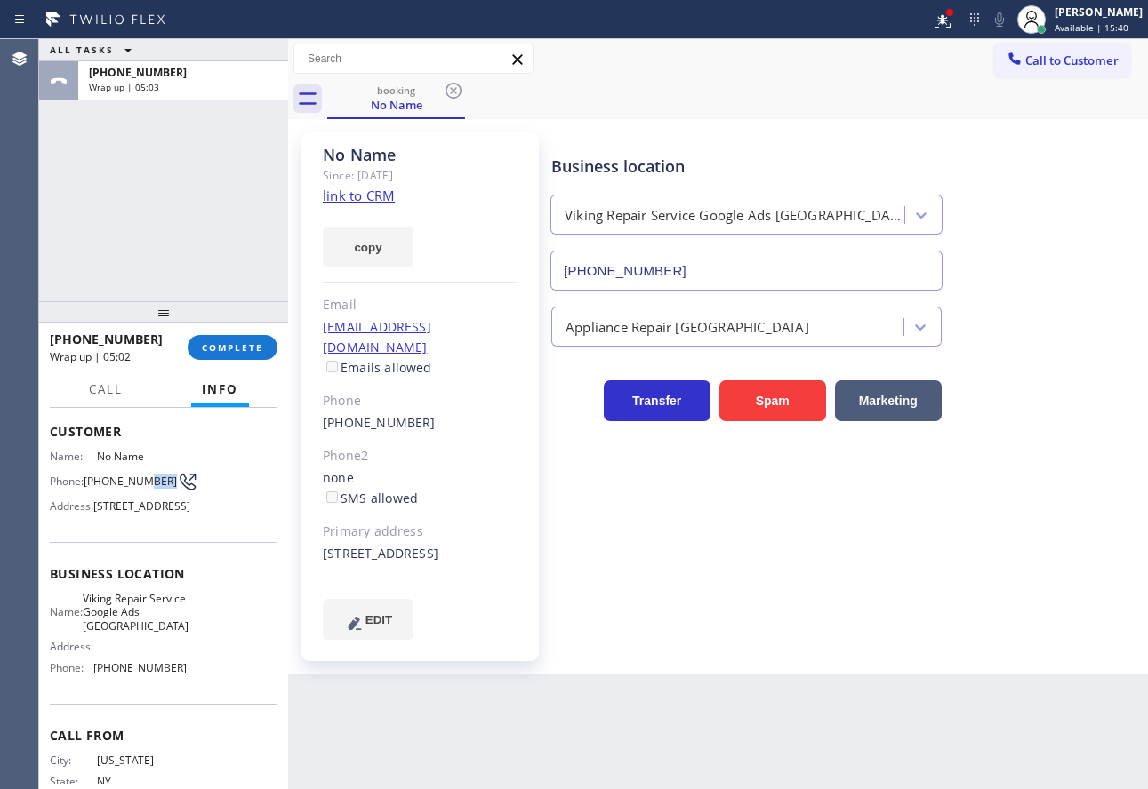
click at [96, 486] on span "[PHONE_NUMBER]" at bounding box center [130, 481] width 93 height 13
copy div "[PHONE_NUMBER]"
click at [263, 349] on button "COMPLETE" at bounding box center [233, 347] width 90 height 25
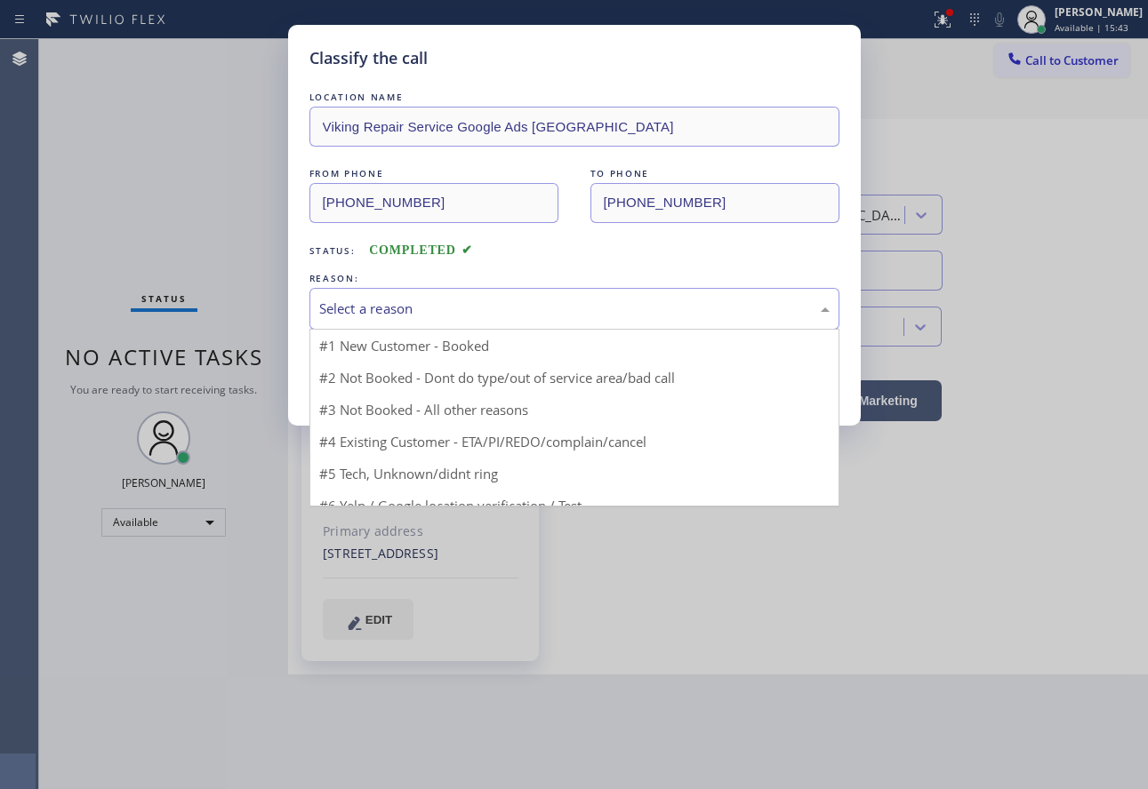
click at [453, 301] on div "Select a reason" at bounding box center [574, 309] width 510 height 20
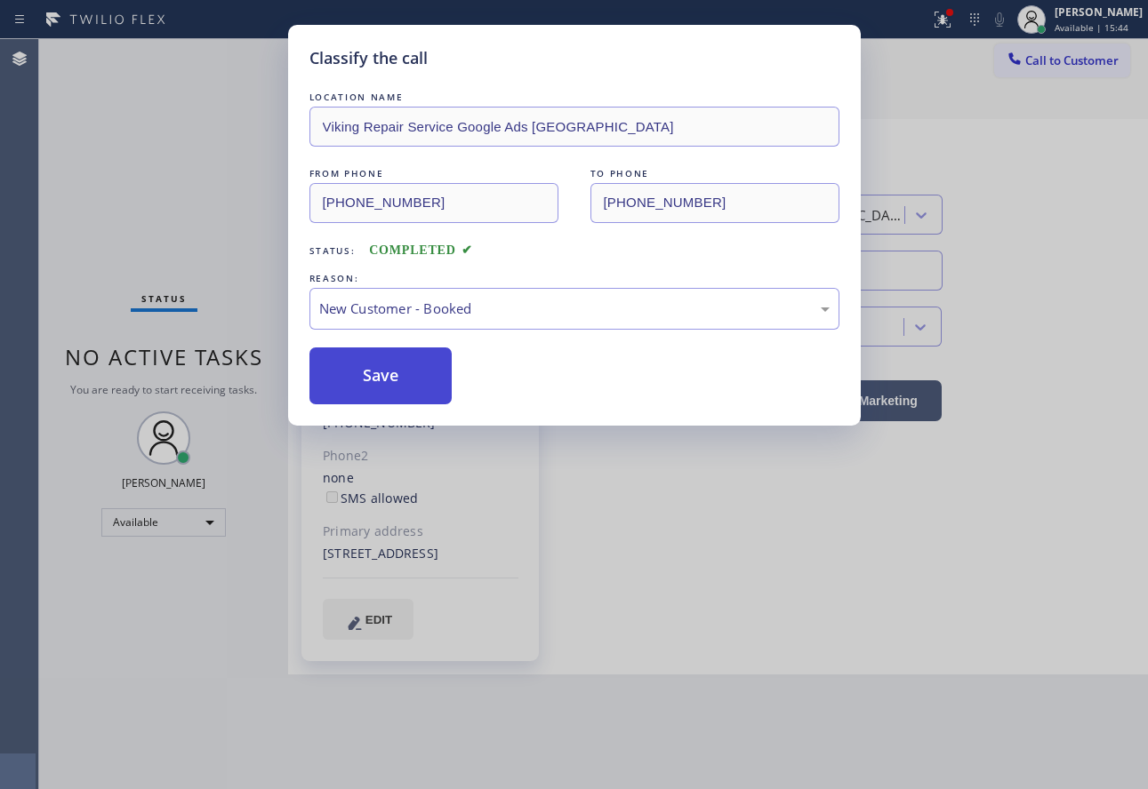
click at [404, 393] on button "Save" at bounding box center [380, 376] width 143 height 57
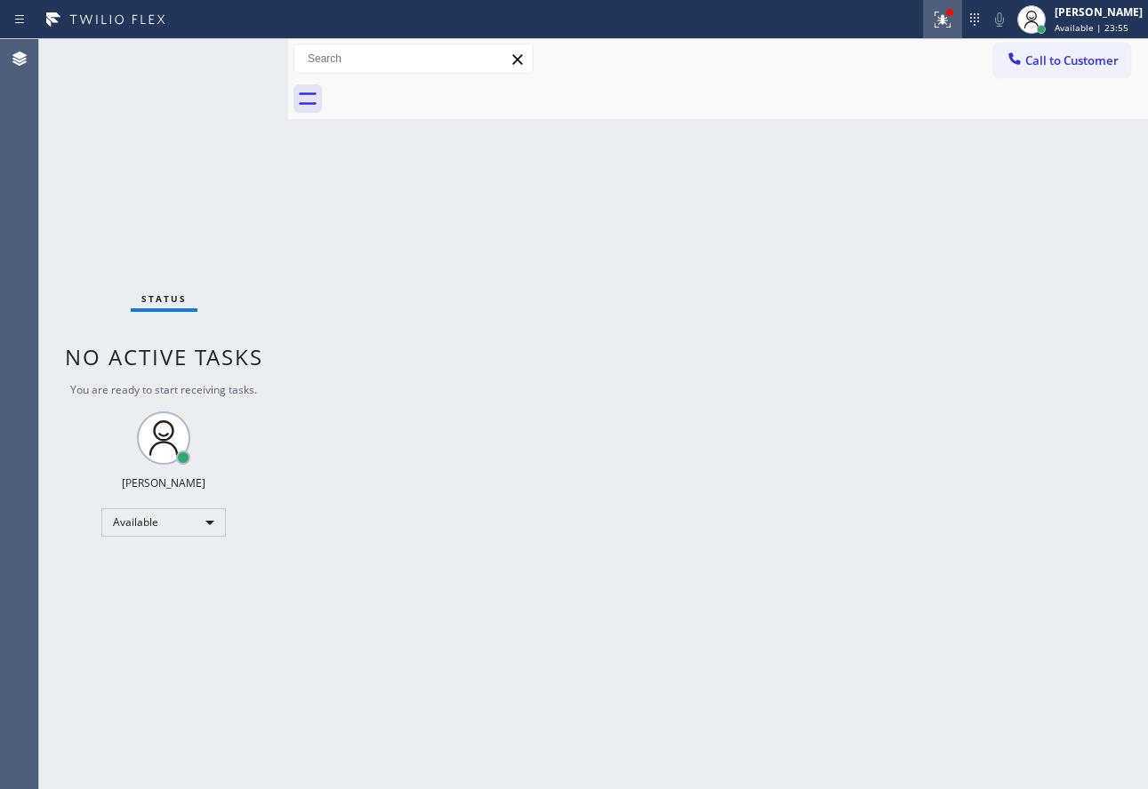
click at [953, 26] on icon at bounding box center [942, 19] width 21 height 21
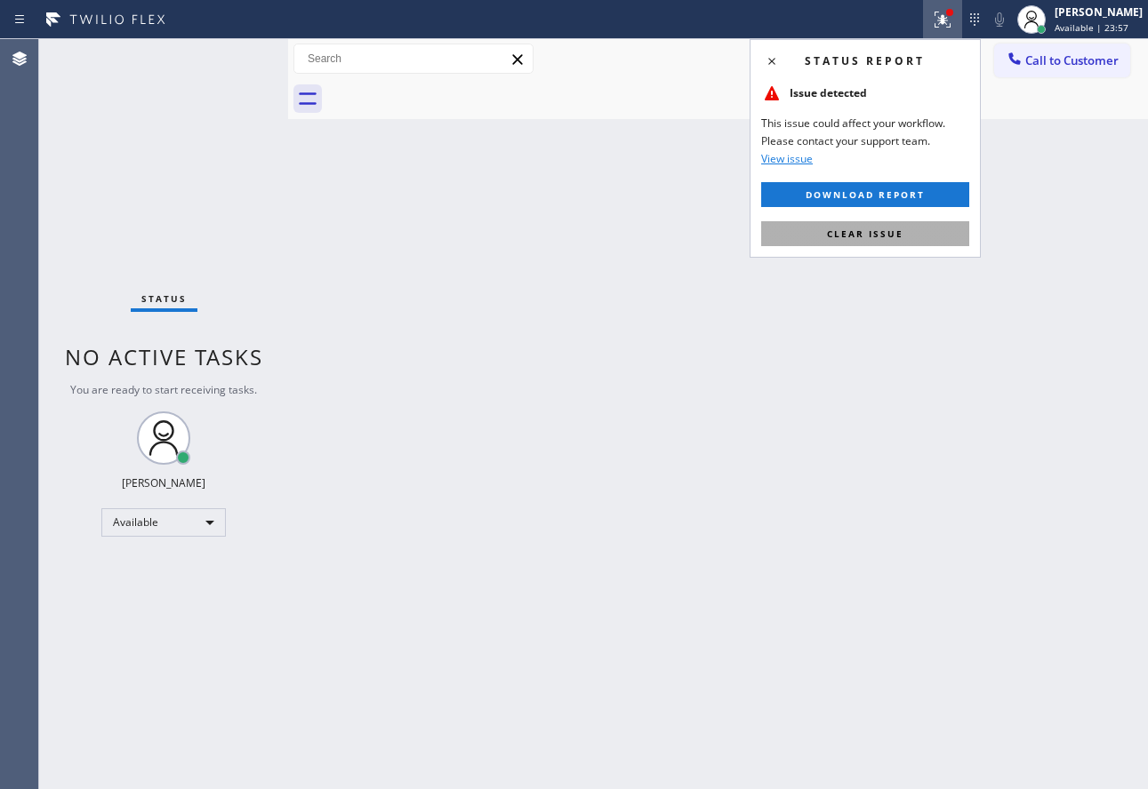
click at [878, 242] on button "Clear issue" at bounding box center [865, 233] width 208 height 25
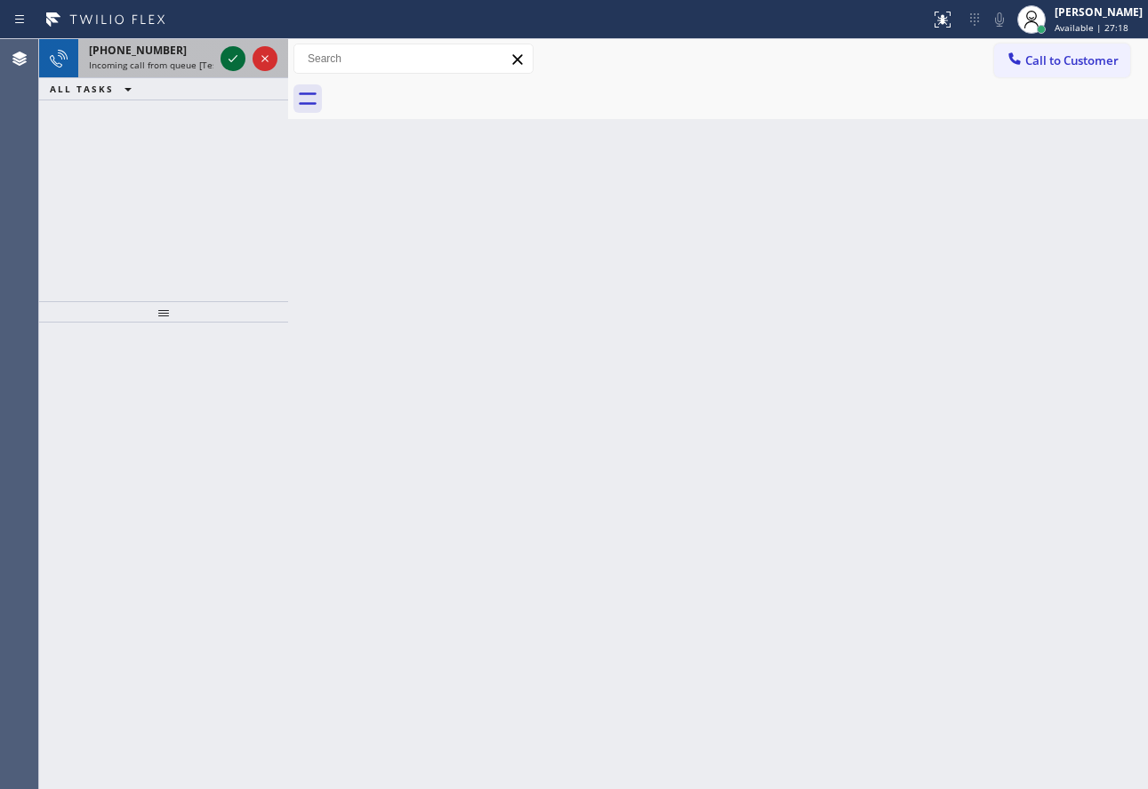
click at [235, 56] on icon at bounding box center [232, 58] width 21 height 21
click at [220, 60] on div at bounding box center [232, 58] width 25 height 21
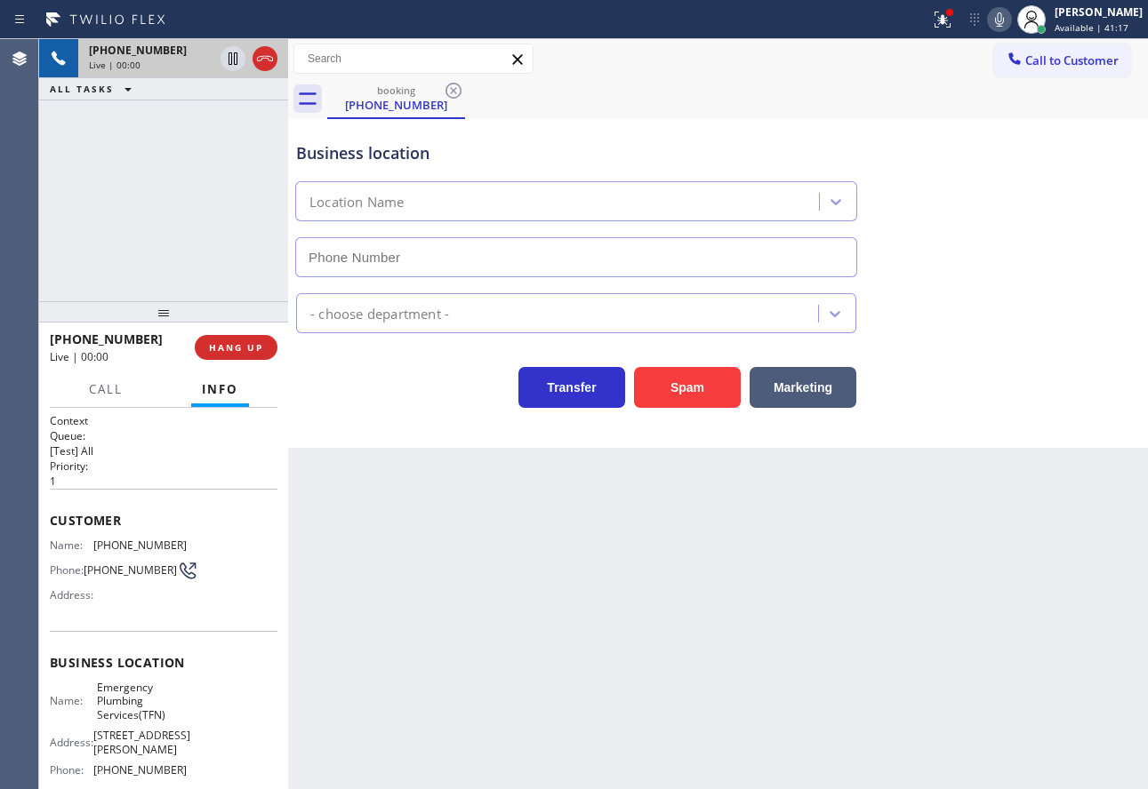
type input "[PHONE_NUMBER]"
click at [155, 764] on span "[PHONE_NUMBER]" at bounding box center [139, 770] width 93 height 13
copy span "[PHONE_NUMBER]"
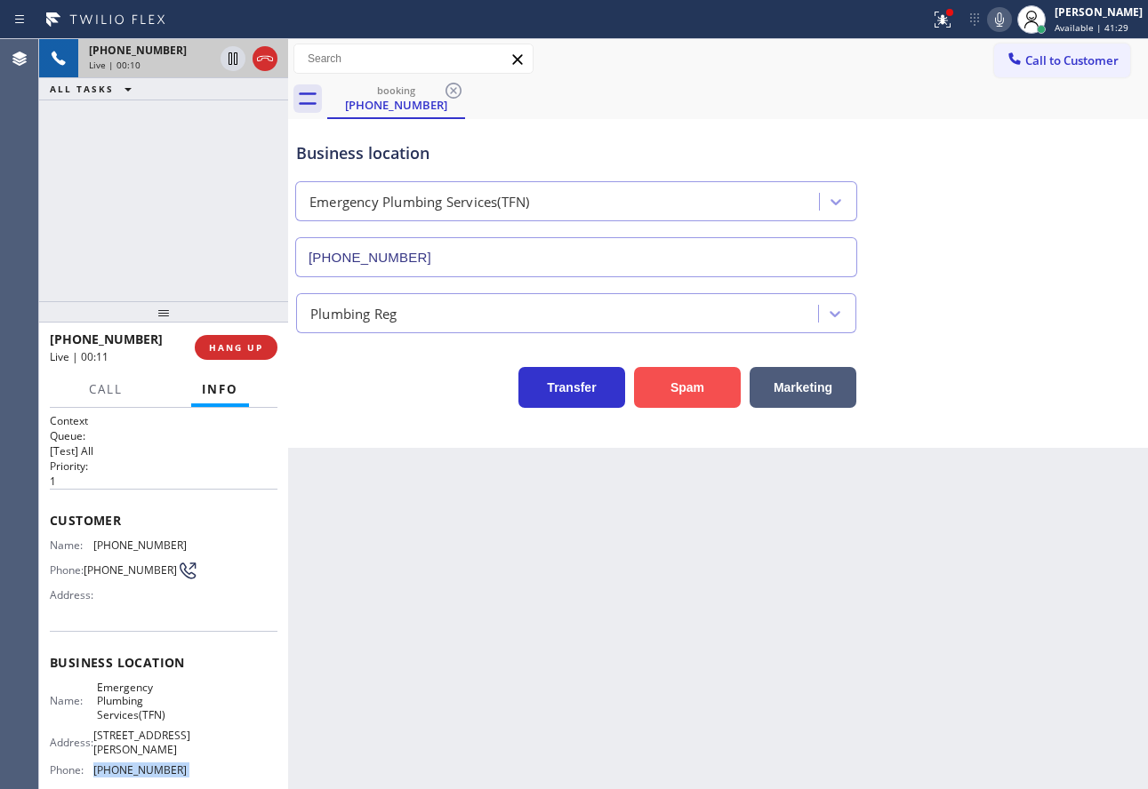
click at [663, 405] on button "Spam" at bounding box center [687, 387] width 107 height 41
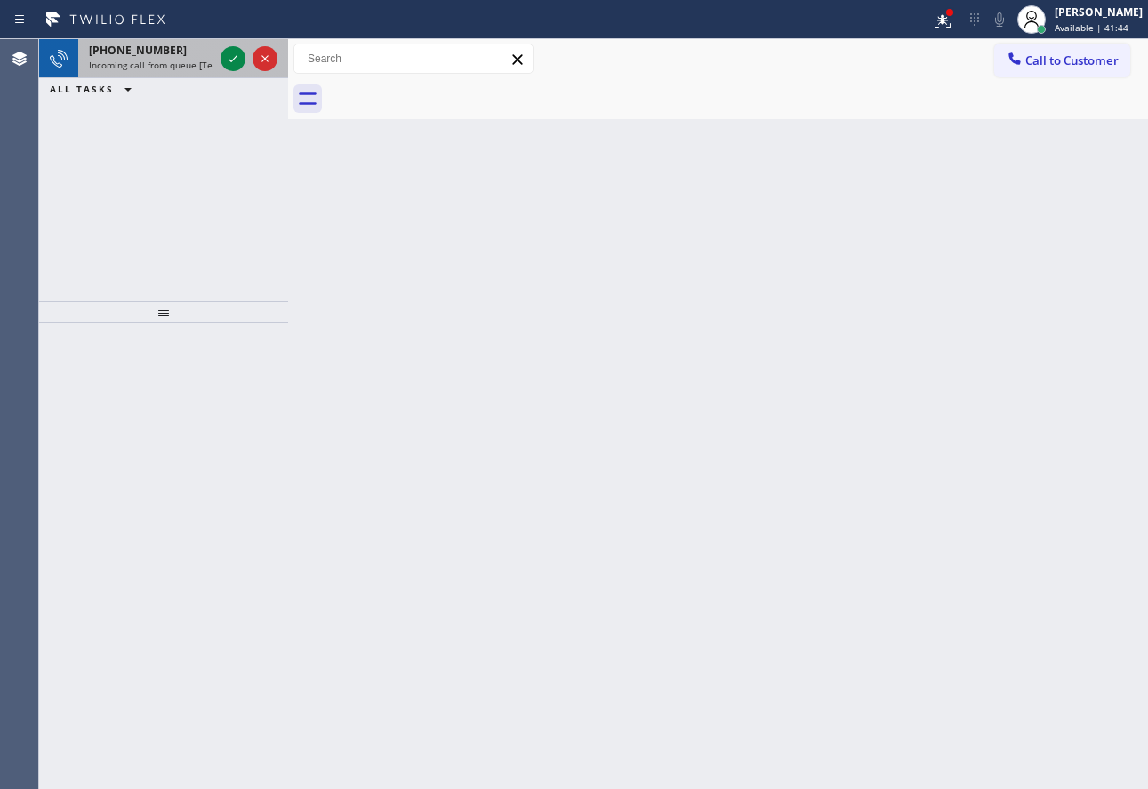
click at [140, 44] on span "[PHONE_NUMBER]" at bounding box center [138, 50] width 98 height 15
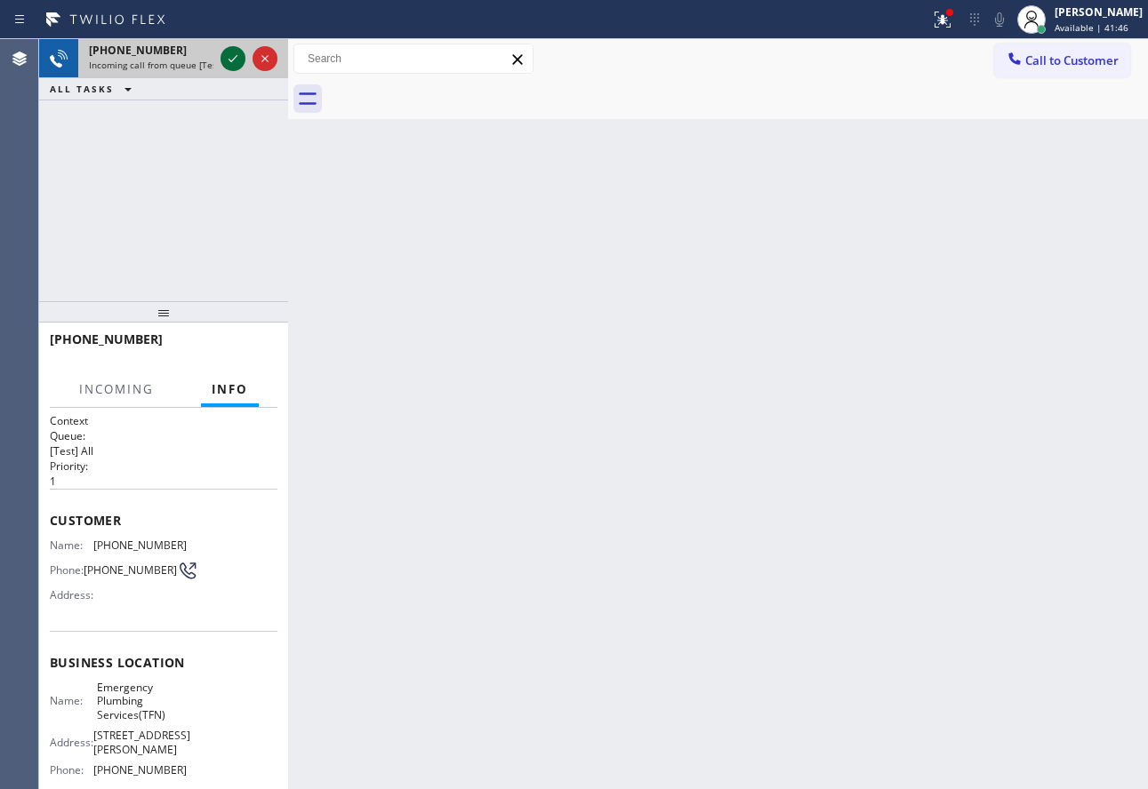
click at [234, 60] on icon at bounding box center [232, 58] width 9 height 7
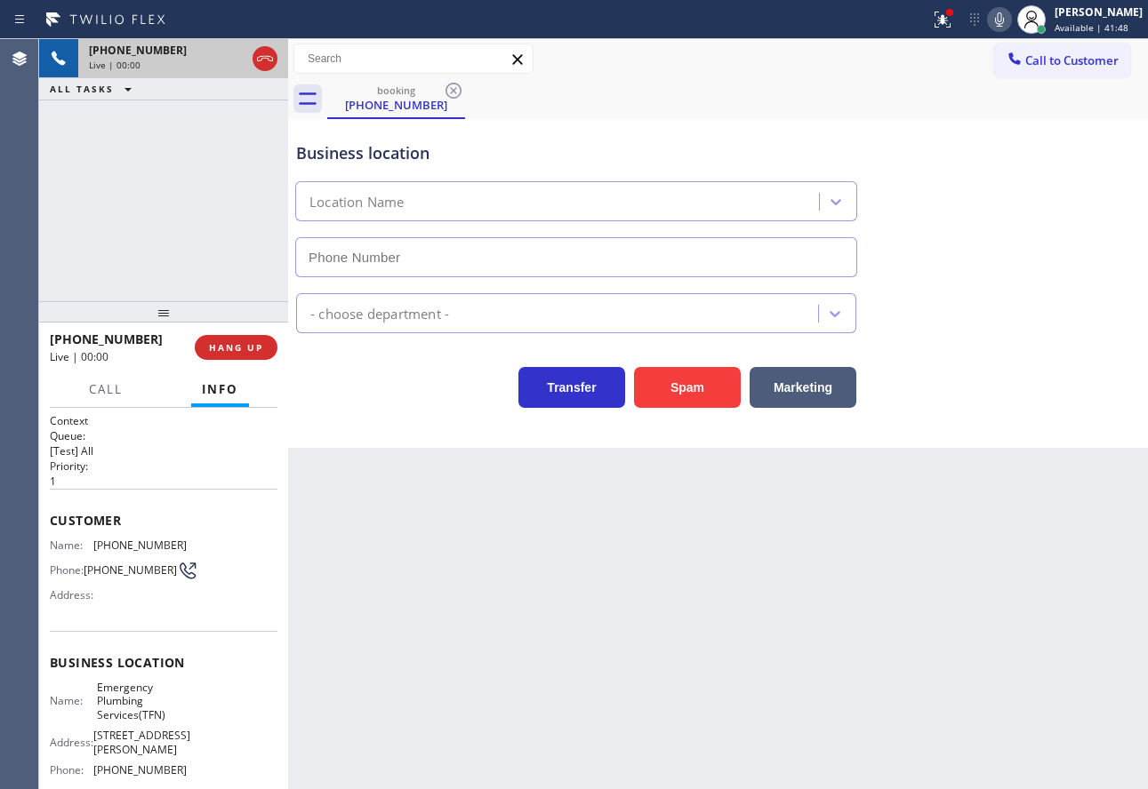
click at [265, 63] on icon at bounding box center [264, 58] width 21 height 21
type input "[PHONE_NUMBER]"
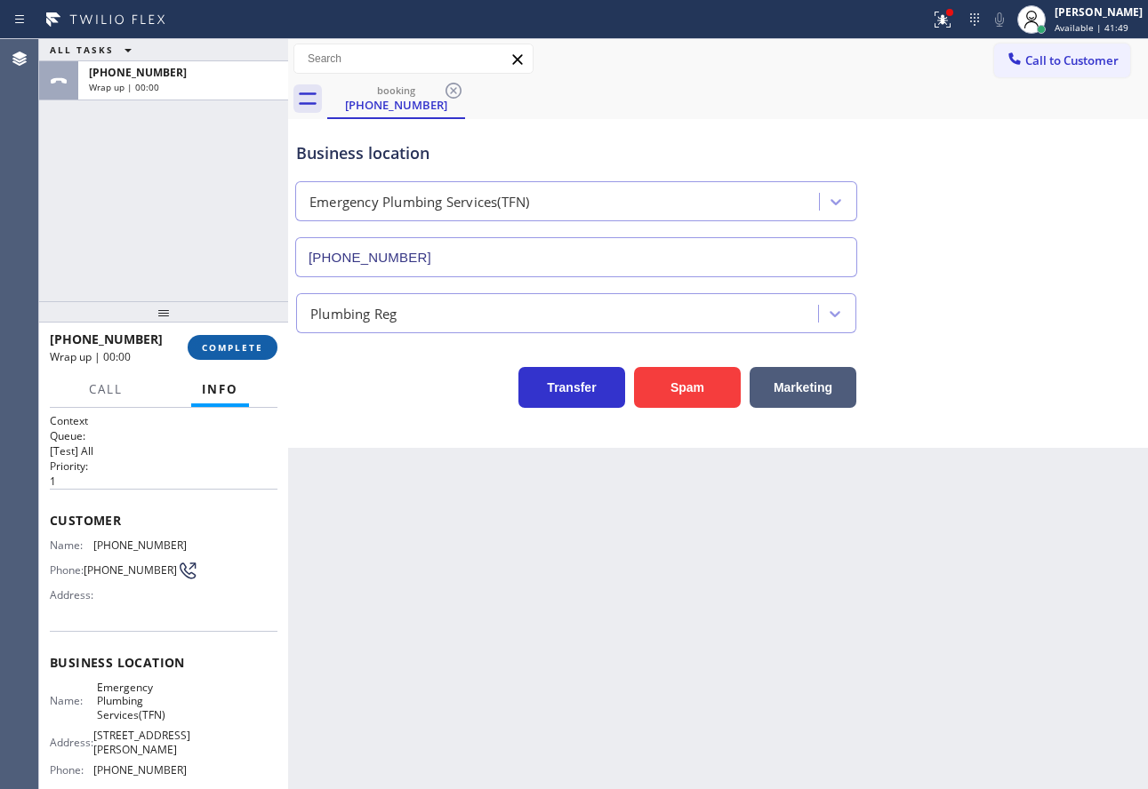
click at [242, 358] on button "COMPLETE" at bounding box center [233, 347] width 90 height 25
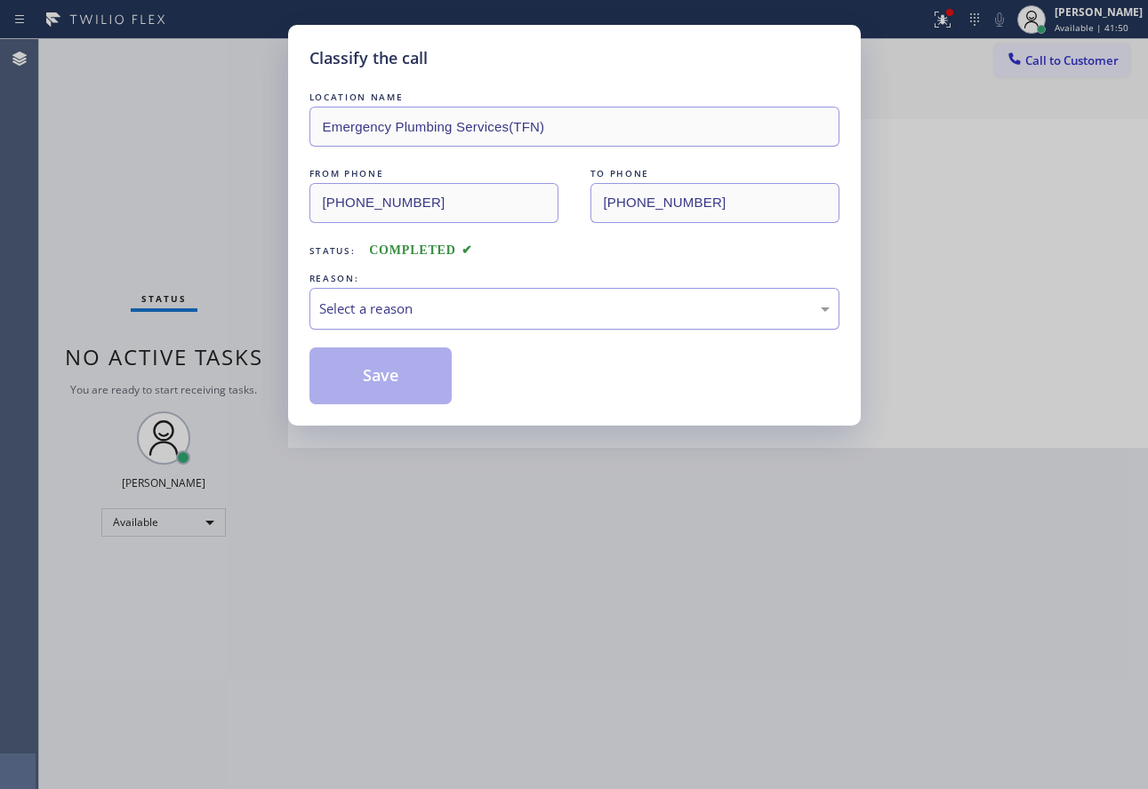
click at [591, 295] on div "Select a reason" at bounding box center [574, 309] width 530 height 42
click at [365, 373] on button "Save" at bounding box center [380, 376] width 143 height 57
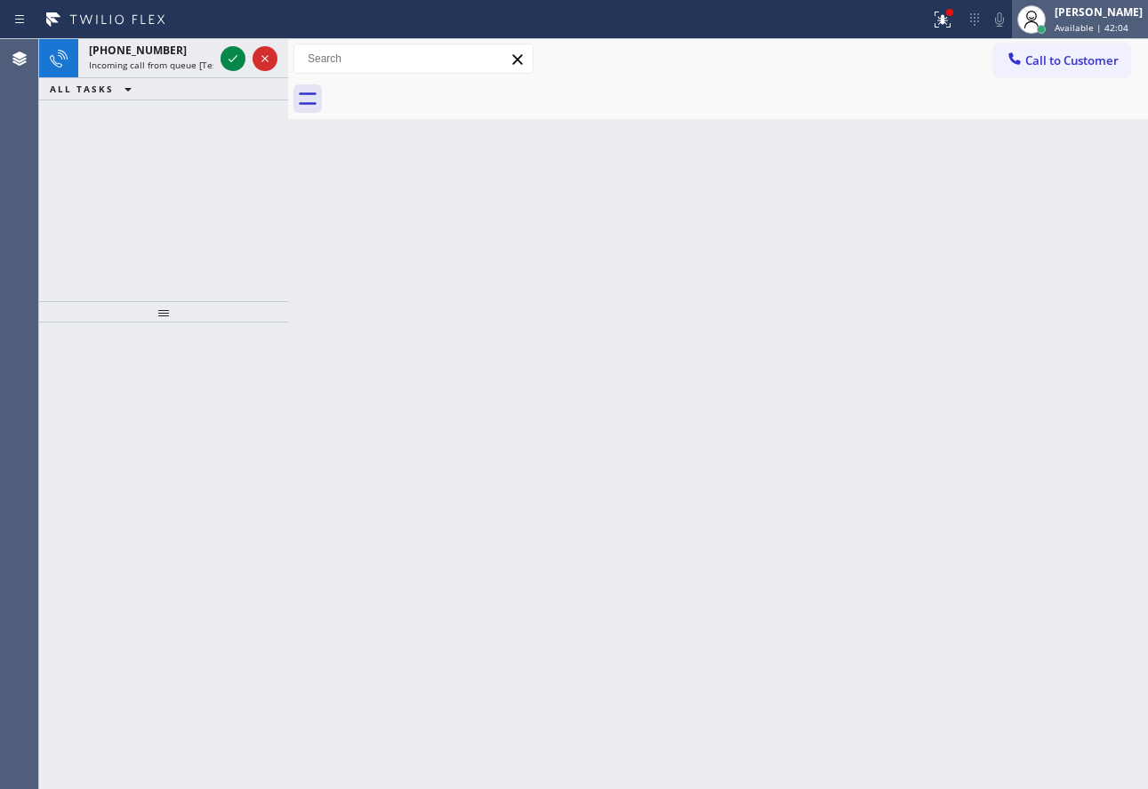
click at [1087, 9] on div "[PERSON_NAME]" at bounding box center [1098, 11] width 88 height 15
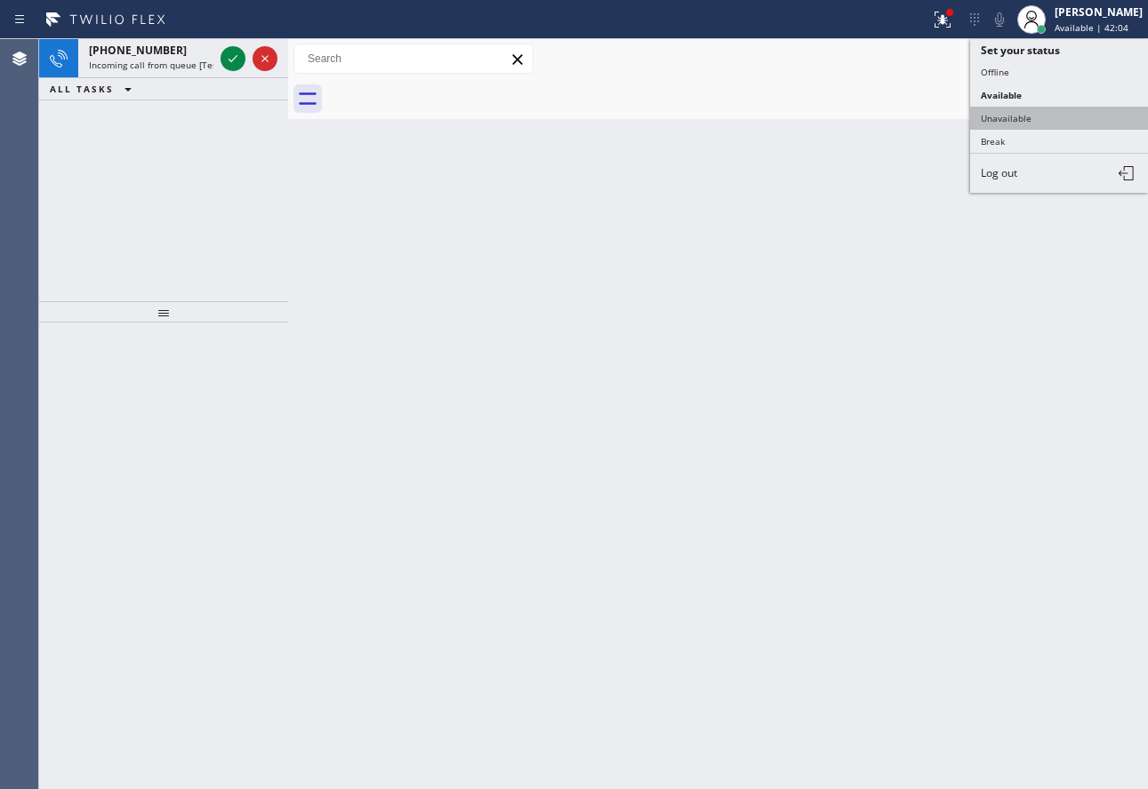
click at [1032, 116] on button "Unavailable" at bounding box center [1059, 118] width 178 height 23
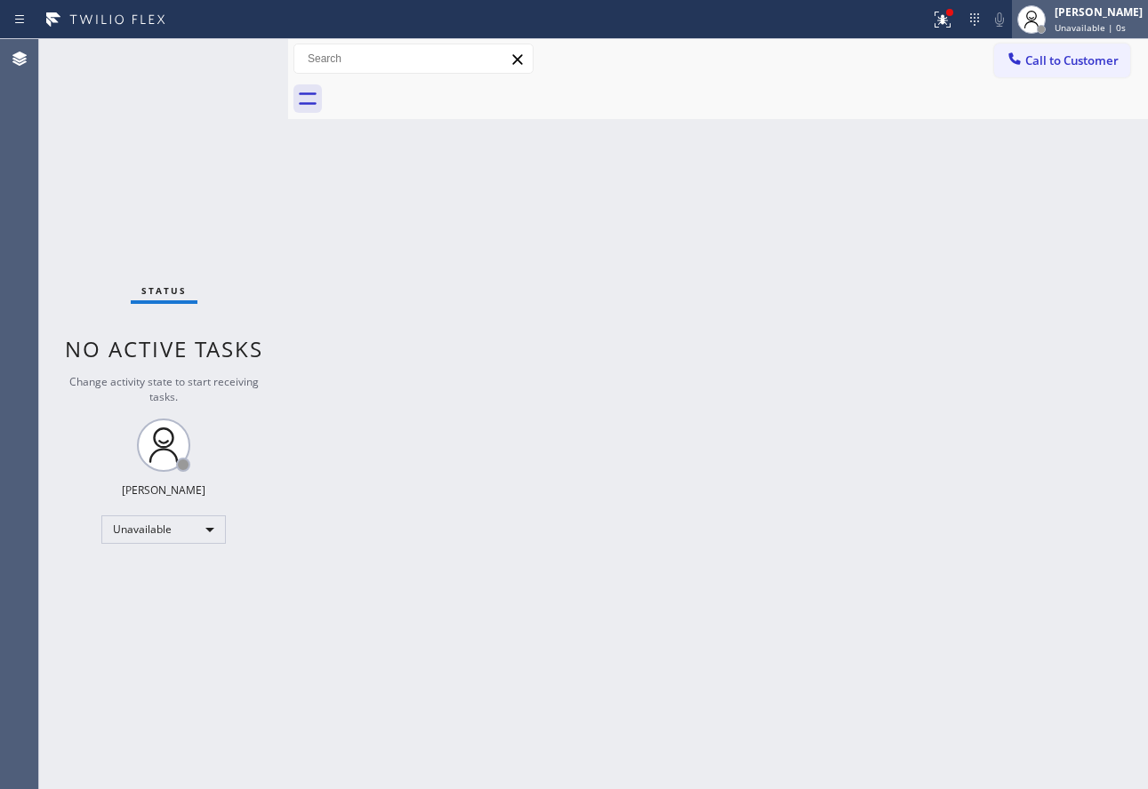
click at [1094, 29] on span "Unavailable | 0s" at bounding box center [1089, 27] width 71 height 12
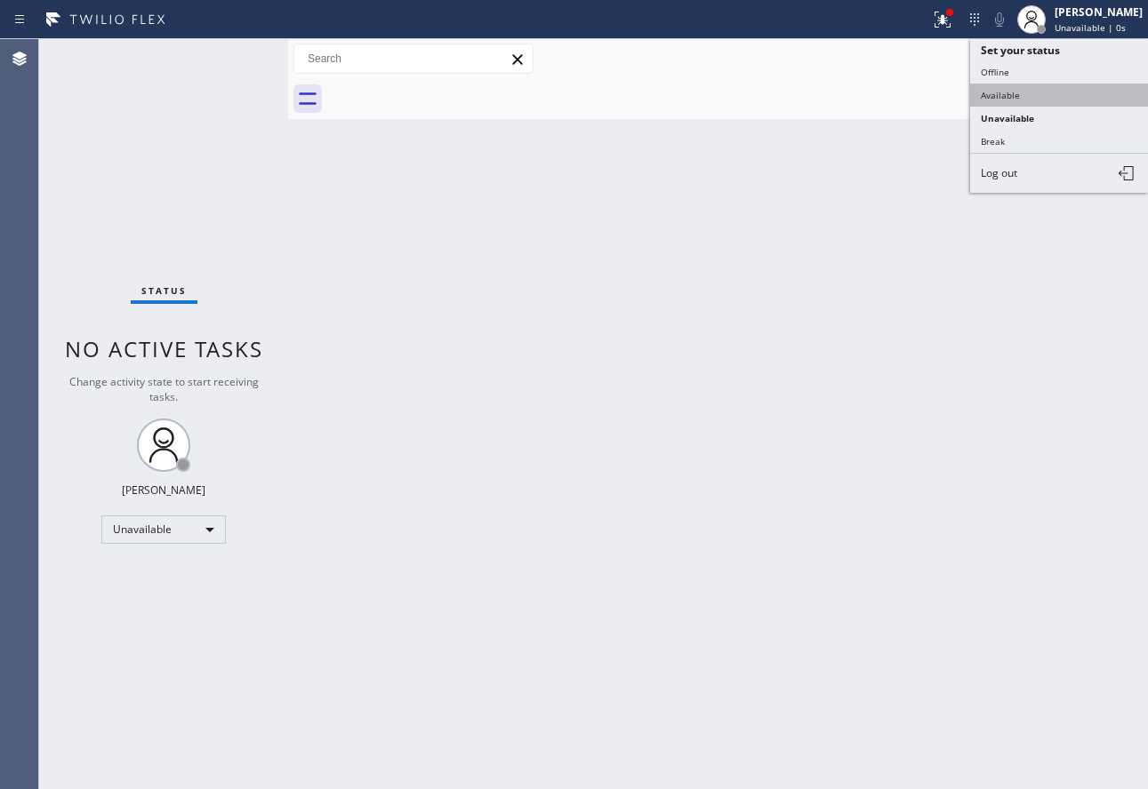
click at [1008, 96] on button "Available" at bounding box center [1059, 95] width 178 height 23
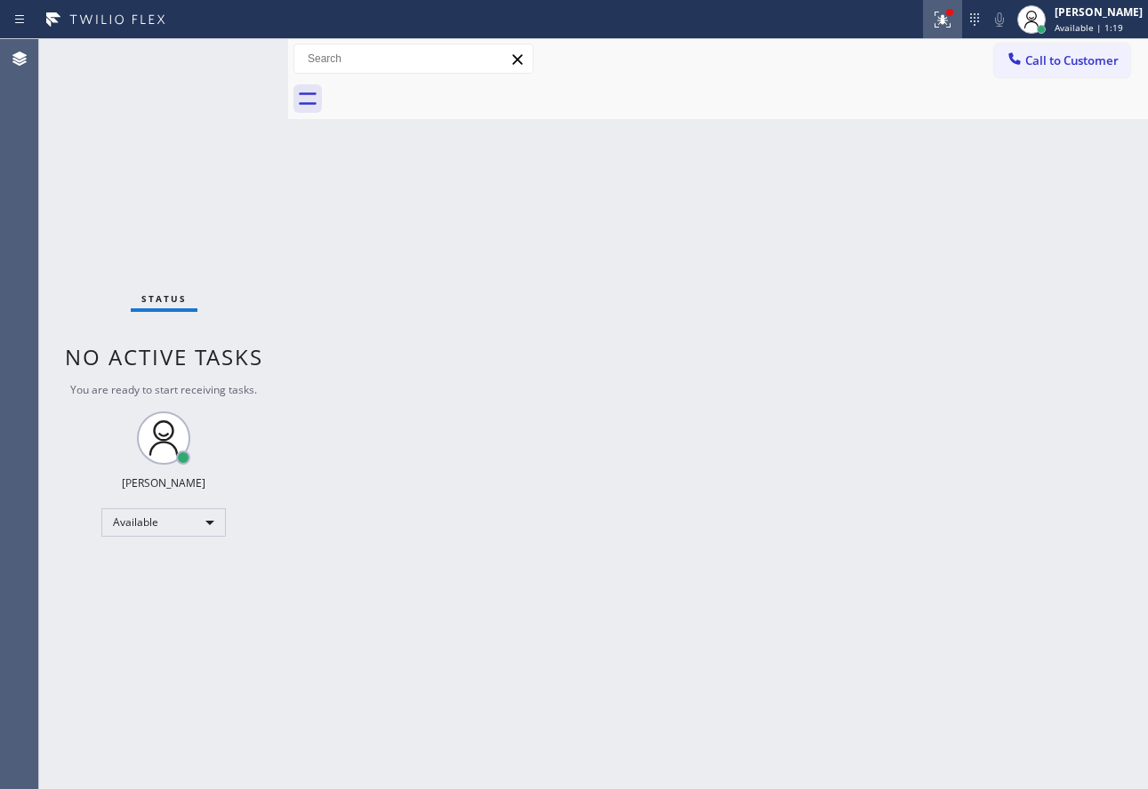
click at [953, 20] on icon at bounding box center [942, 19] width 21 height 21
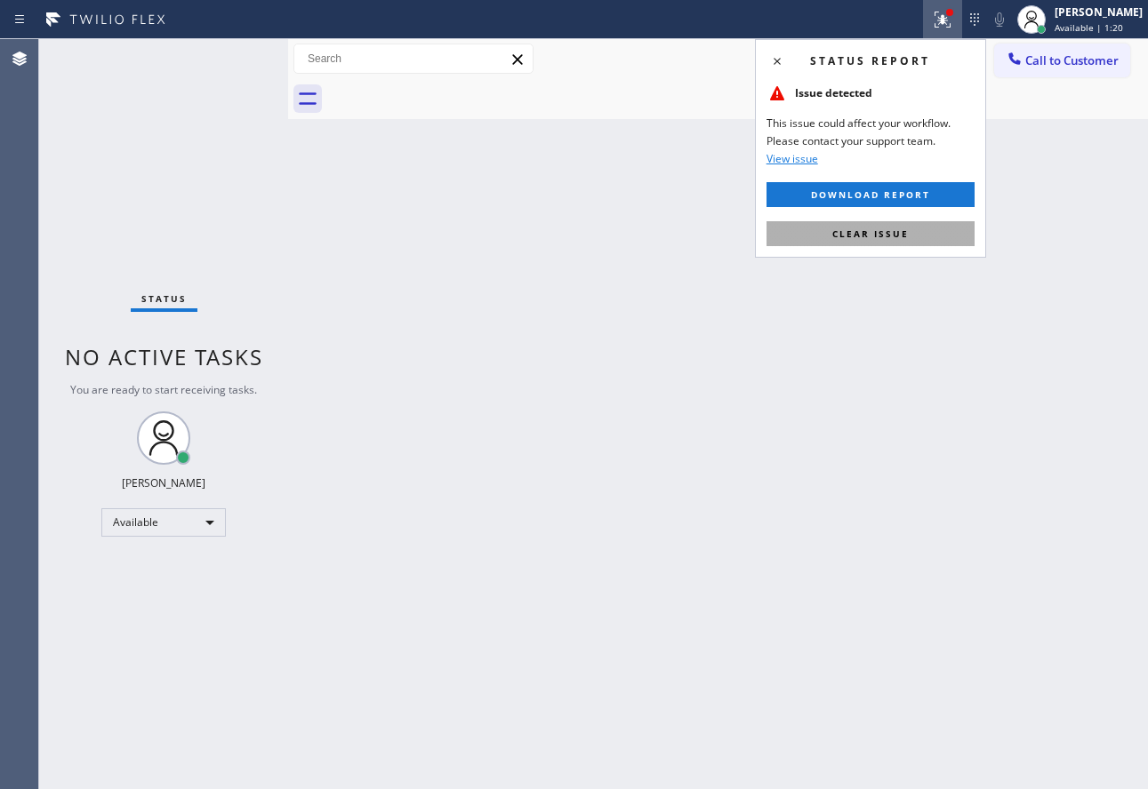
click at [883, 233] on span "Clear issue" at bounding box center [870, 234] width 76 height 12
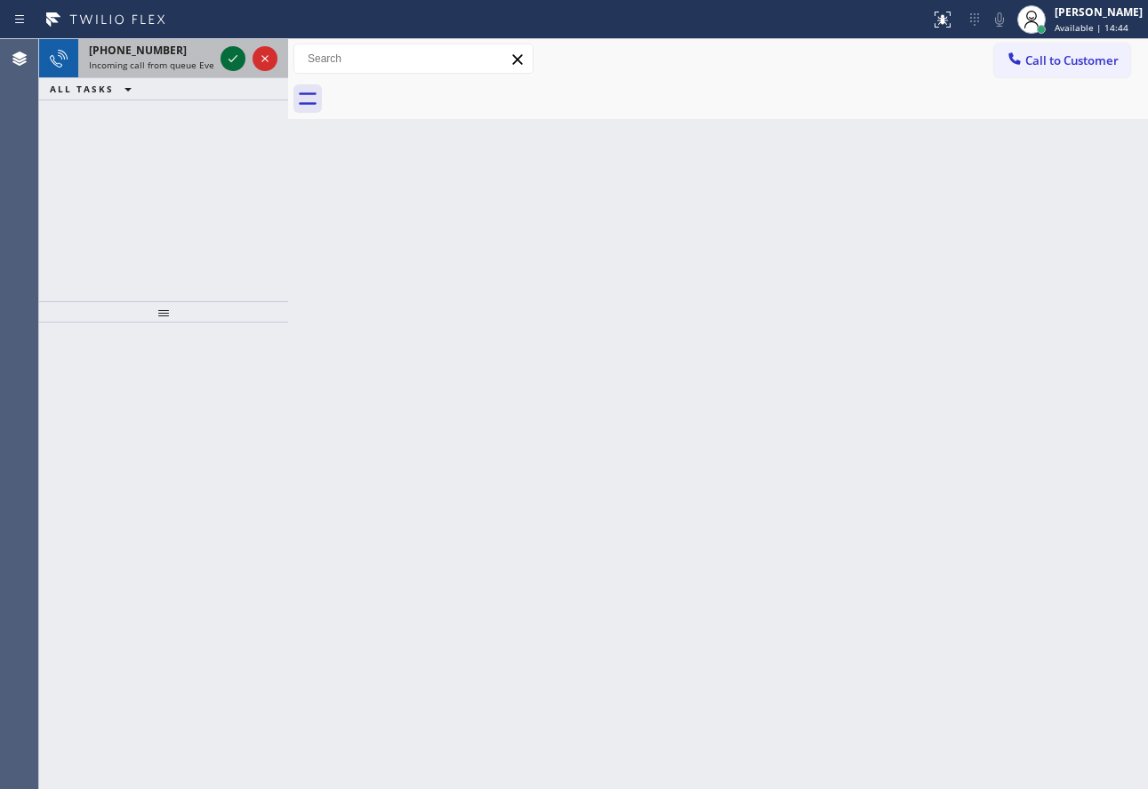
click at [233, 61] on icon at bounding box center [232, 58] width 21 height 21
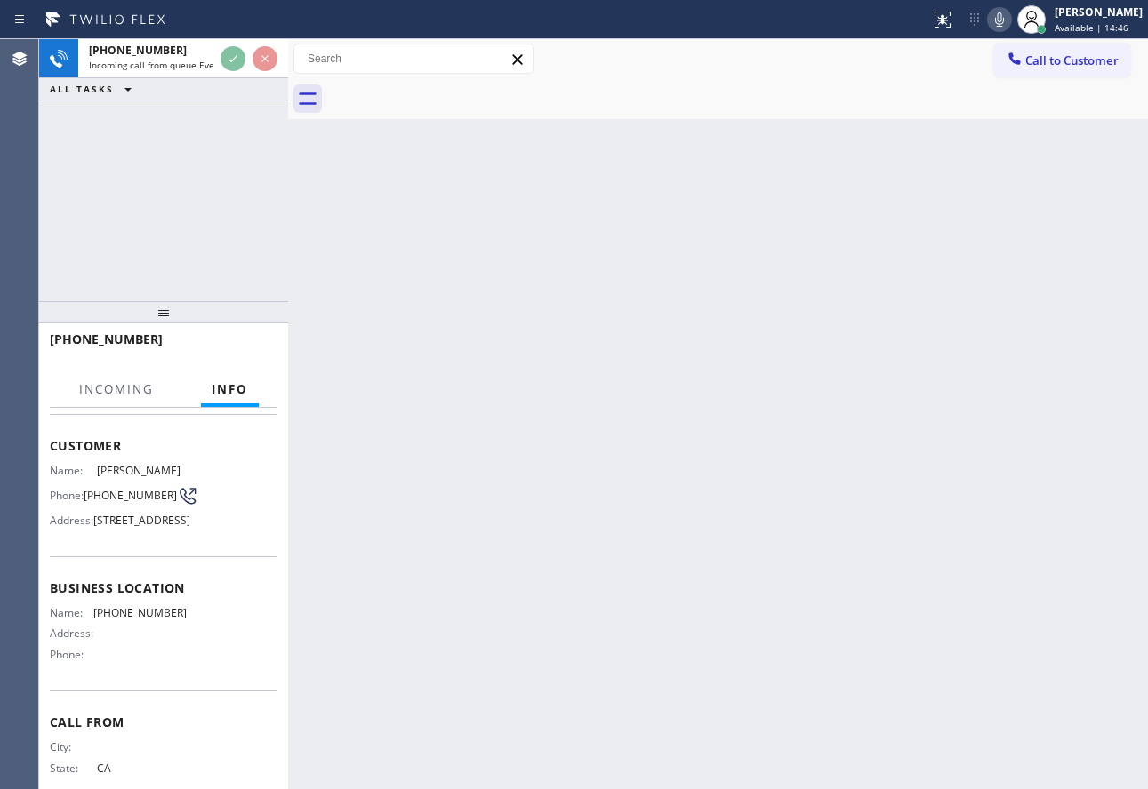
scroll to position [150, 0]
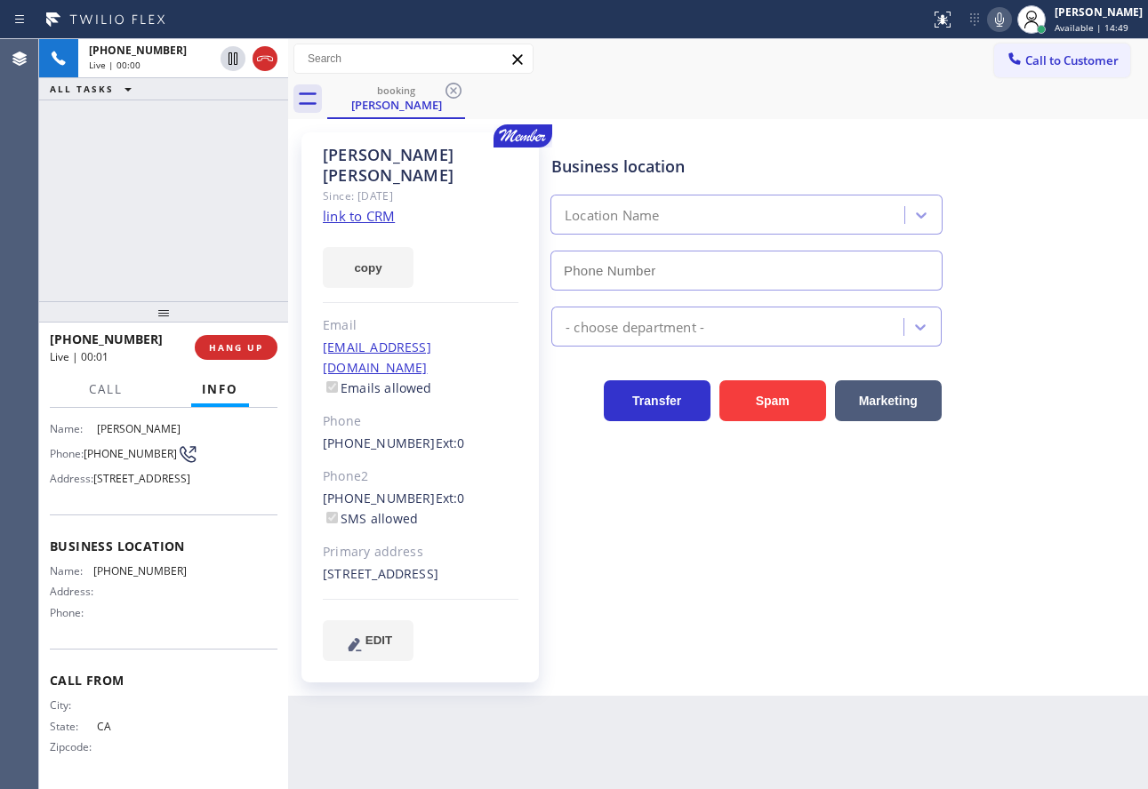
click at [371, 207] on link "link to CRM" at bounding box center [359, 216] width 72 height 18
click at [1010, 16] on icon at bounding box center [999, 19] width 21 height 21
click at [1010, 20] on icon at bounding box center [999, 19] width 21 height 21
click at [263, 346] on button "HANG UP" at bounding box center [236, 347] width 83 height 25
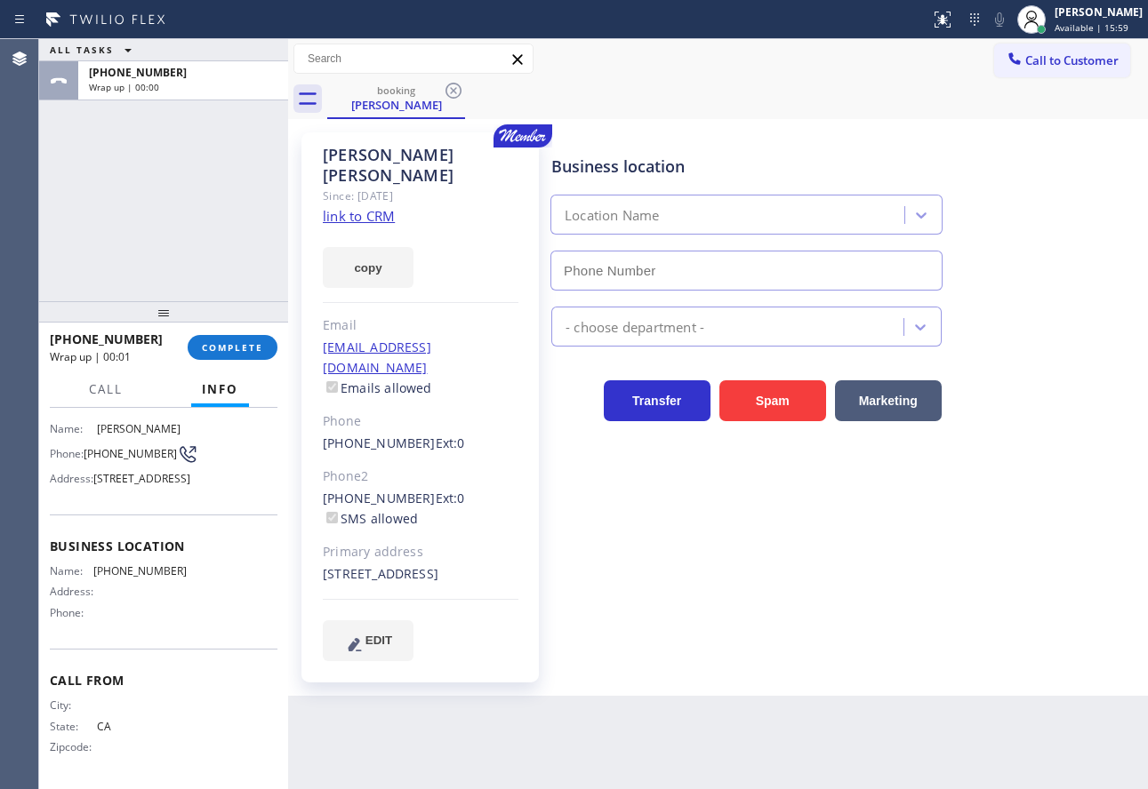
click at [236, 332] on div "[PHONE_NUMBER] Wrap up | 00:01 COMPLETE" at bounding box center [164, 348] width 228 height 46
click at [235, 352] on span "COMPLETE" at bounding box center [232, 347] width 61 height 12
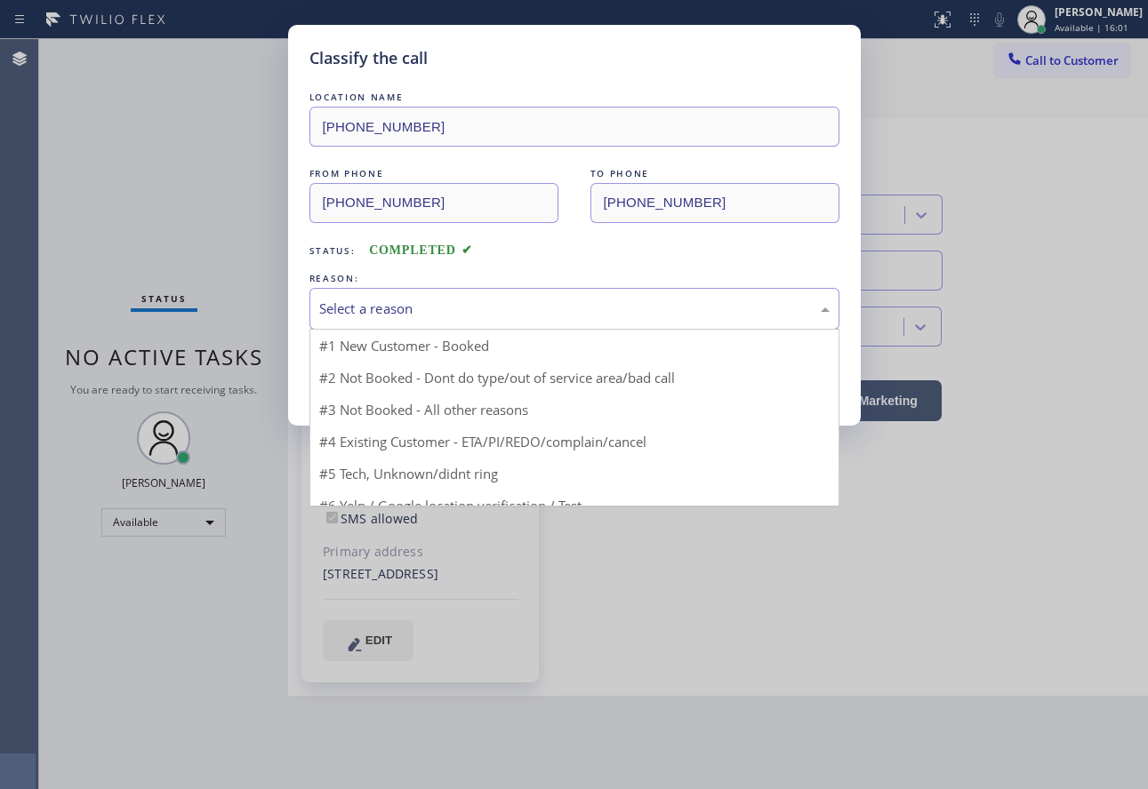
click at [485, 309] on div "Select a reason" at bounding box center [574, 309] width 510 height 20
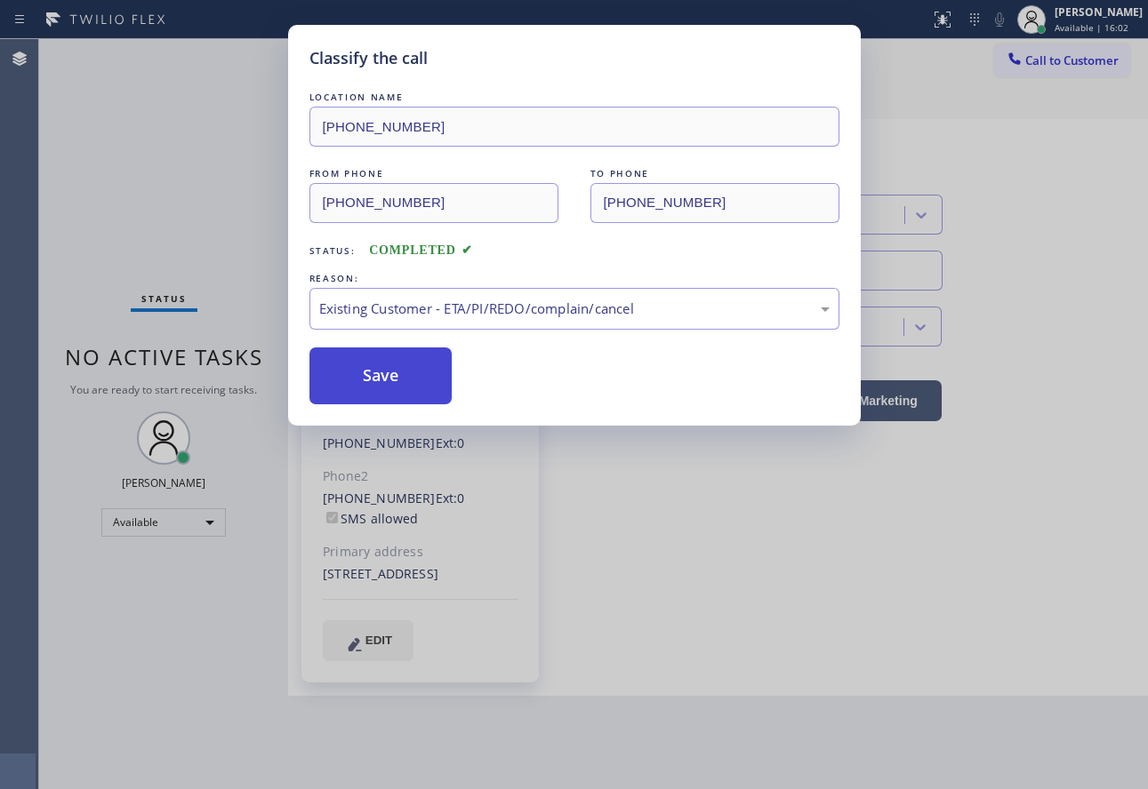
click at [392, 374] on button "Save" at bounding box center [380, 376] width 143 height 57
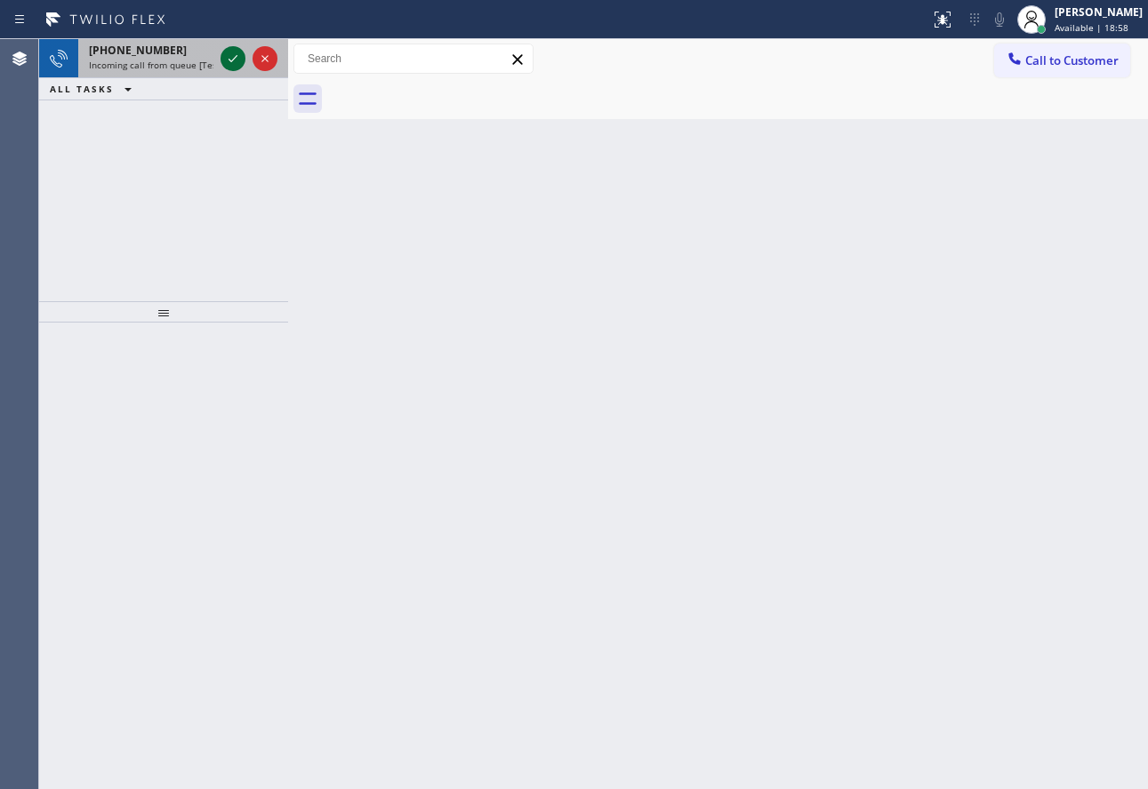
click at [221, 62] on div at bounding box center [232, 58] width 25 height 21
click at [228, 60] on icon at bounding box center [232, 58] width 21 height 21
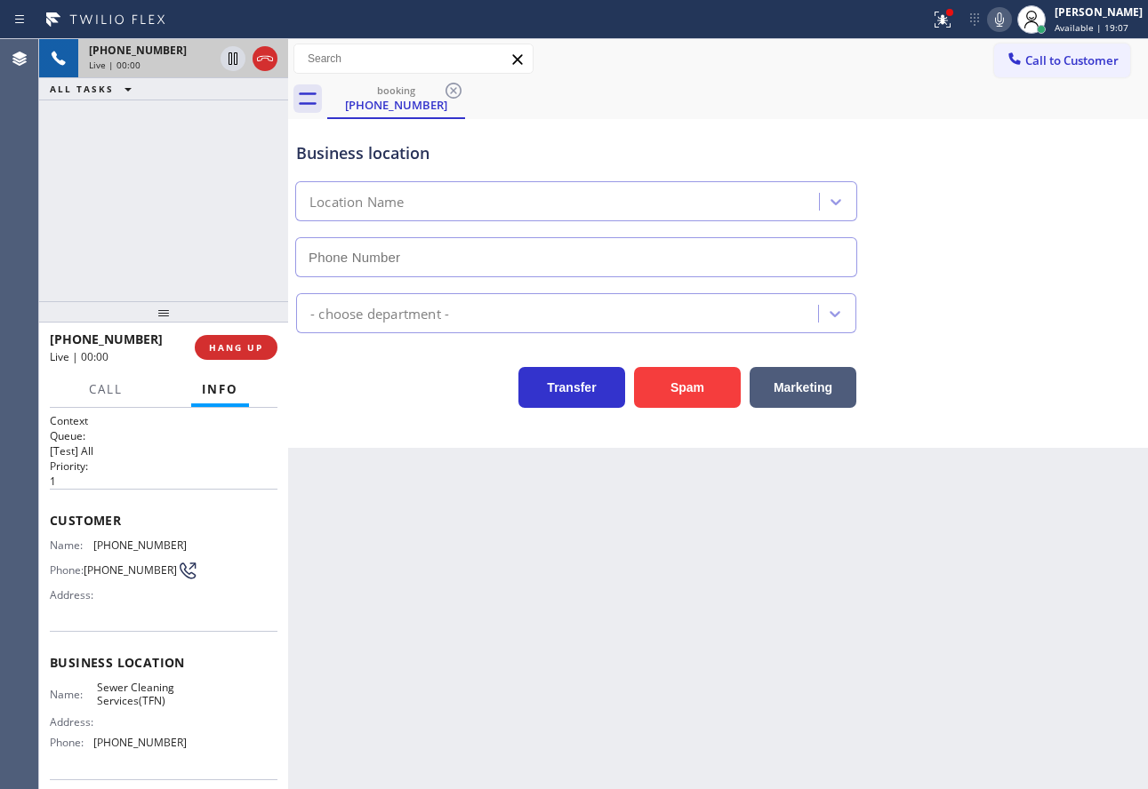
type input "[PHONE_NUMBER]"
click at [163, 749] on span "[PHONE_NUMBER]" at bounding box center [139, 742] width 93 height 13
copy span "[PHONE_NUMBER]"
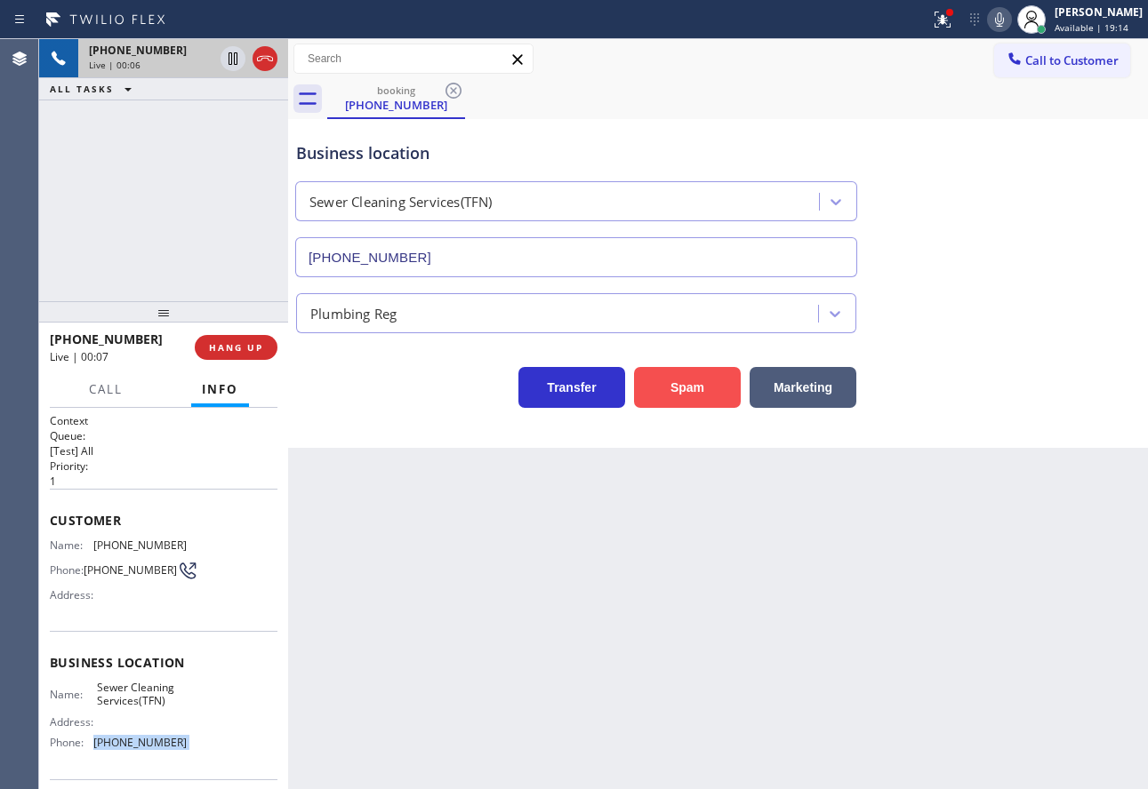
click at [688, 378] on button "Spam" at bounding box center [687, 387] width 107 height 41
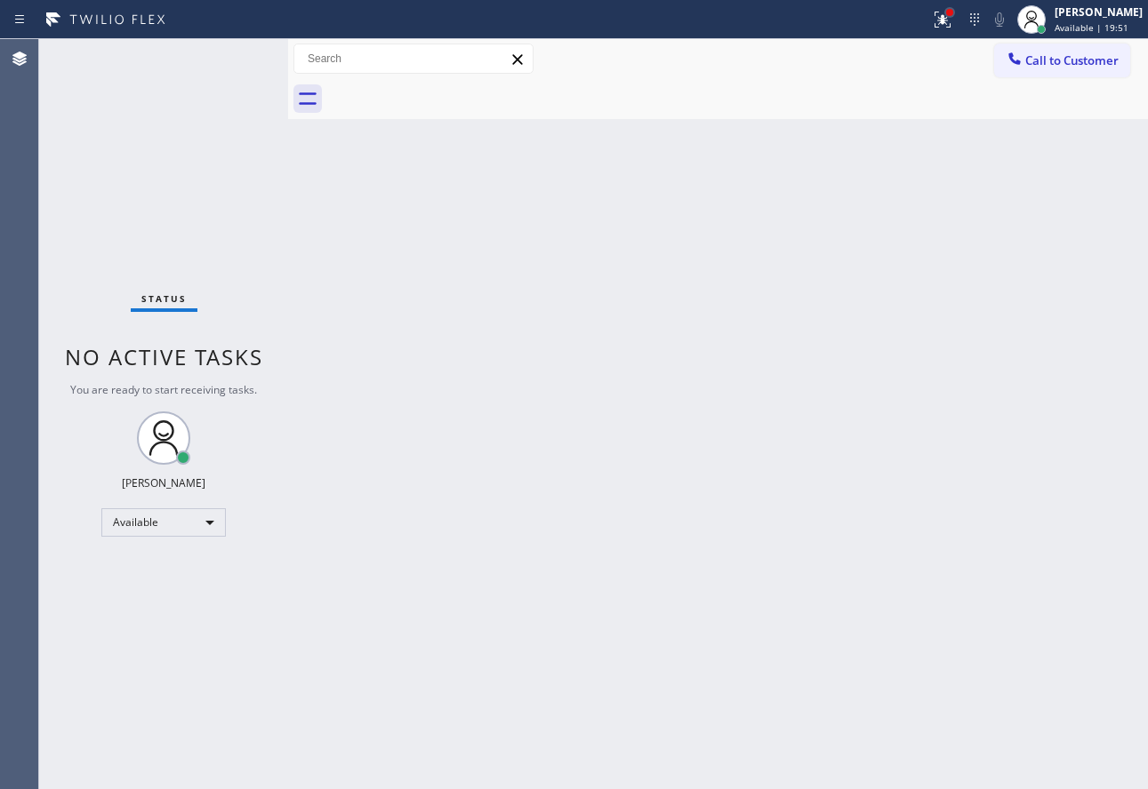
click at [953, 14] on div at bounding box center [949, 12] width 7 height 7
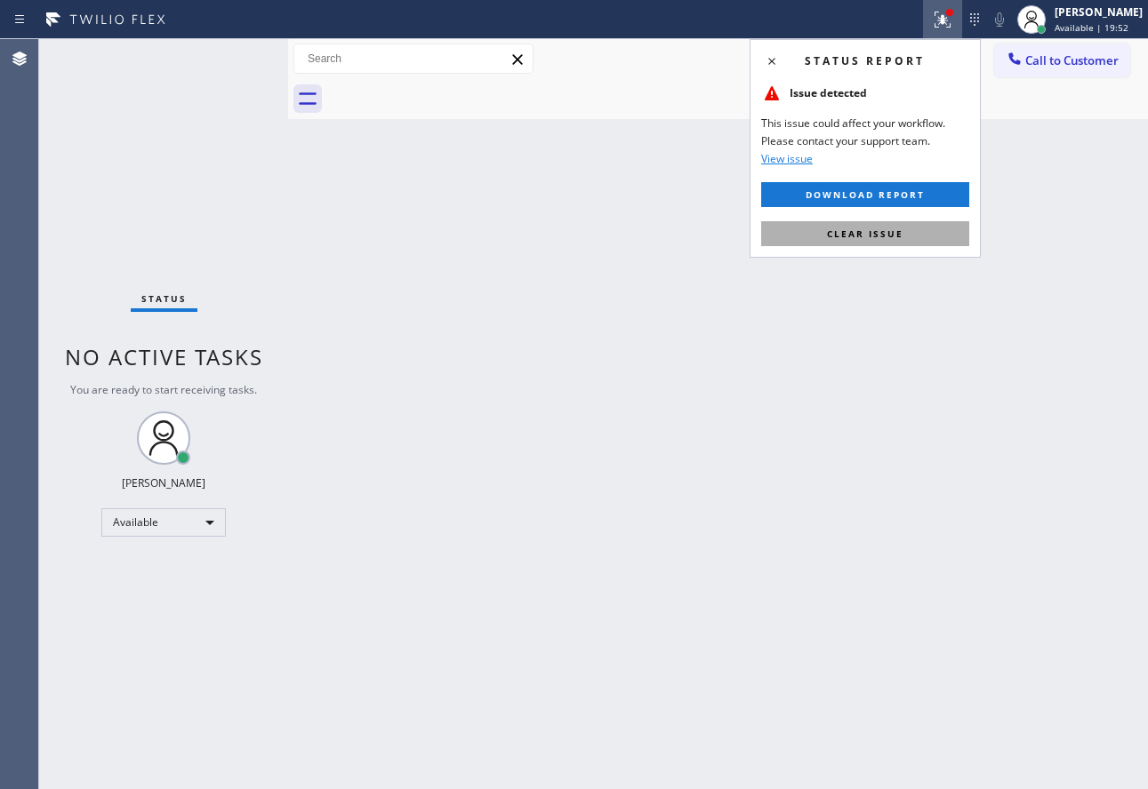
click at [850, 240] on button "Clear issue" at bounding box center [865, 233] width 208 height 25
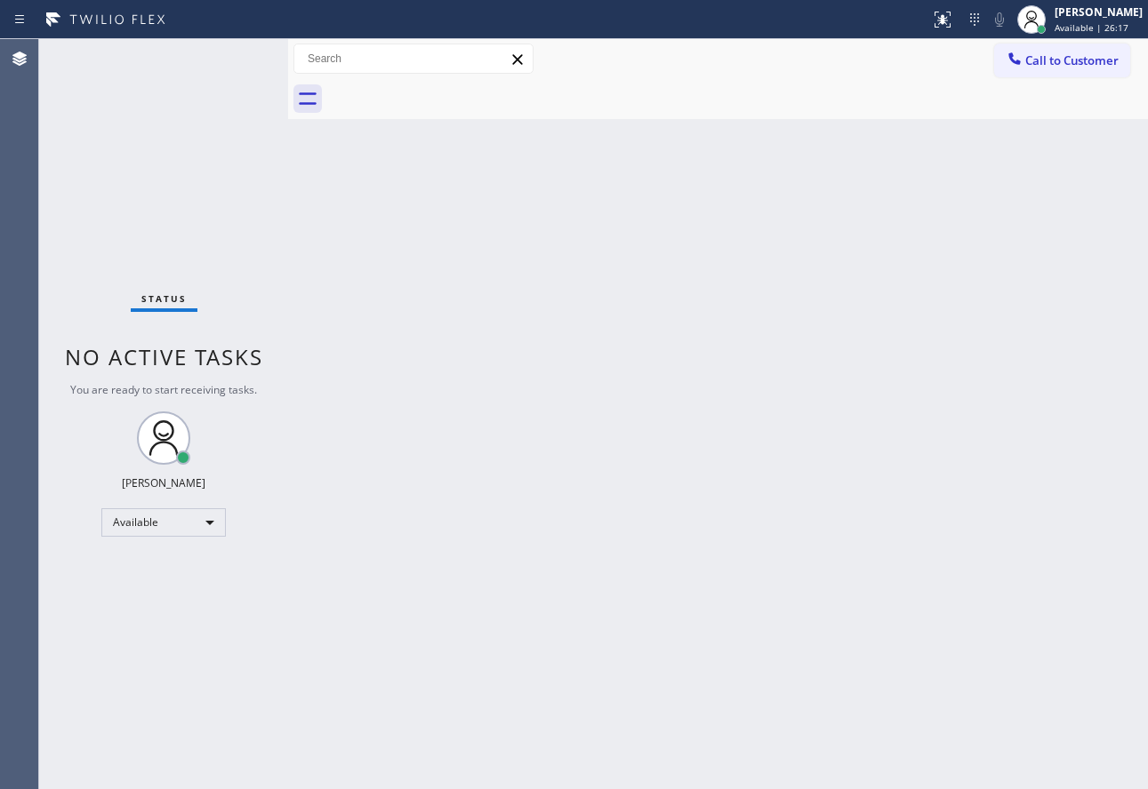
click at [842, 403] on div "Back to Dashboard Change Sender ID Customers Technicians Select a contact Outbo…" at bounding box center [718, 414] width 860 height 750
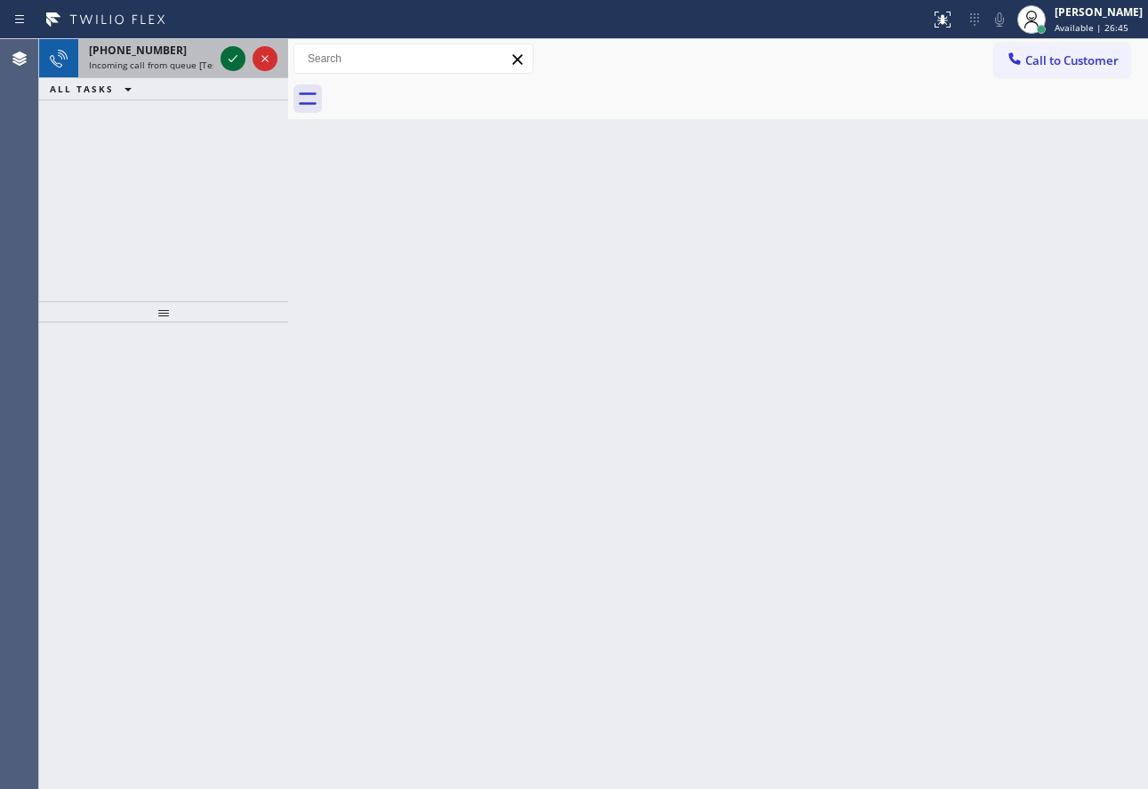
click at [232, 55] on icon at bounding box center [232, 58] width 21 height 21
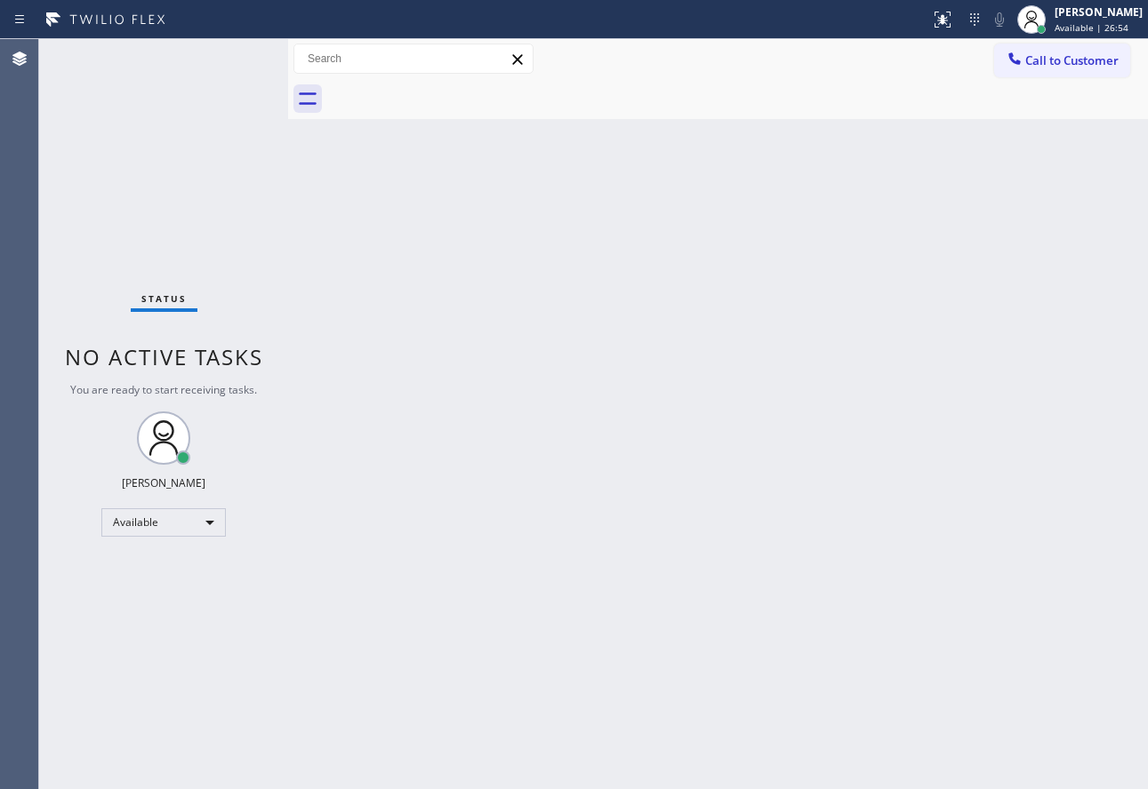
click at [184, 90] on div "Status No active tasks You are ready to start receiving tasks. [PERSON_NAME] Av…" at bounding box center [163, 414] width 249 height 750
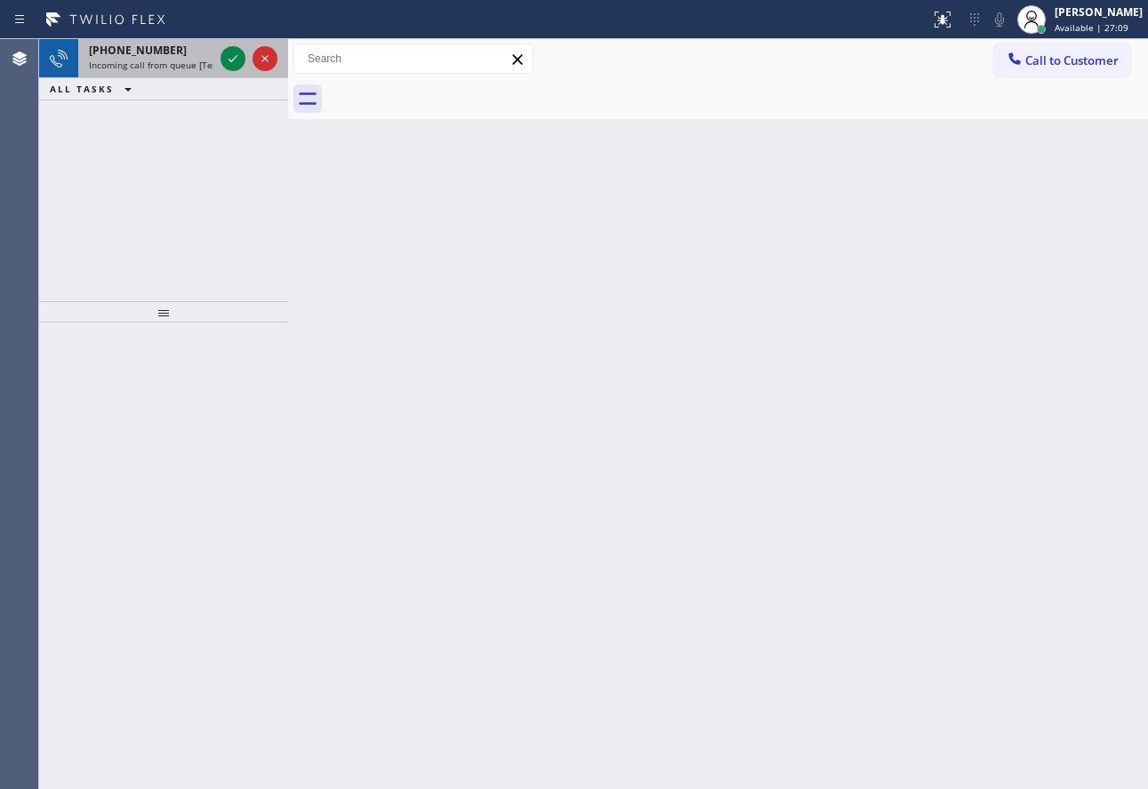
click at [193, 56] on div "[PHONE_NUMBER]" at bounding box center [151, 50] width 124 height 15
click at [234, 55] on icon at bounding box center [232, 58] width 21 height 21
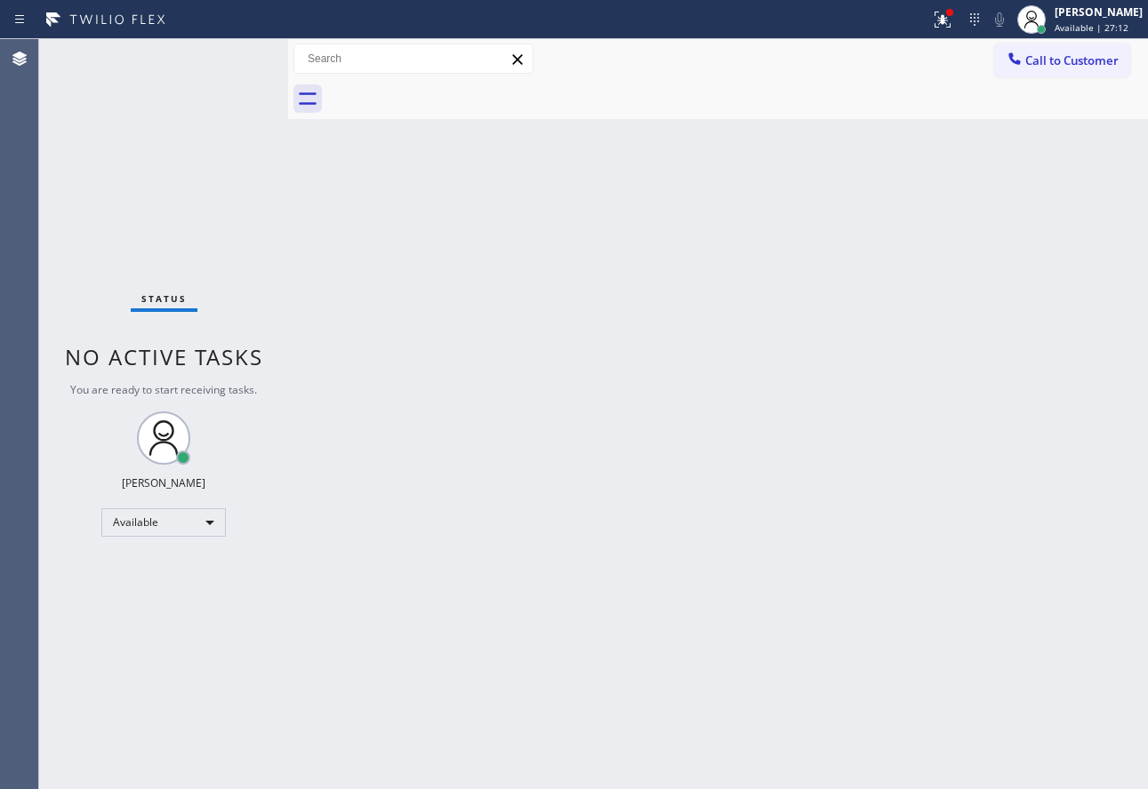
click at [234, 55] on div "Status No active tasks You are ready to start receiving tasks. [PERSON_NAME] Av…" at bounding box center [163, 414] width 249 height 750
click at [783, 429] on div "Back to Dashboard Change Sender ID Customers Technicians Select a contact Outbo…" at bounding box center [718, 414] width 860 height 750
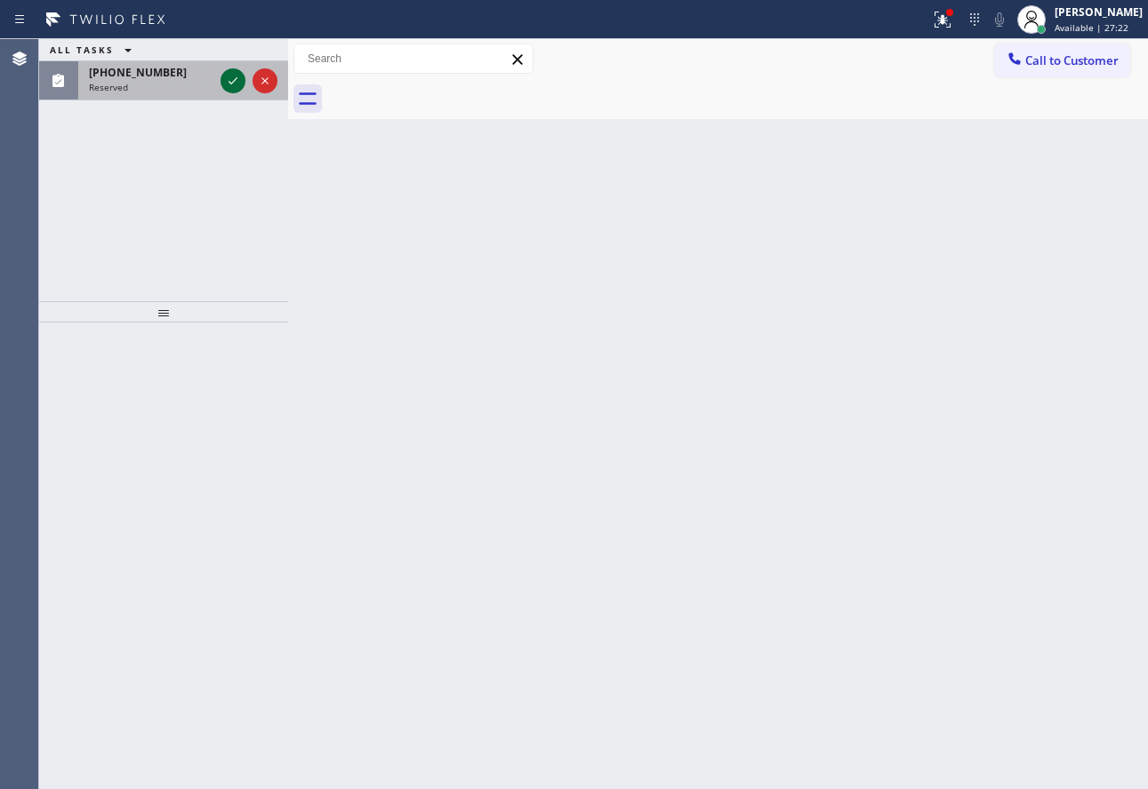
click at [234, 80] on icon at bounding box center [232, 80] width 21 height 21
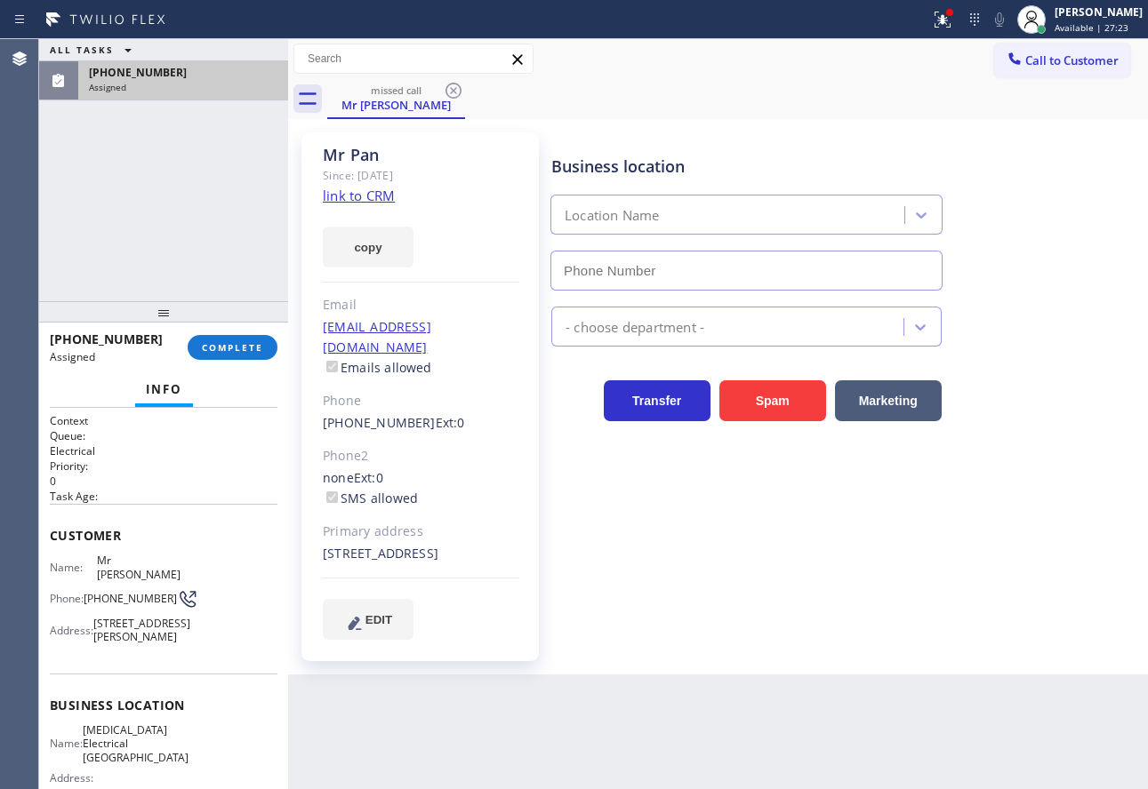
type input "[PHONE_NUMBER]"
click at [241, 350] on span "COMPLETE" at bounding box center [232, 347] width 61 height 12
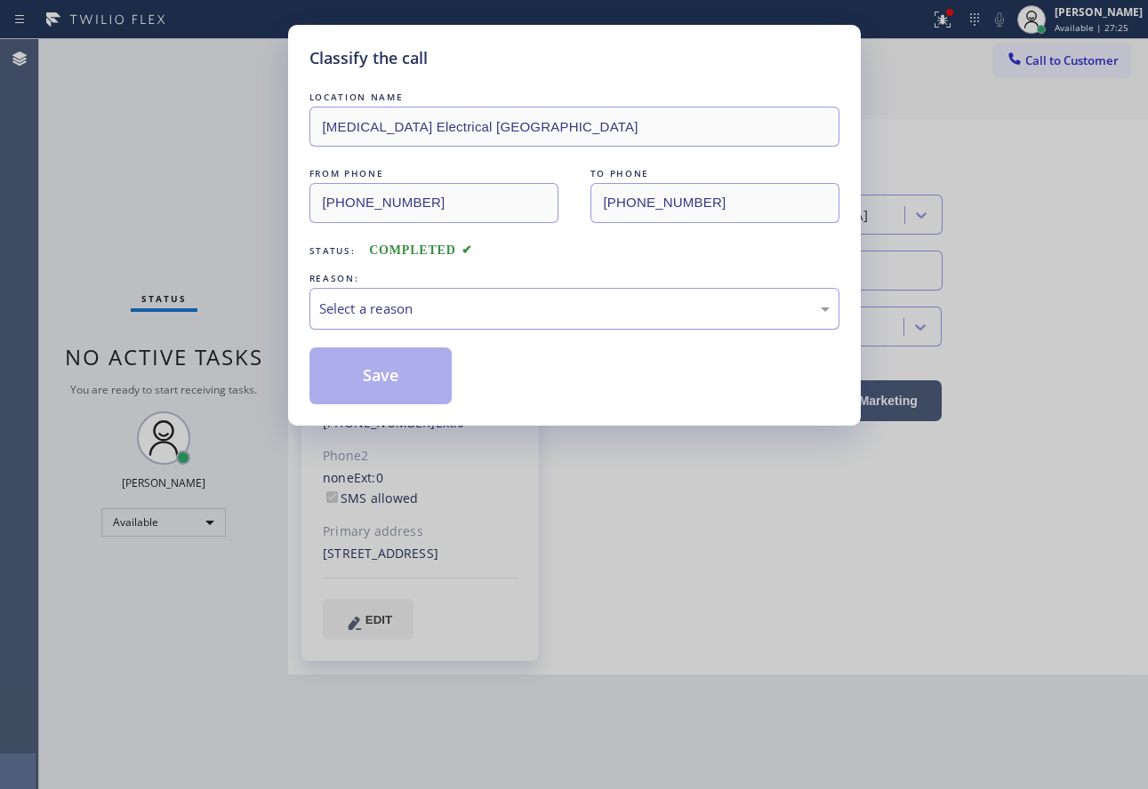
click at [414, 310] on div "Select a reason" at bounding box center [574, 309] width 510 height 20
click at [393, 372] on button "Save" at bounding box center [380, 376] width 143 height 57
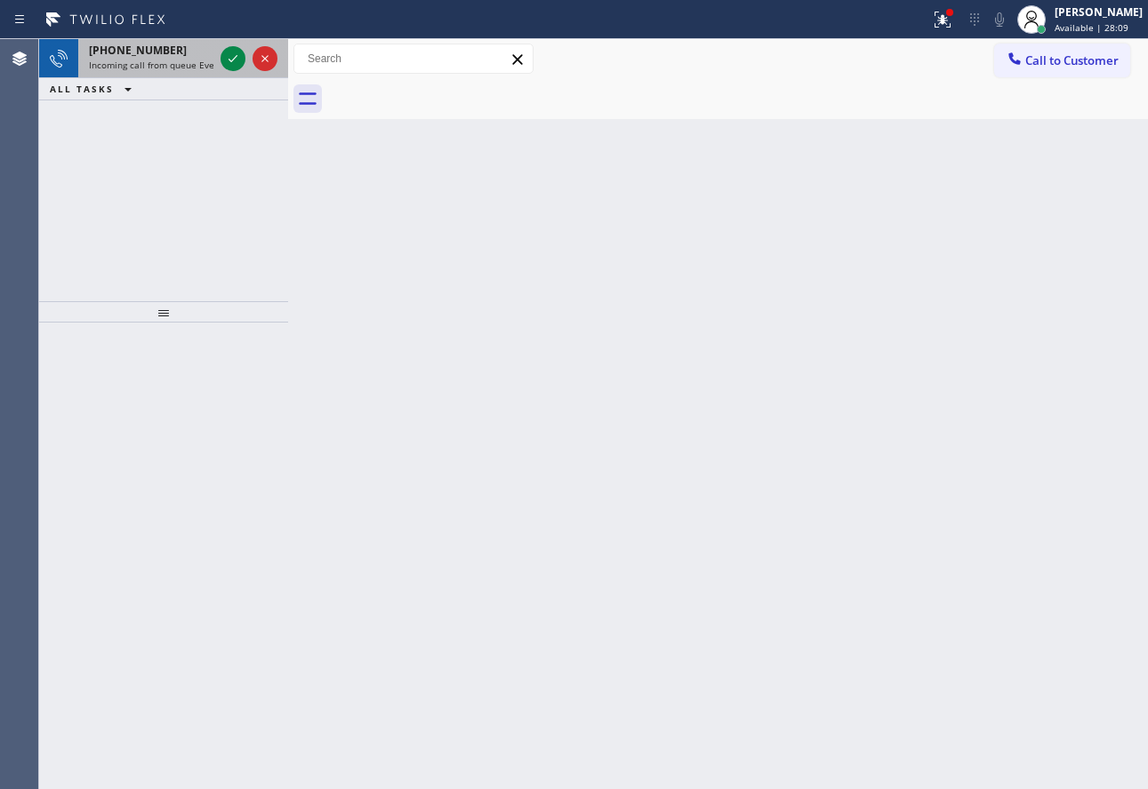
click at [168, 57] on div "[PHONE_NUMBER]" at bounding box center [151, 50] width 124 height 15
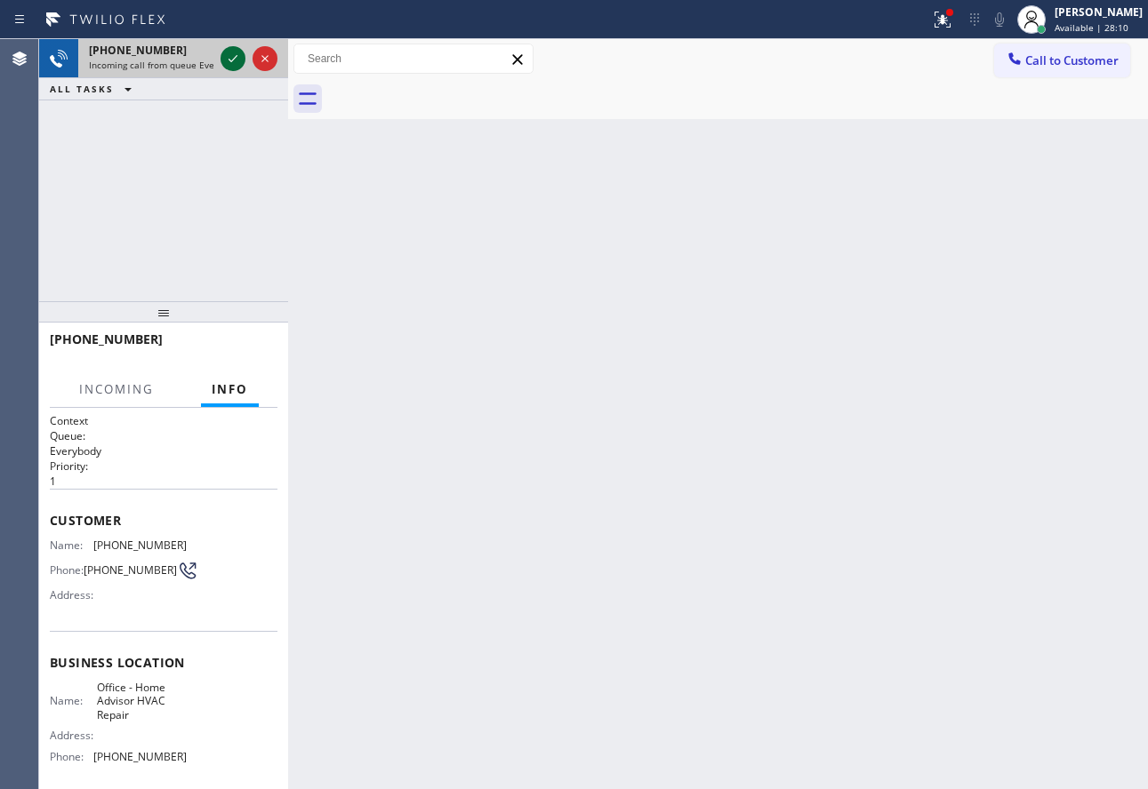
click at [232, 58] on icon at bounding box center [232, 58] width 21 height 21
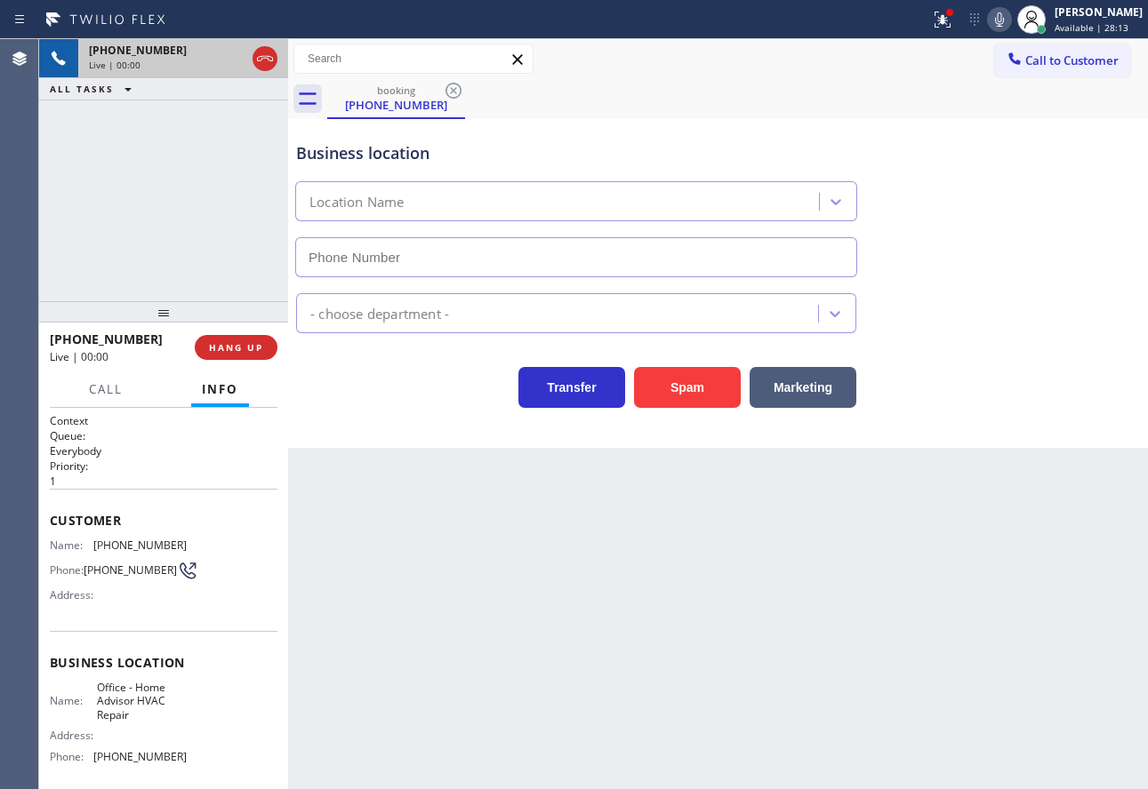
type input "[PHONE_NUMBER]"
click at [240, 346] on span "HANG UP" at bounding box center [236, 347] width 54 height 12
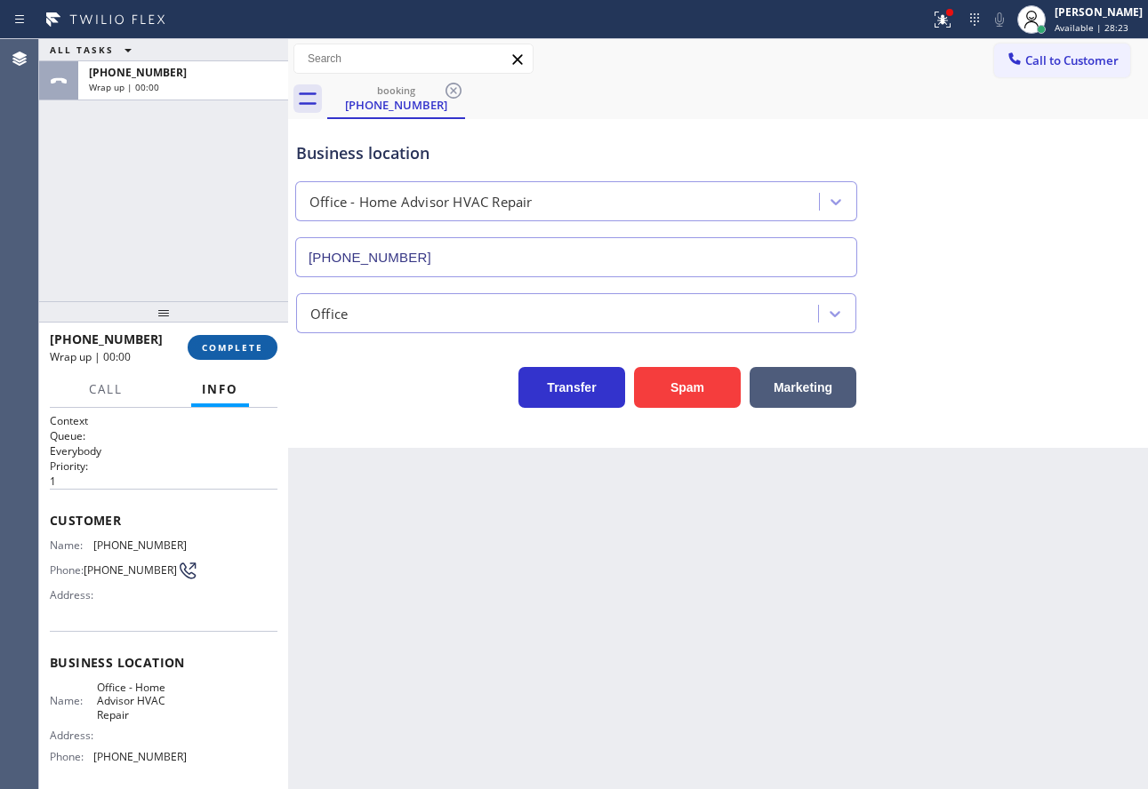
click at [240, 346] on span "COMPLETE" at bounding box center [232, 347] width 61 height 12
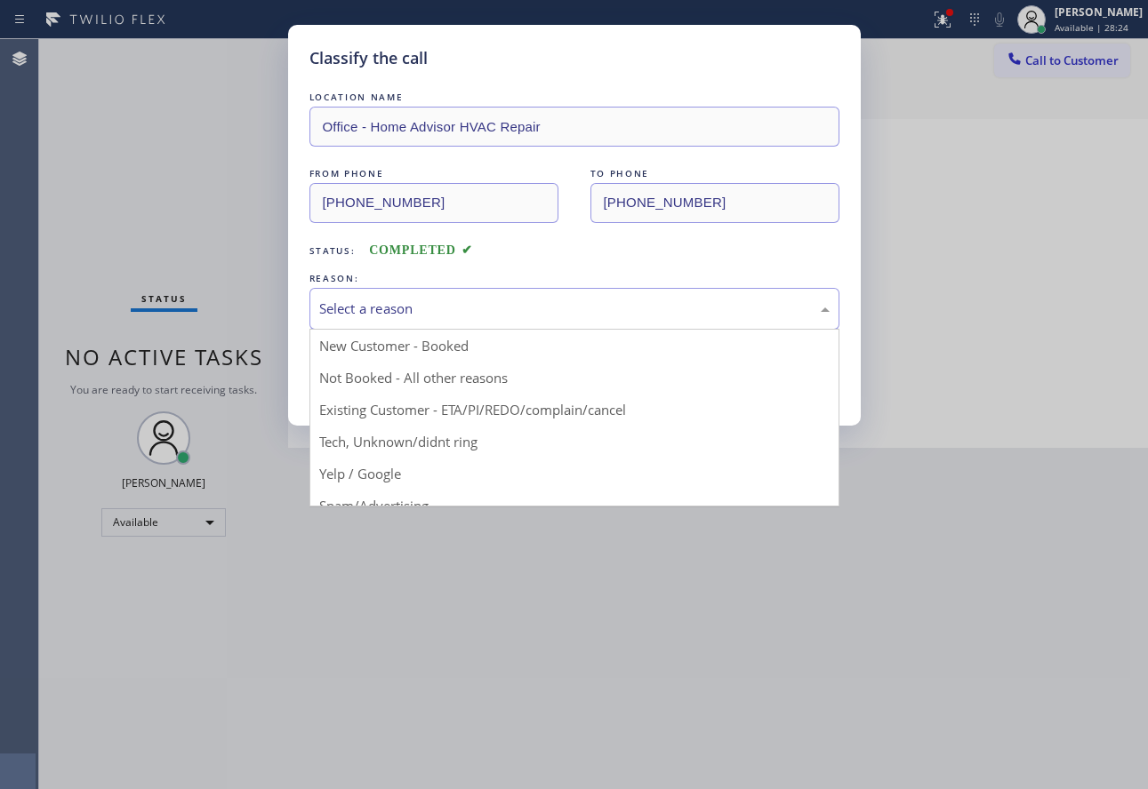
click at [471, 315] on div "Select a reason" at bounding box center [574, 309] width 510 height 20
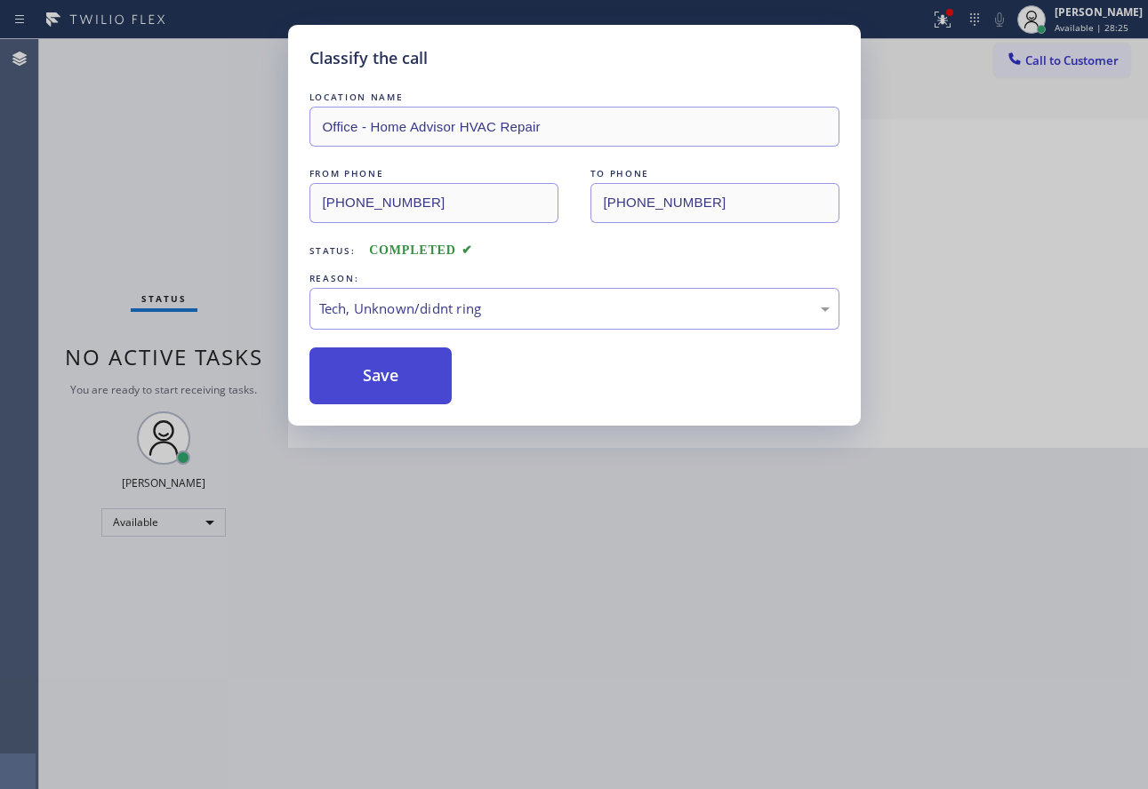
drag, startPoint x: 371, startPoint y: 444, endPoint x: 368, endPoint y: 390, distance: 53.4
click at [368, 390] on button "Save" at bounding box center [380, 376] width 143 height 57
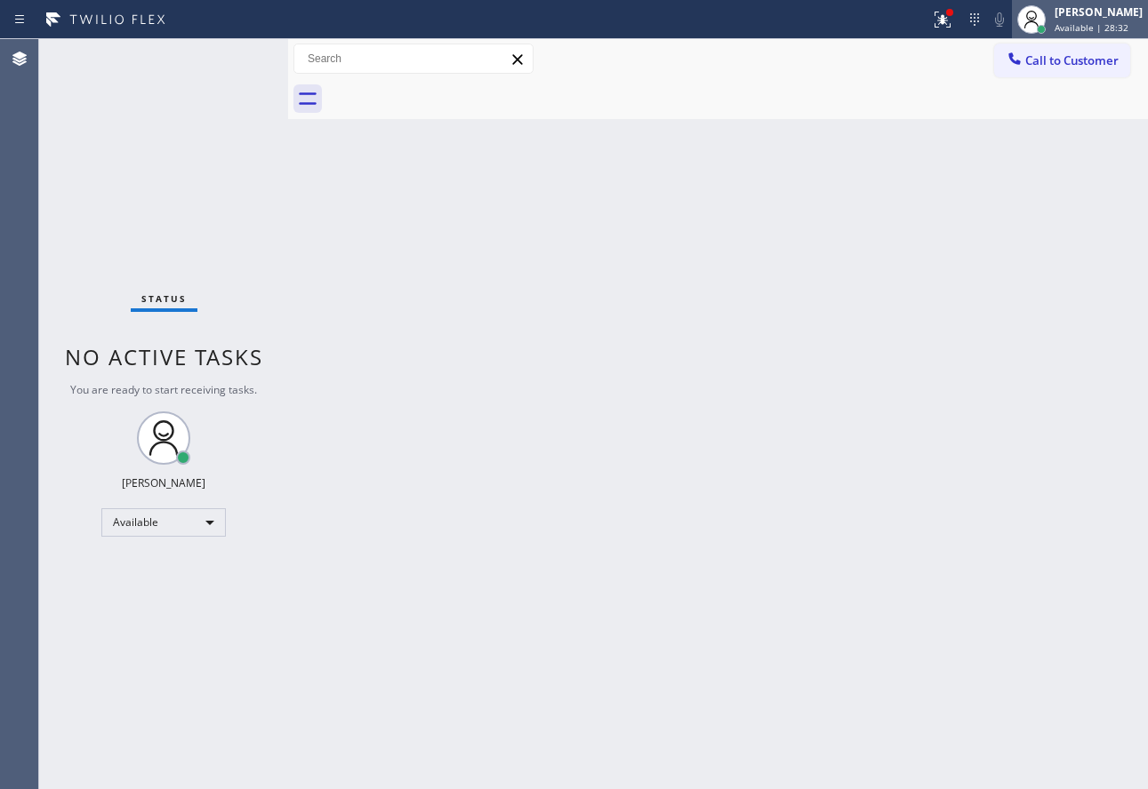
click at [1106, 28] on span "Available | 28:32" at bounding box center [1091, 27] width 74 height 12
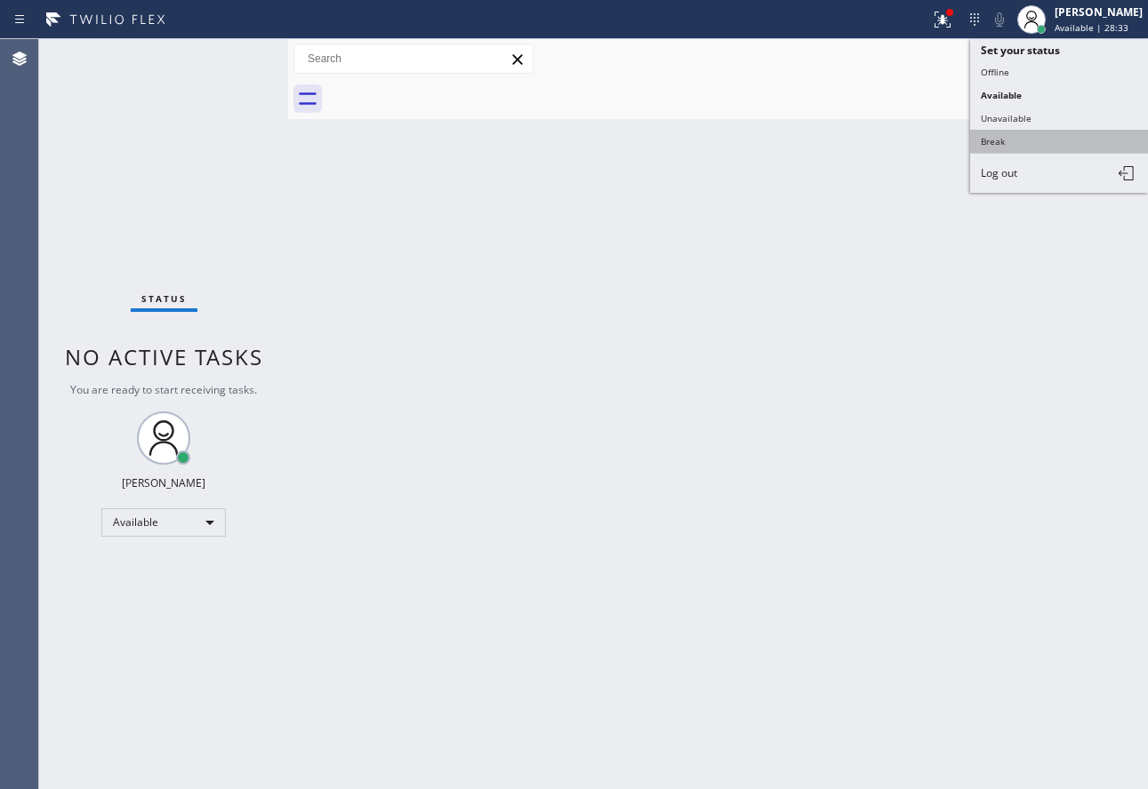
click at [1006, 135] on button "Break" at bounding box center [1059, 141] width 178 height 23
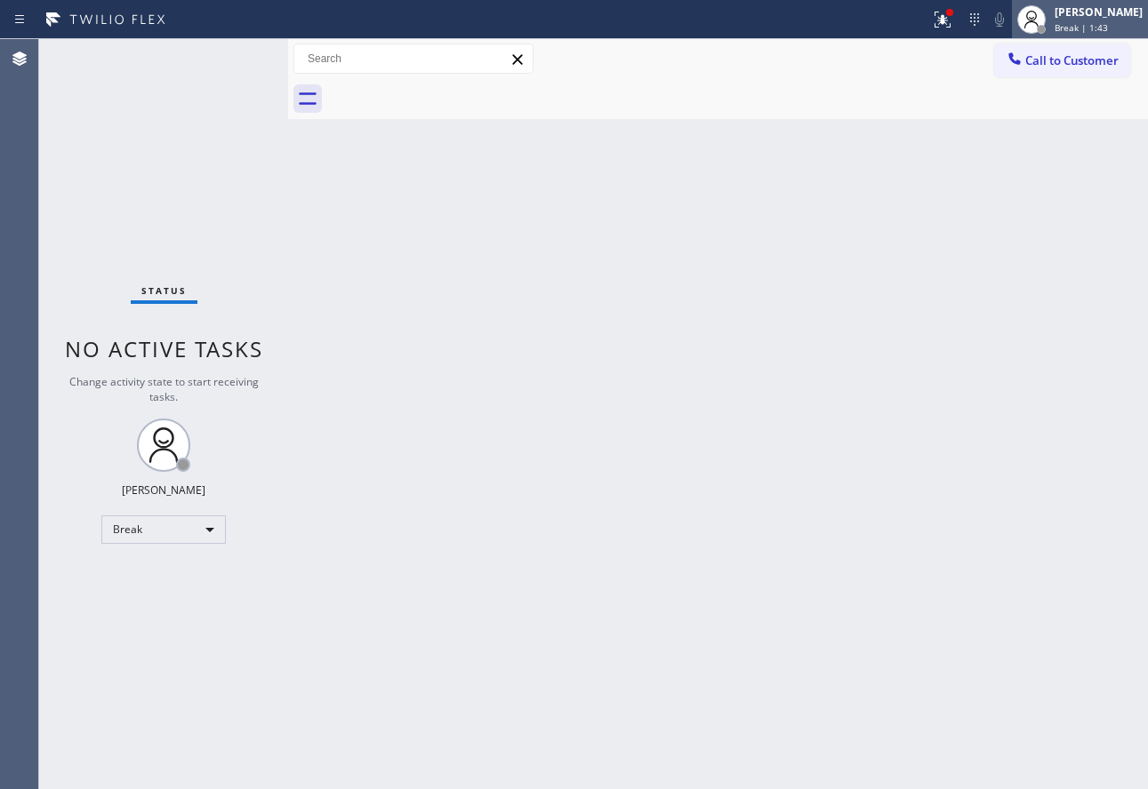
click at [1046, 27] on div at bounding box center [1041, 29] width 9 height 9
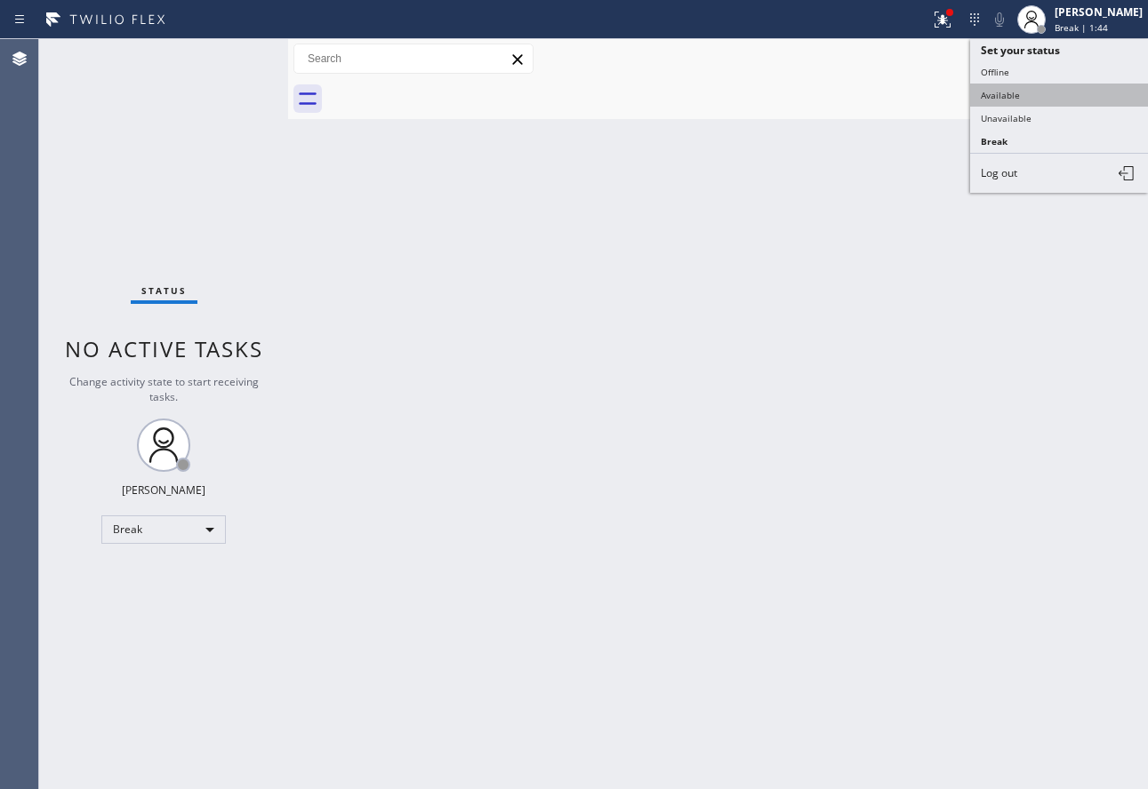
click at [1004, 104] on button "Available" at bounding box center [1059, 95] width 178 height 23
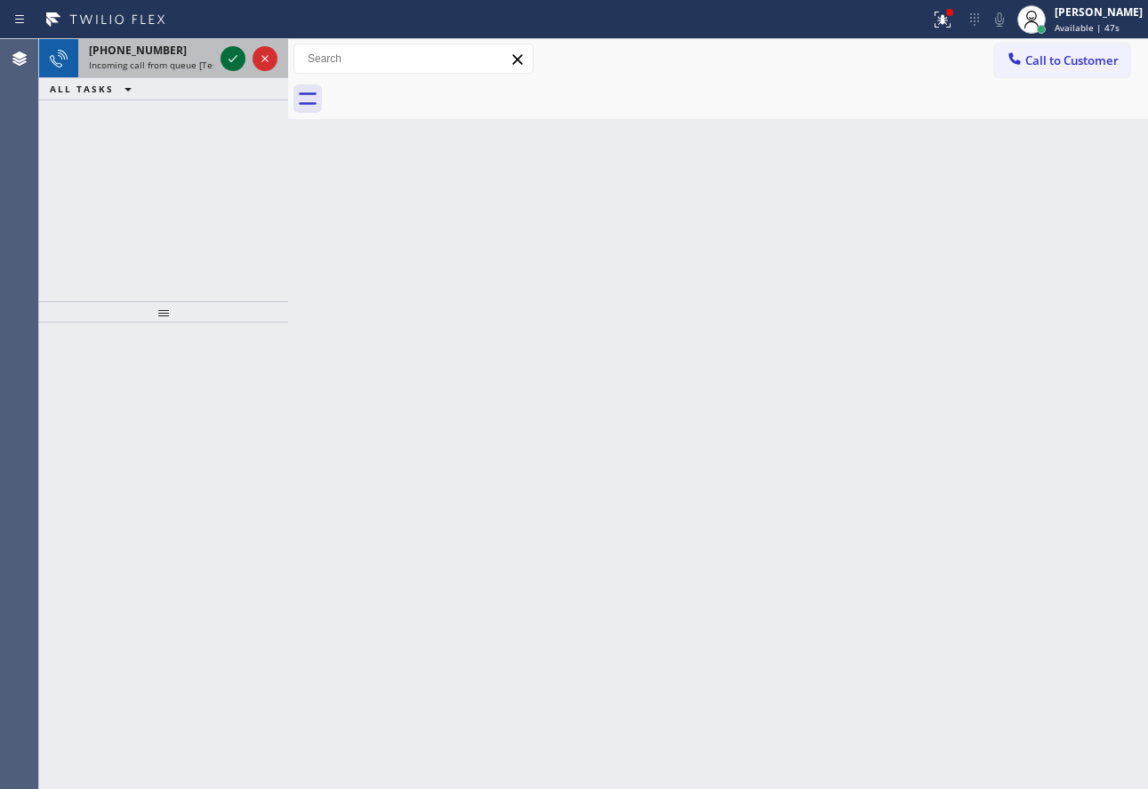
click at [236, 63] on icon at bounding box center [232, 58] width 21 height 21
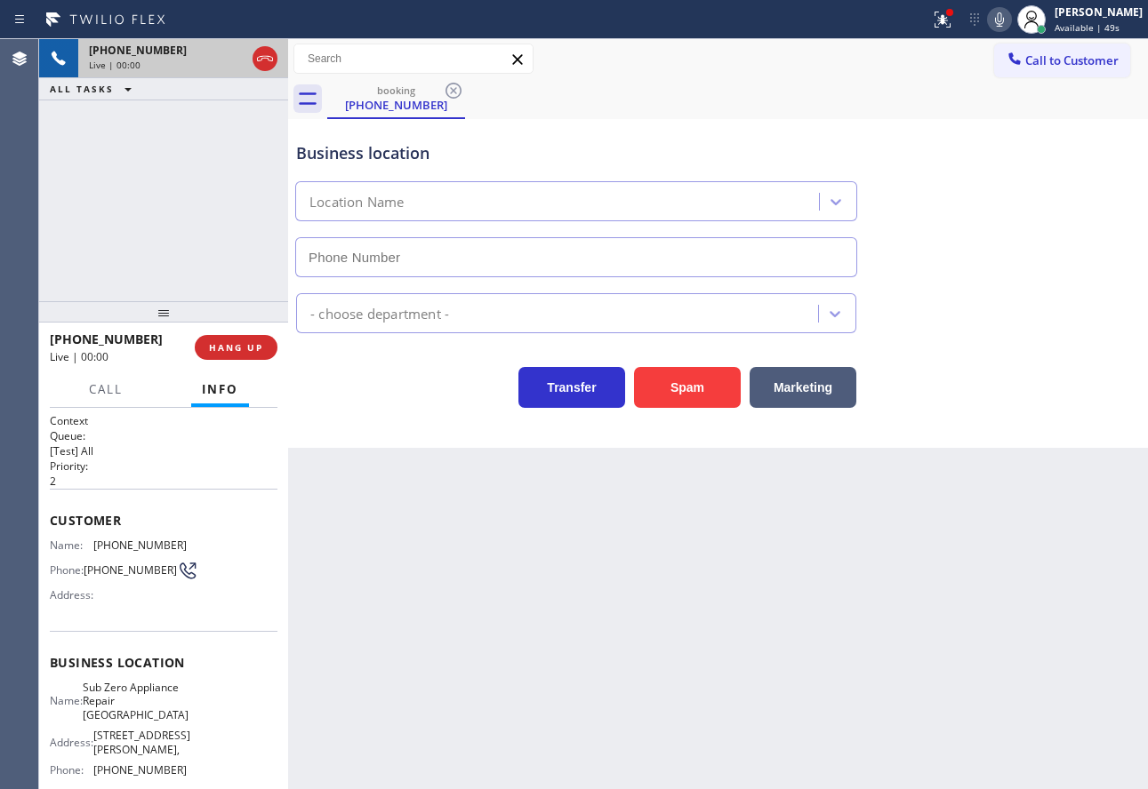
type input "[PHONE_NUMBER]"
click at [1010, 21] on icon at bounding box center [999, 19] width 21 height 21
click at [1010, 19] on icon at bounding box center [999, 19] width 21 height 21
click at [989, 148] on div "Business location Sub Zero Appliance Repair [GEOGRAPHIC_DATA] [PHONE_NUMBER]" at bounding box center [718, 196] width 851 height 161
click at [245, 352] on span "HANG UP" at bounding box center [236, 347] width 54 height 12
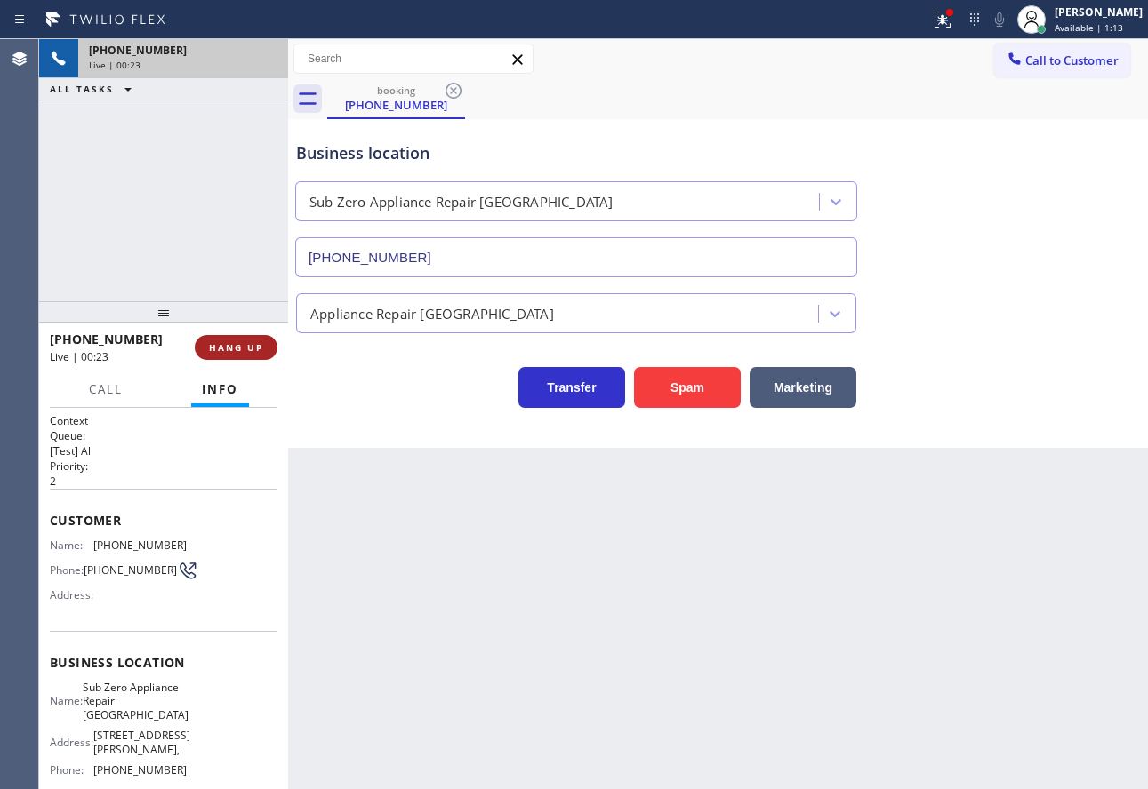
click at [245, 352] on span "HANG UP" at bounding box center [236, 347] width 54 height 12
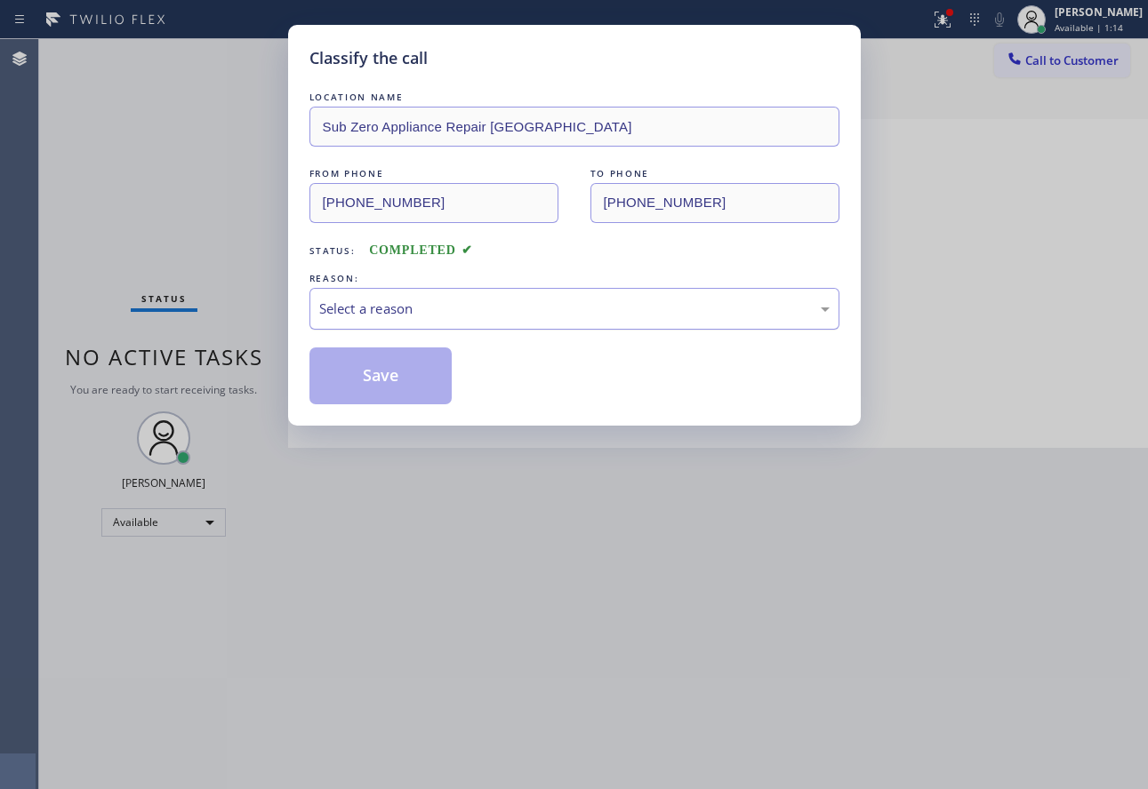
click at [341, 309] on div "Select a reason" at bounding box center [574, 309] width 510 height 20
click at [389, 383] on button "Save" at bounding box center [380, 376] width 143 height 57
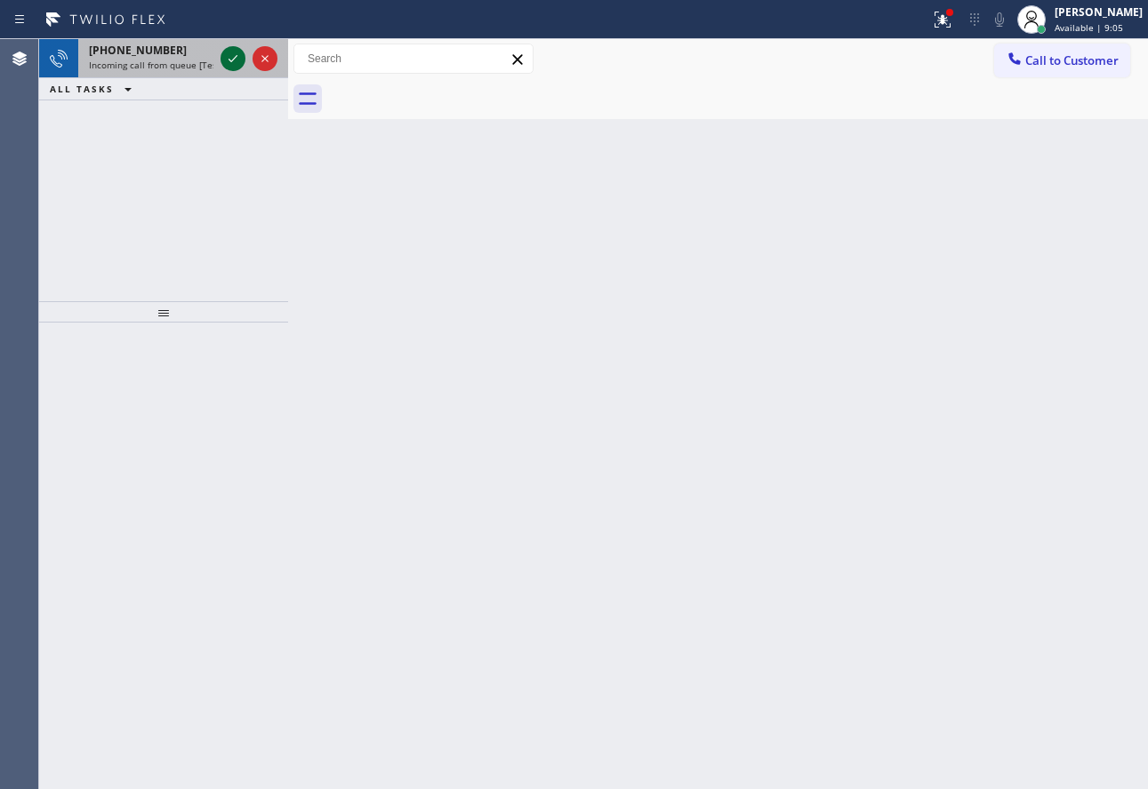
click at [232, 59] on icon at bounding box center [232, 58] width 21 height 21
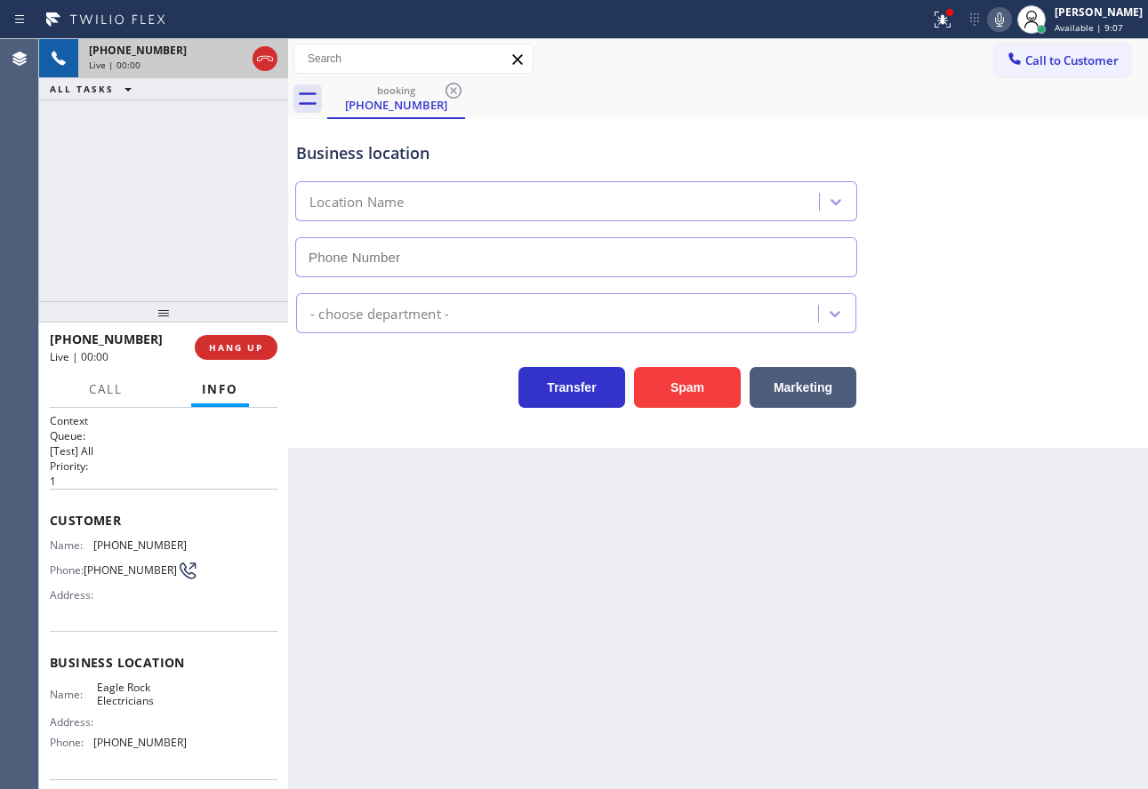
type input "[PHONE_NUMBER]"
click at [913, 500] on div "Back to Dashboard Change Sender ID Customers Technicians Select a contact Outbo…" at bounding box center [718, 414] width 860 height 750
click at [516, 597] on div "Back to Dashboard Change Sender ID Customers Technicians Select a contact Outbo…" at bounding box center [718, 414] width 860 height 750
click at [234, 349] on span "HANG UP" at bounding box center [236, 347] width 54 height 12
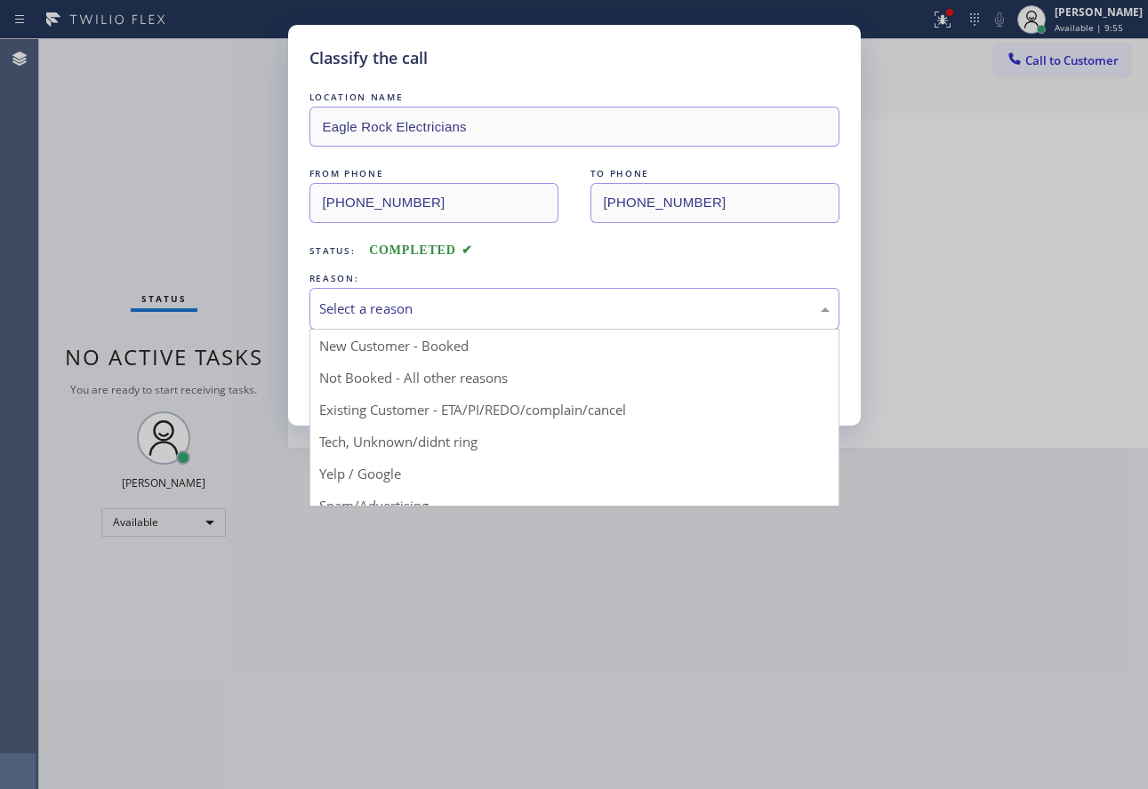
click at [434, 305] on div "Select a reason" at bounding box center [574, 309] width 510 height 20
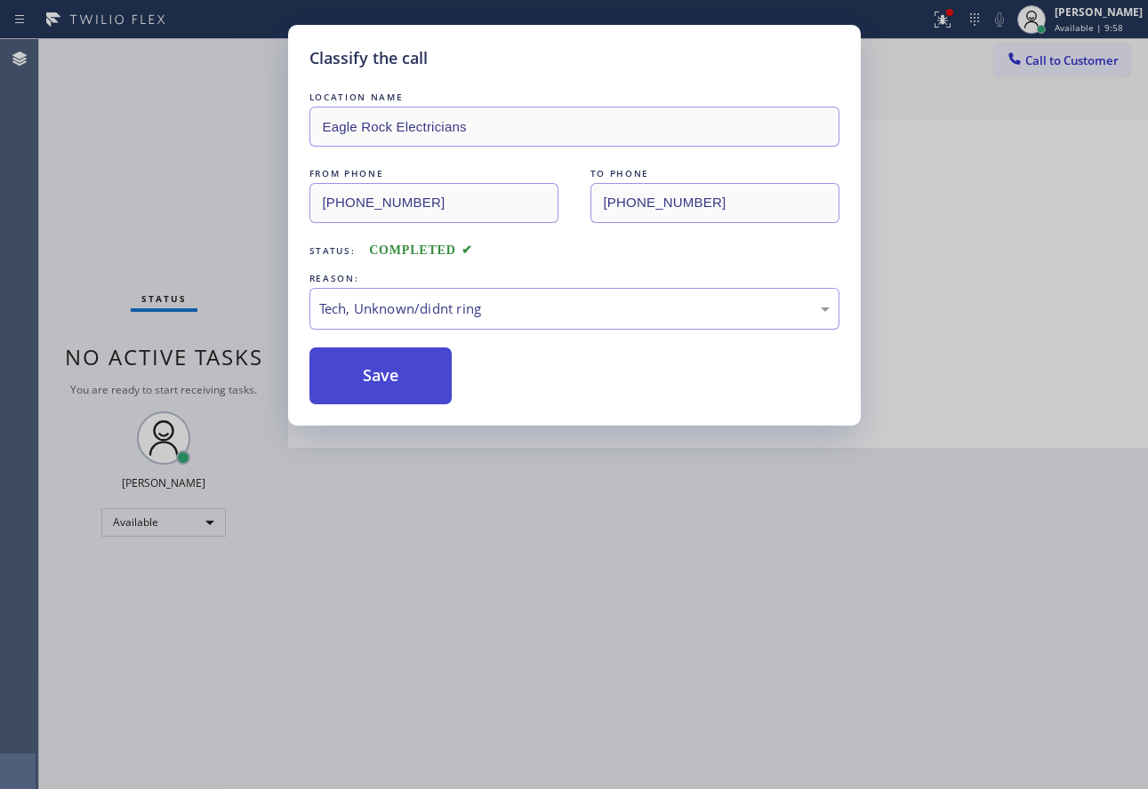
click at [372, 377] on button "Save" at bounding box center [380, 376] width 143 height 57
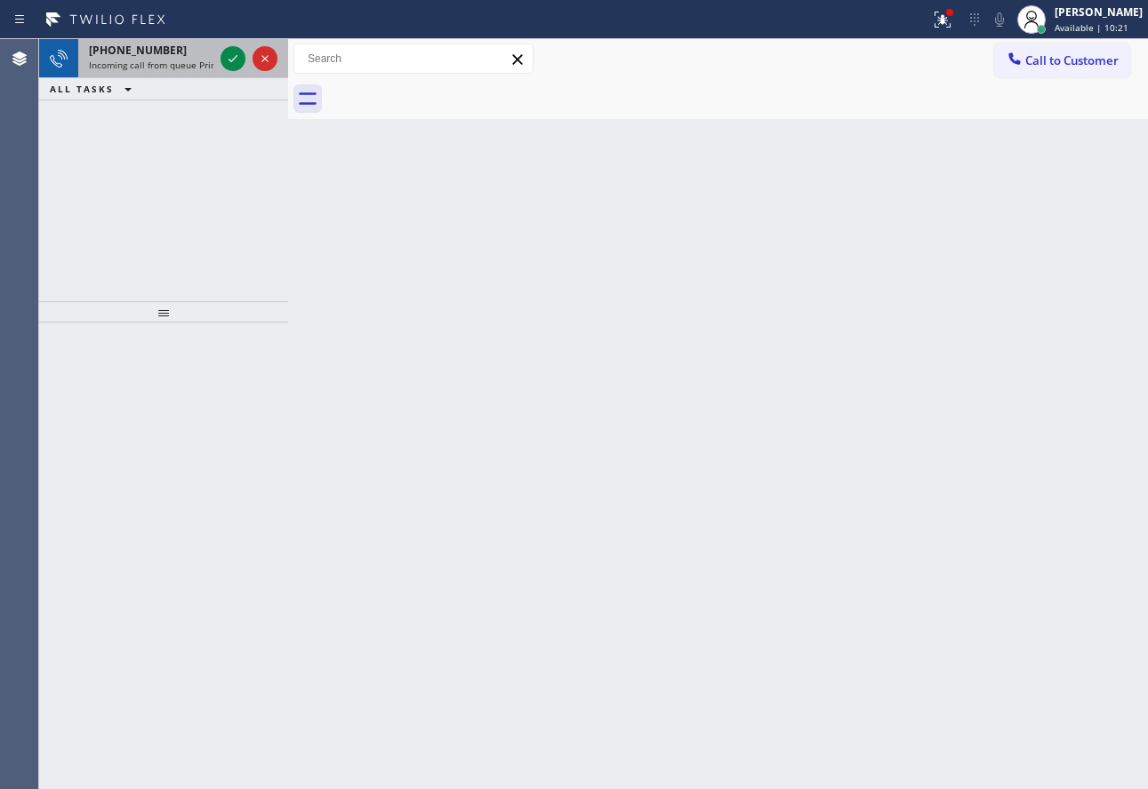
click at [176, 61] on span "Incoming call from queue Primary EL" at bounding box center [167, 65] width 156 height 12
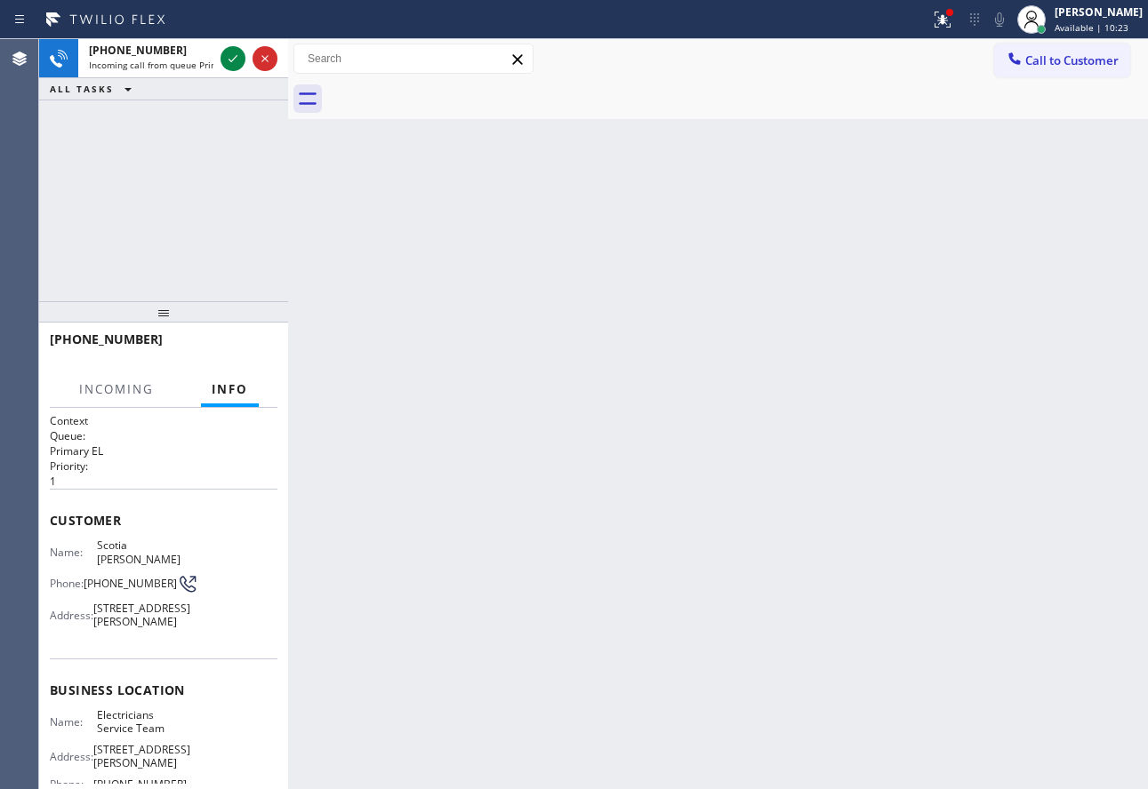
drag, startPoint x: 1094, startPoint y: 8, endPoint x: 1044, endPoint y: 57, distance: 69.8
click at [1094, 9] on div "[PERSON_NAME]" at bounding box center [1098, 11] width 88 height 15
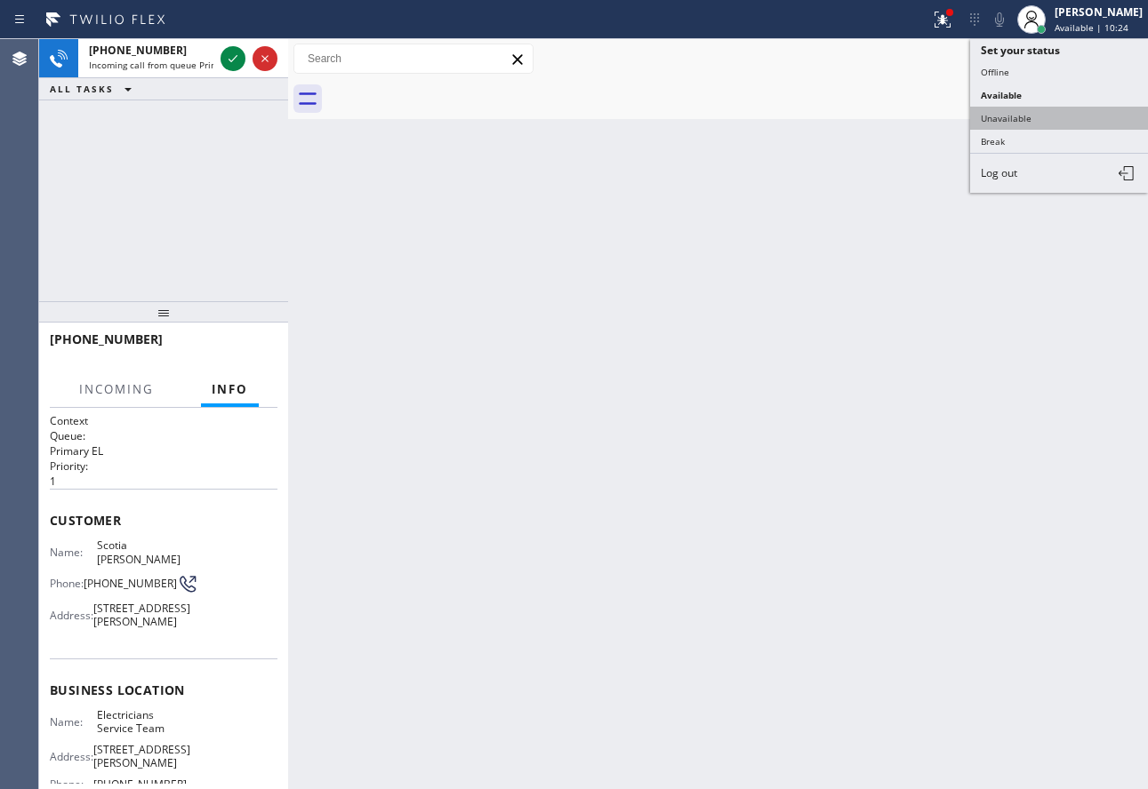
click at [1026, 124] on button "Unavailable" at bounding box center [1059, 118] width 178 height 23
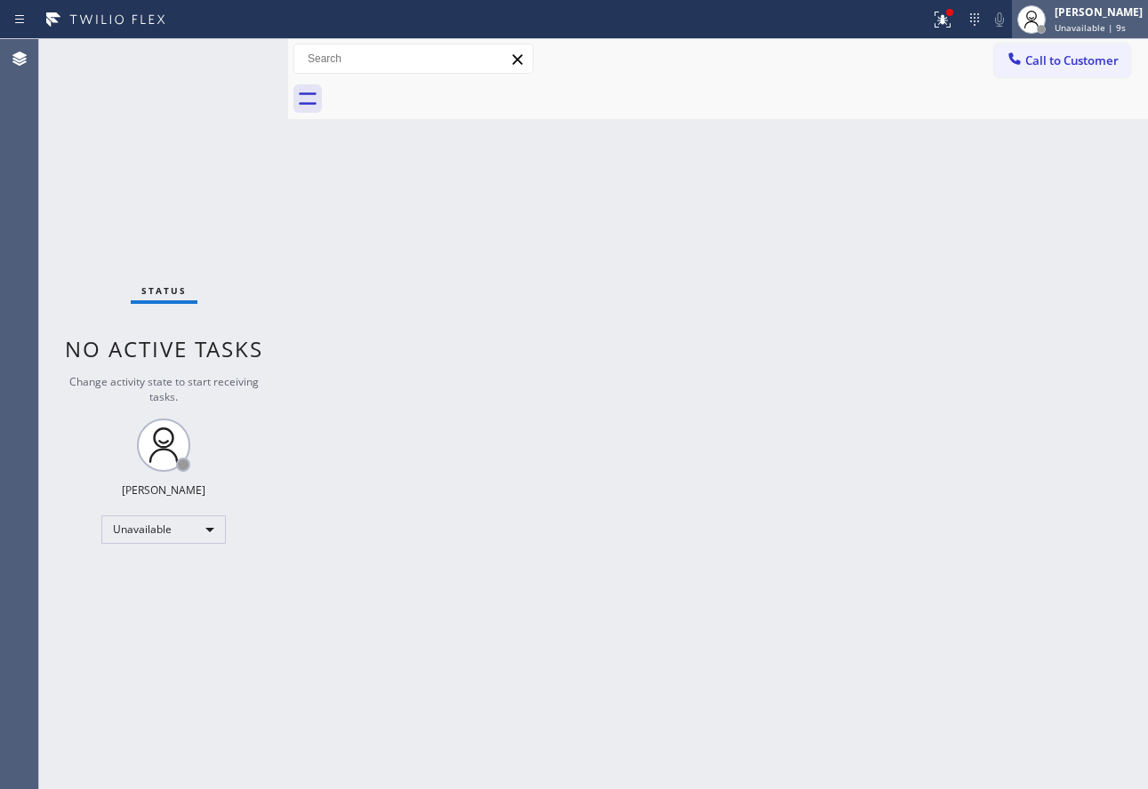
click at [1091, 29] on span "Unavailable | 9s" at bounding box center [1089, 27] width 71 height 12
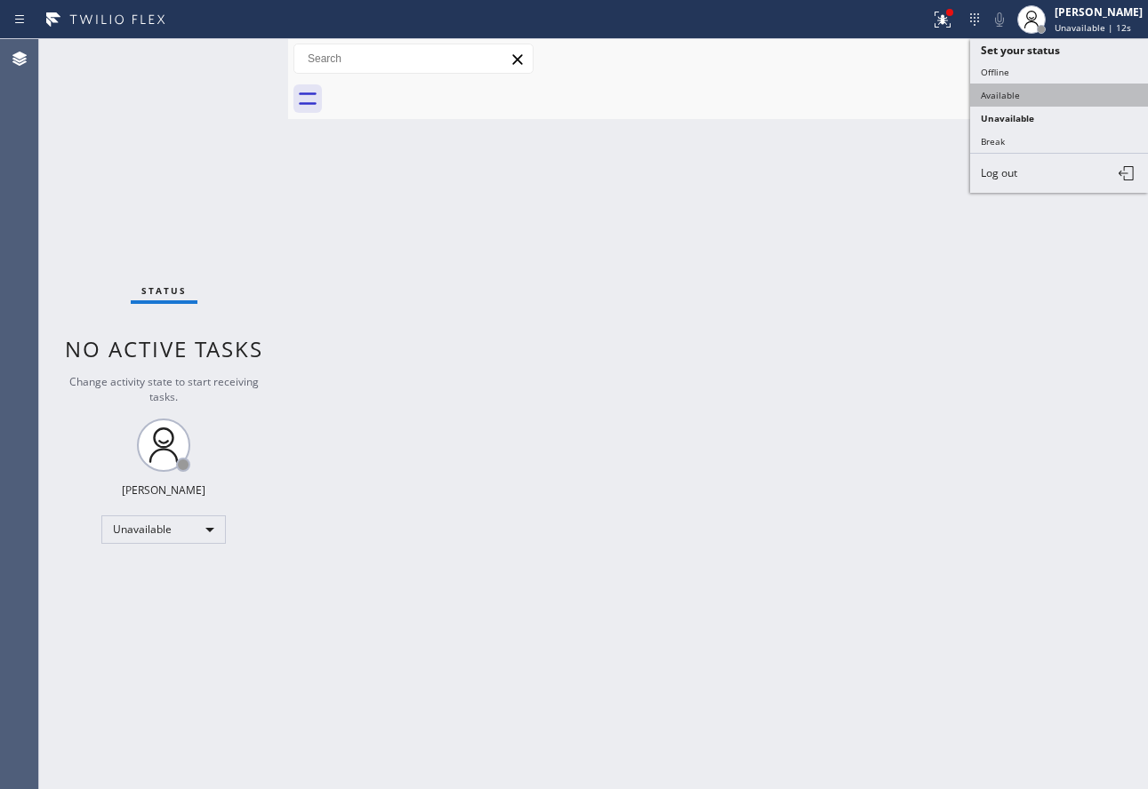
click at [1038, 96] on button "Available" at bounding box center [1059, 95] width 178 height 23
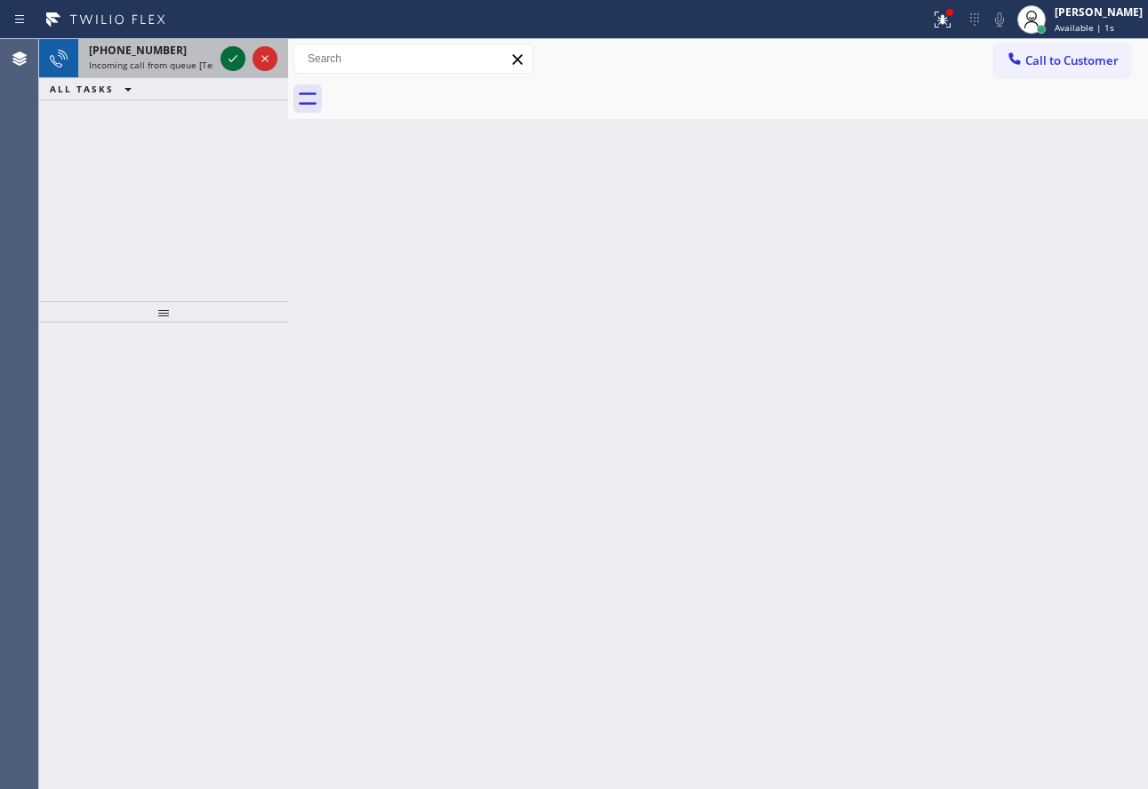
click at [228, 68] on icon at bounding box center [232, 58] width 21 height 21
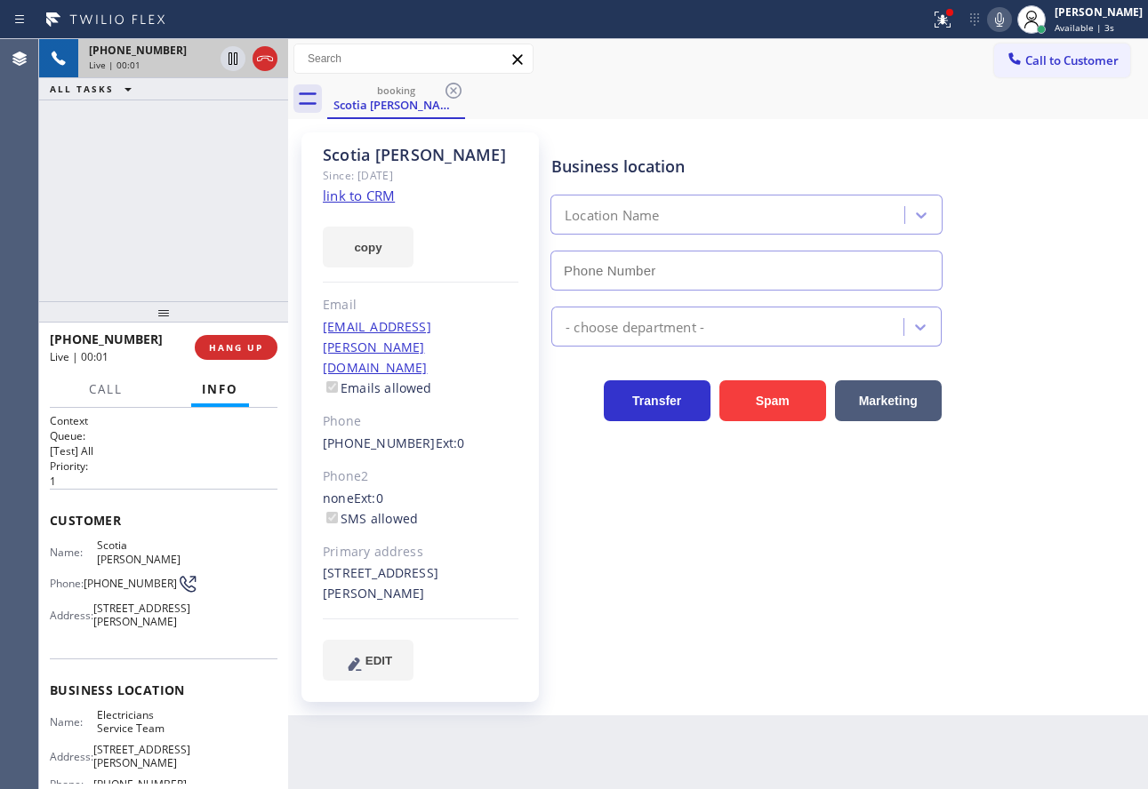
type input "[PHONE_NUMBER]"
click at [381, 197] on link "link to CRM" at bounding box center [359, 196] width 72 height 18
click at [1004, 19] on icon at bounding box center [999, 19] width 9 height 14
click at [231, 52] on icon at bounding box center [232, 58] width 9 height 12
click at [1010, 18] on icon at bounding box center [999, 19] width 21 height 21
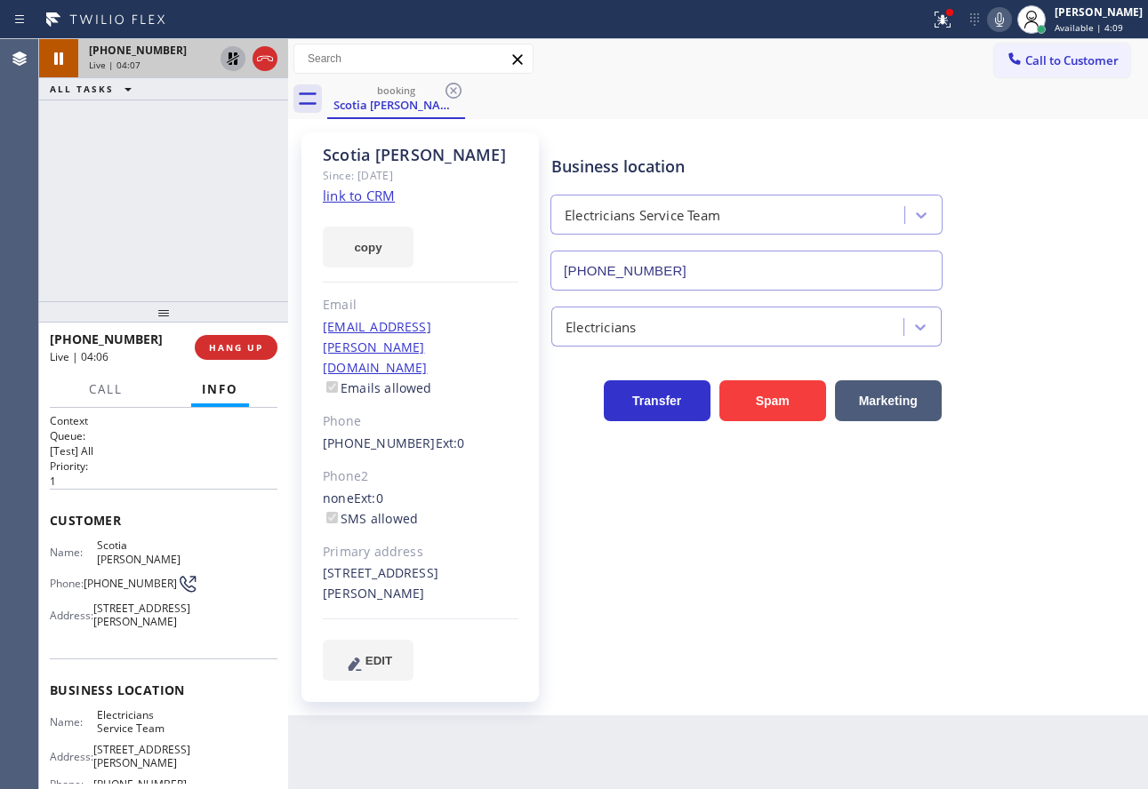
click at [231, 56] on icon at bounding box center [233, 58] width 12 height 12
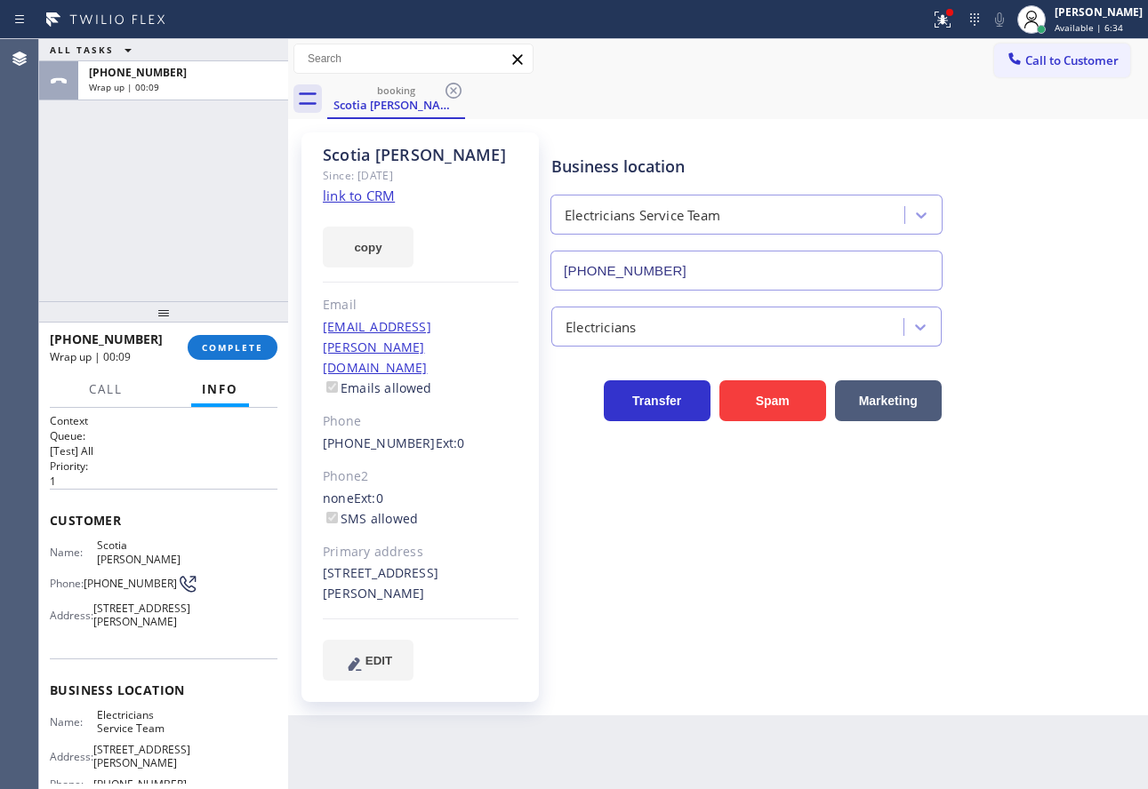
click at [242, 333] on div "[PHONE_NUMBER] Wrap up | 00:09 COMPLETE" at bounding box center [164, 348] width 228 height 46
click at [239, 341] on span "COMPLETE" at bounding box center [232, 347] width 61 height 12
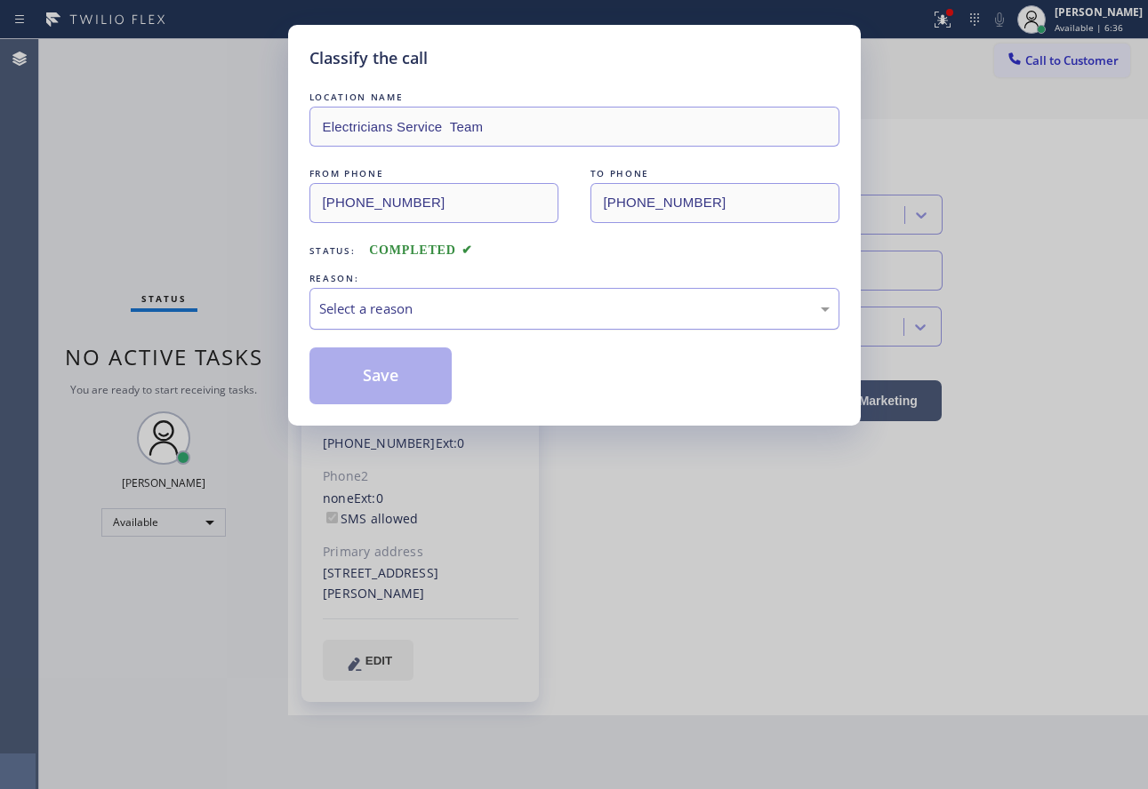
click at [443, 299] on div "Select a reason" at bounding box center [574, 309] width 510 height 20
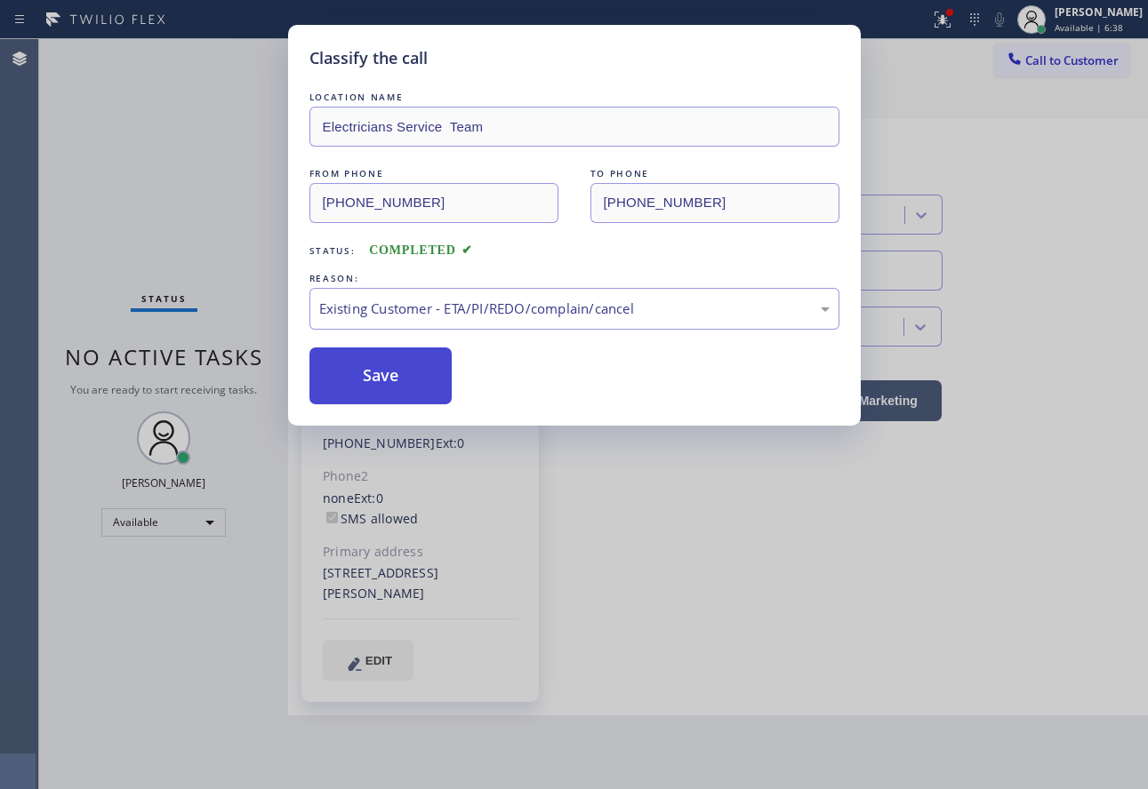
click at [405, 389] on button "Save" at bounding box center [380, 376] width 143 height 57
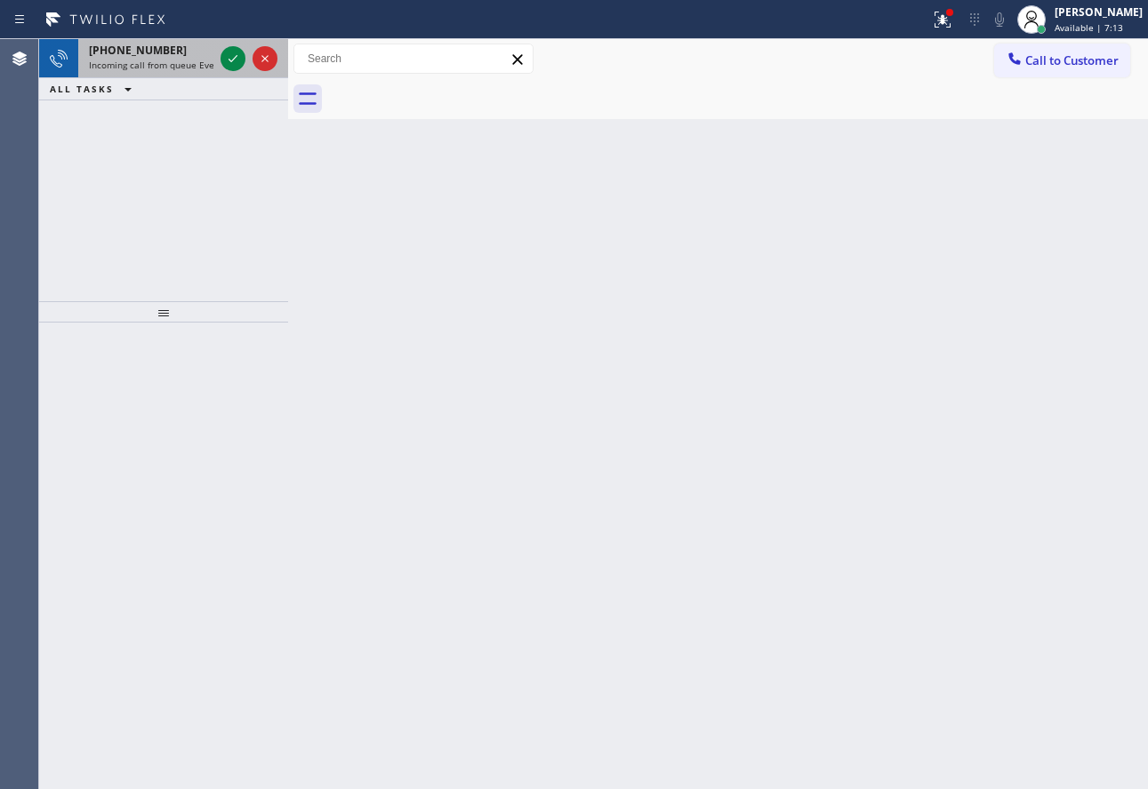
click at [161, 72] on div "[PHONE_NUMBER] Incoming call from queue Everybody" at bounding box center [147, 58] width 139 height 39
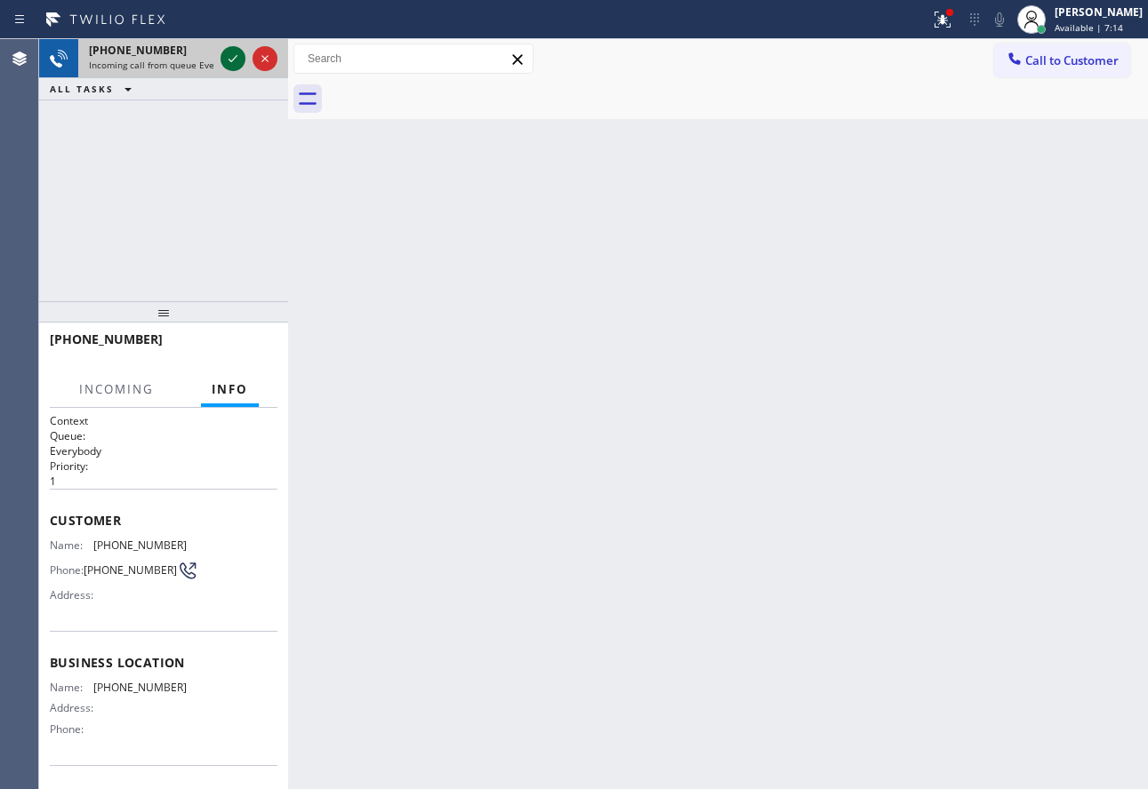
click at [230, 56] on icon at bounding box center [232, 58] width 21 height 21
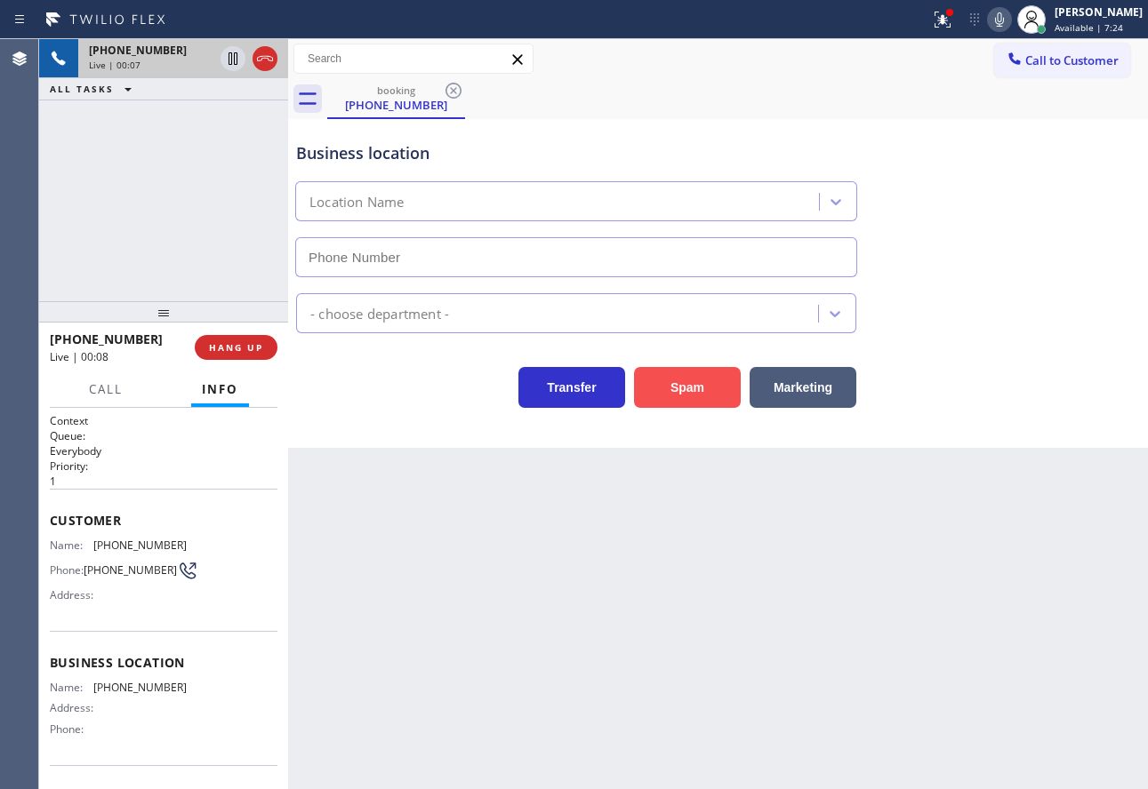
drag, startPoint x: 686, startPoint y: 389, endPoint x: 694, endPoint y: 395, distance: 10.1
click at [694, 395] on button "Spam" at bounding box center [687, 387] width 107 height 41
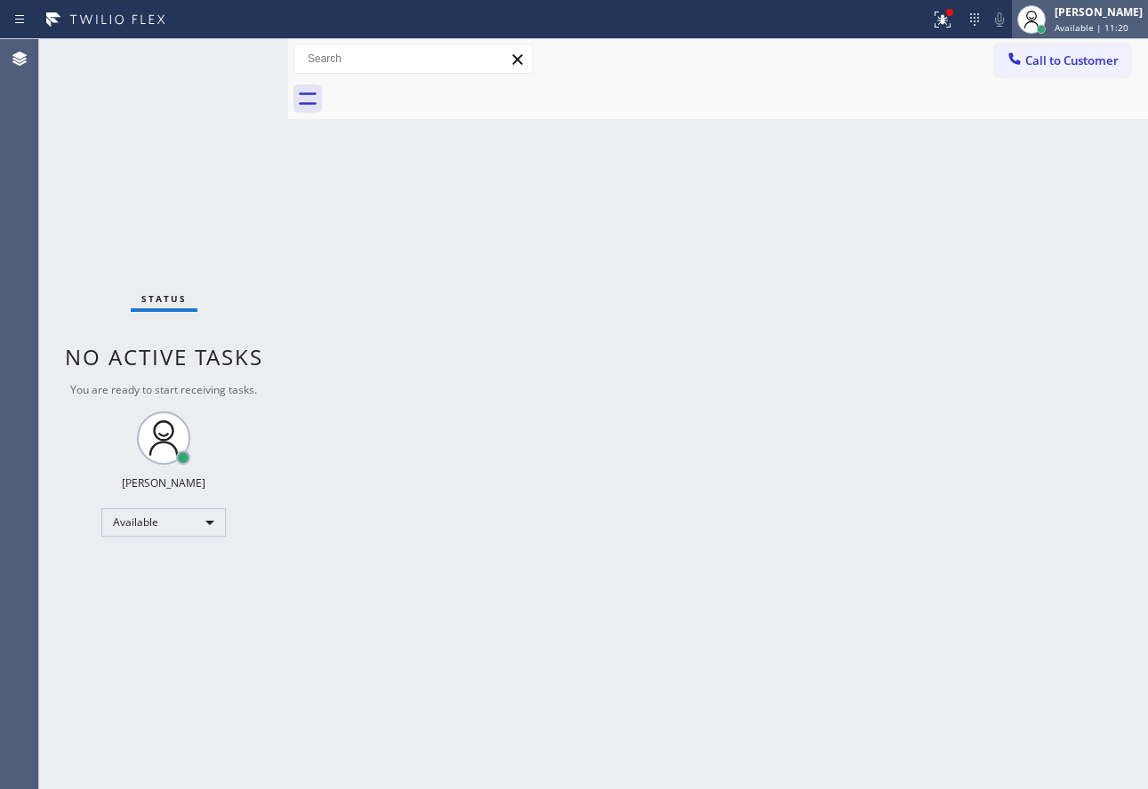
click at [1097, 23] on span "Available | 11:20" at bounding box center [1091, 27] width 74 height 12
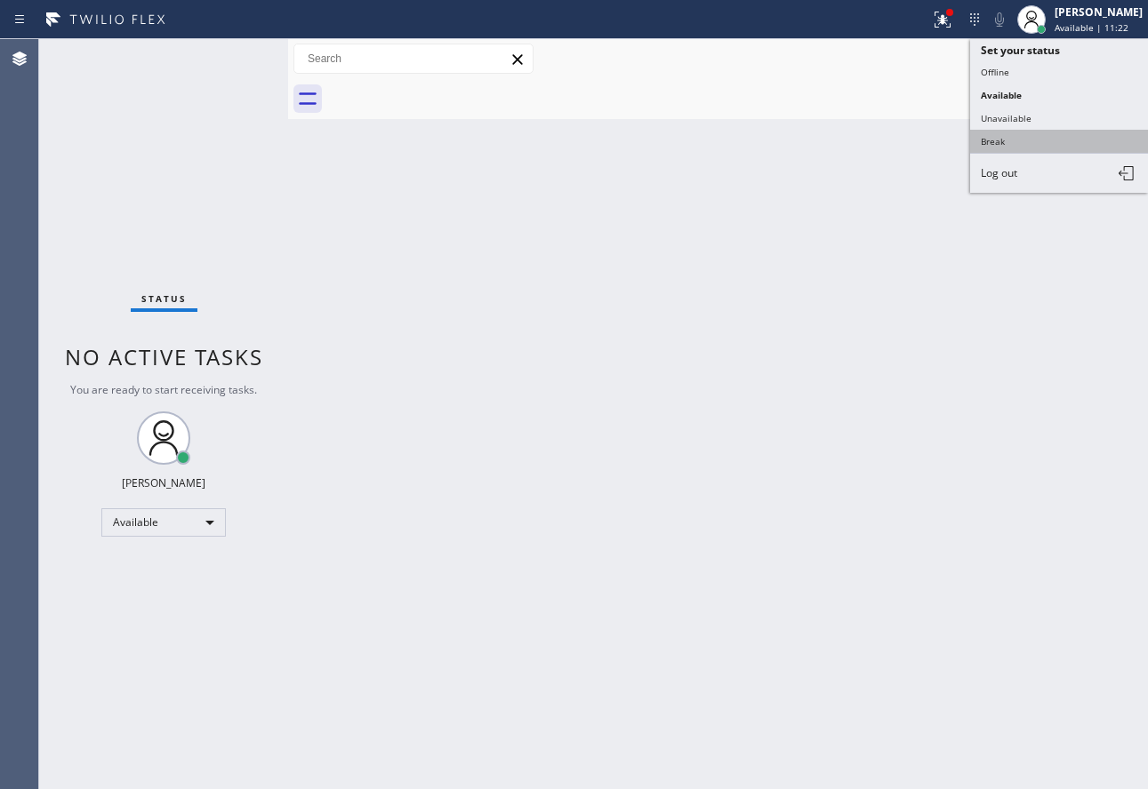
click at [1021, 145] on button "Break" at bounding box center [1059, 141] width 178 height 23
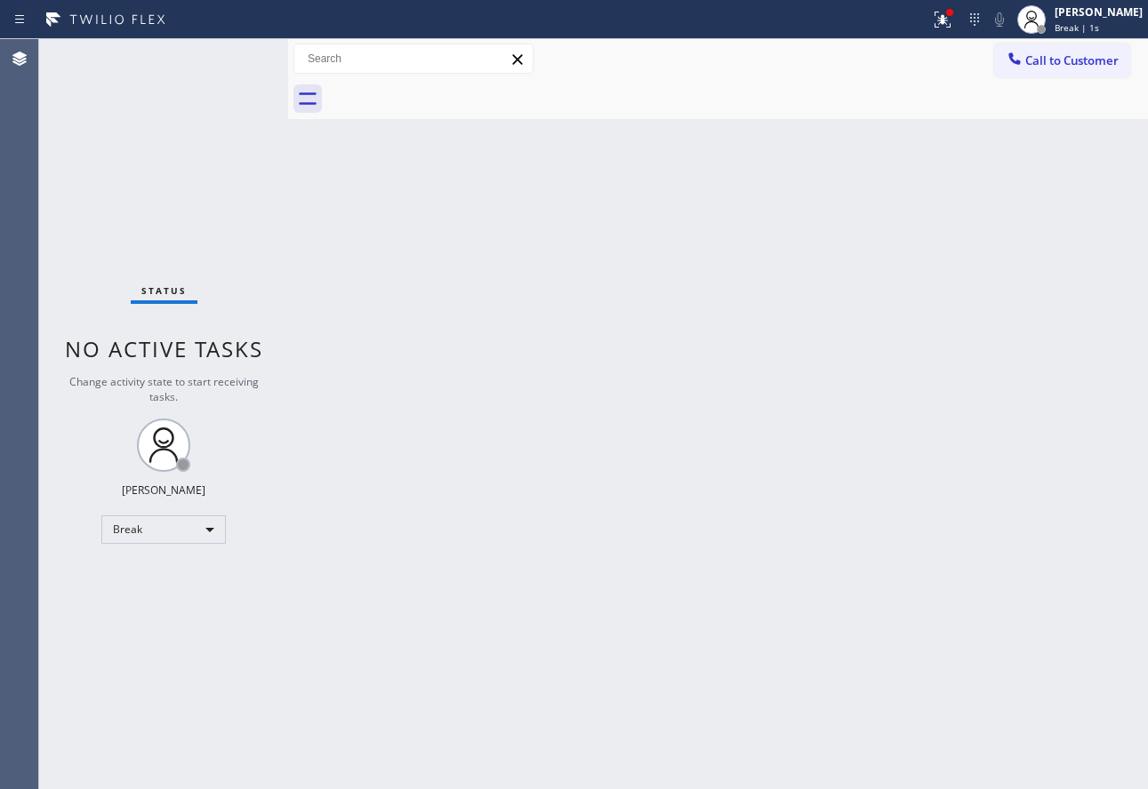
click at [298, 549] on div "Back to Dashboard Change Sender ID Customers Technicians Select a contact Outbo…" at bounding box center [718, 414] width 860 height 750
